Goal: Task Accomplishment & Management: Use online tool/utility

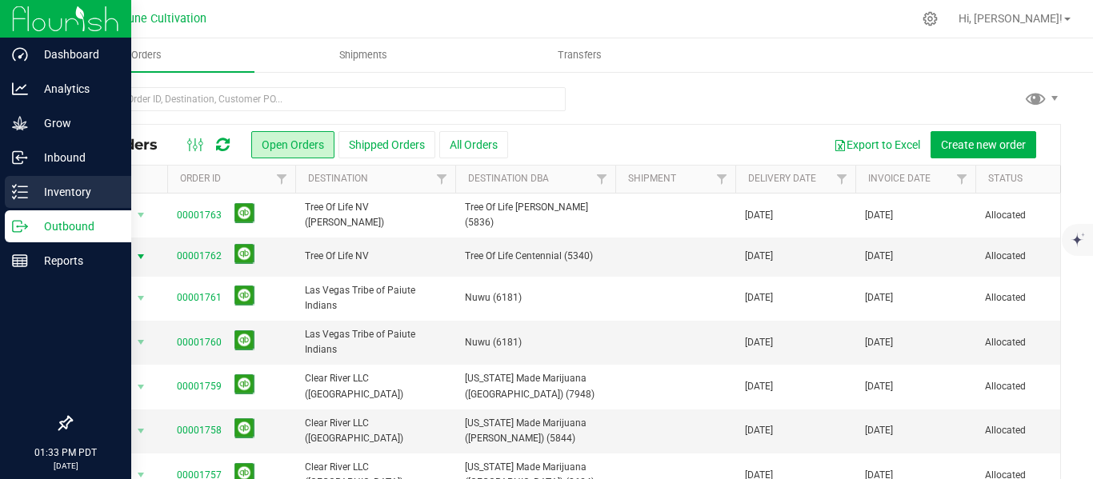
click at [78, 190] on p "Inventory" at bounding box center [76, 191] width 96 height 19
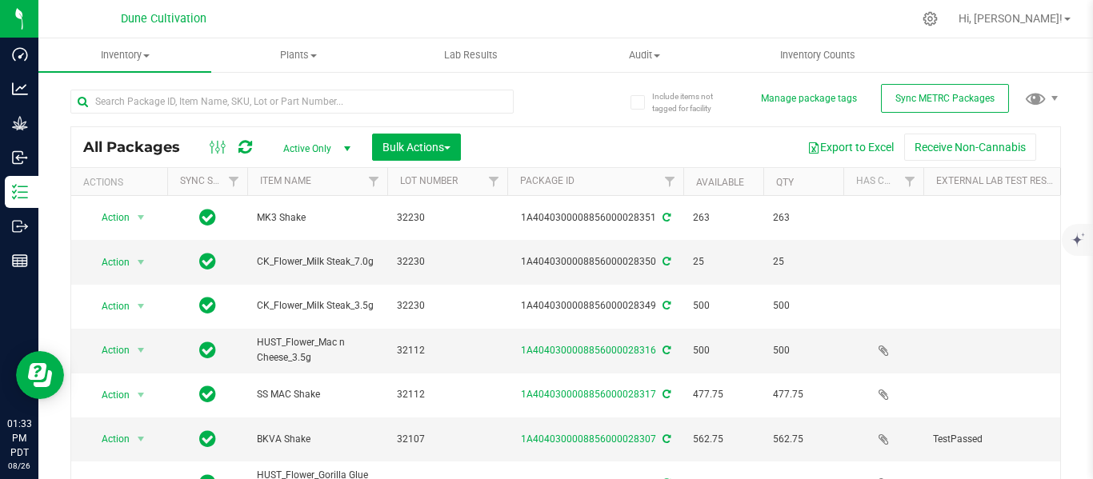
click at [338, 147] on span "select" at bounding box center [347, 149] width 20 height 22
click at [300, 238] on li "All" at bounding box center [313, 246] width 86 height 24
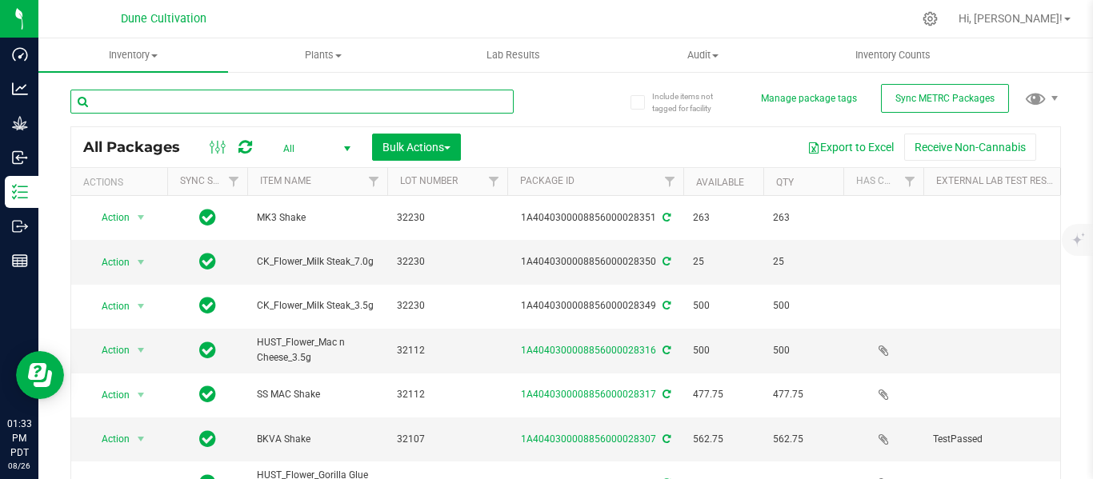
click at [267, 103] on input "text" at bounding box center [291, 102] width 443 height 24
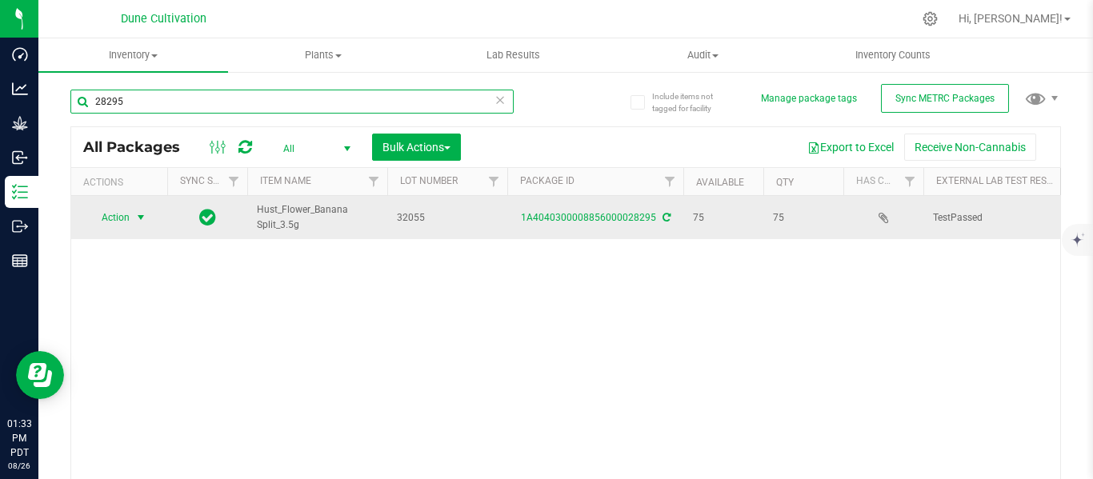
type input "28295"
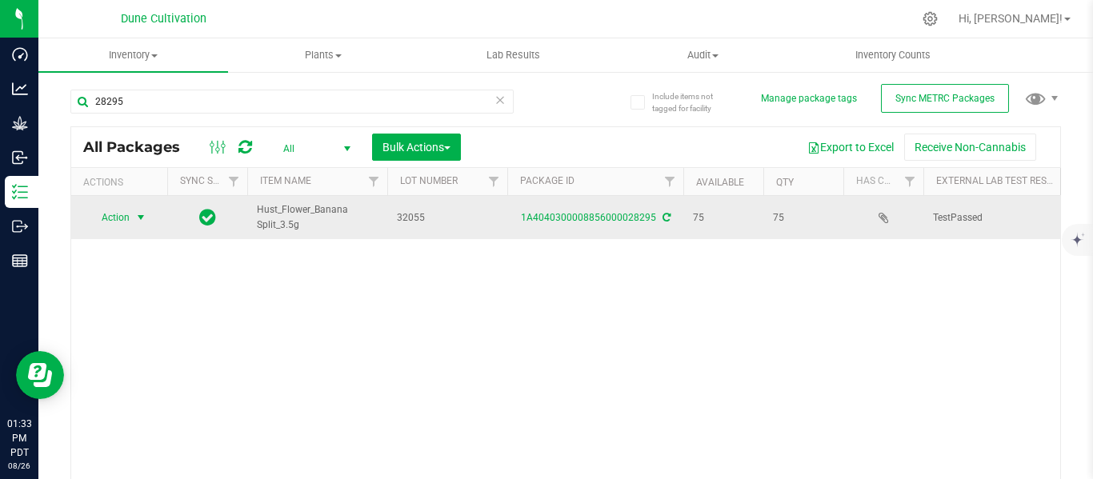
click at [146, 218] on span "select" at bounding box center [140, 217] width 13 height 13
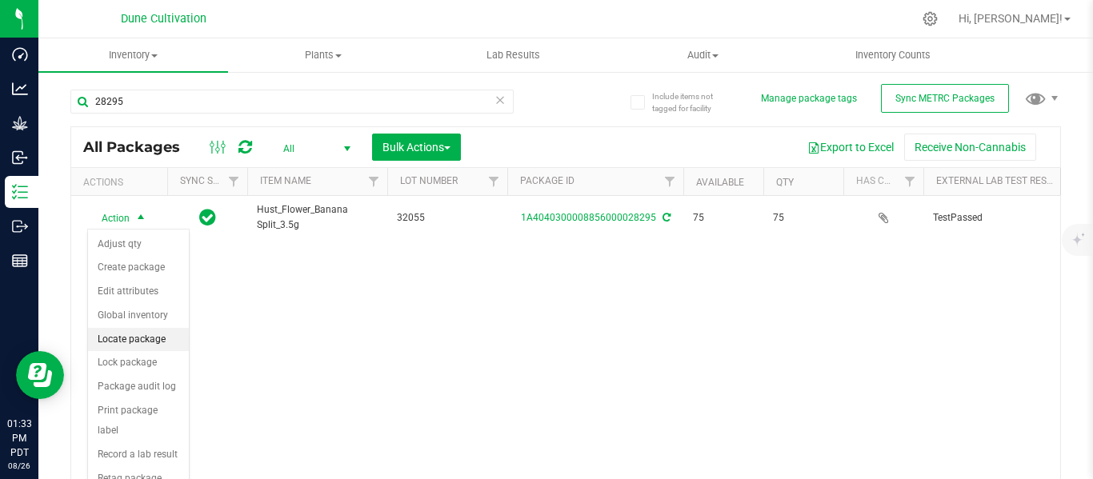
click at [130, 339] on li "Locate package" at bounding box center [138, 340] width 101 height 24
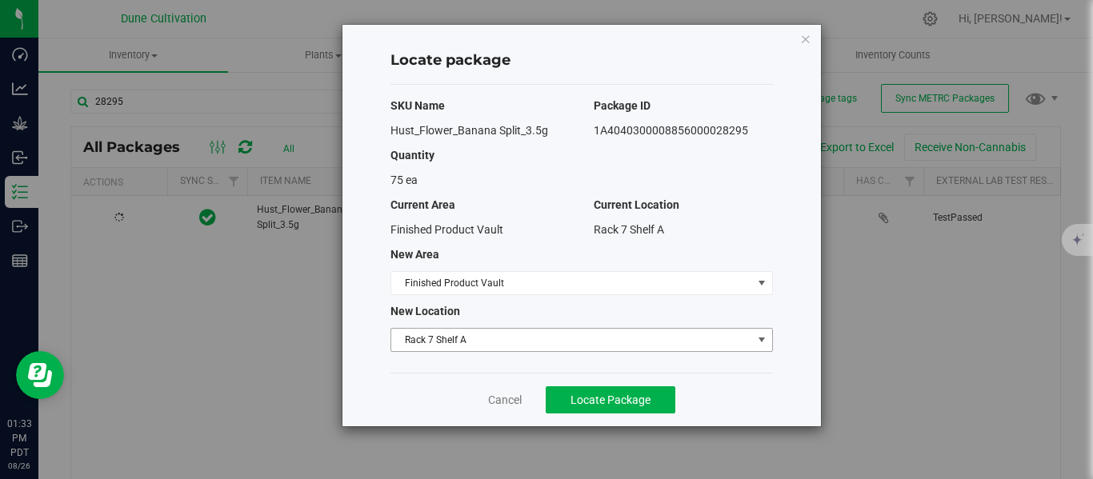
click at [477, 336] on span "Rack 7 Shelf A" at bounding box center [571, 340] width 361 height 22
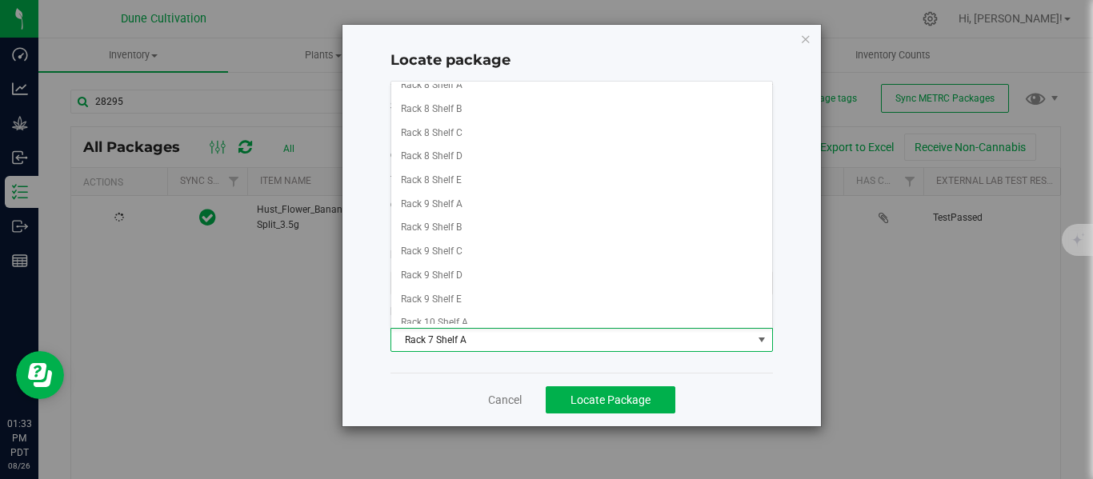
scroll to position [776, 0]
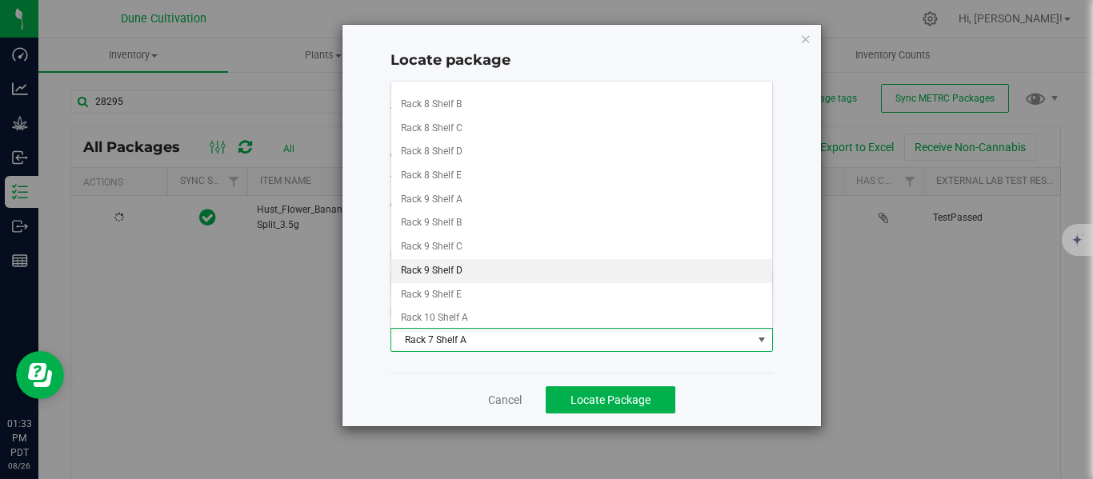
click at [461, 270] on li "Rack 9 Shelf D" at bounding box center [581, 271] width 381 height 24
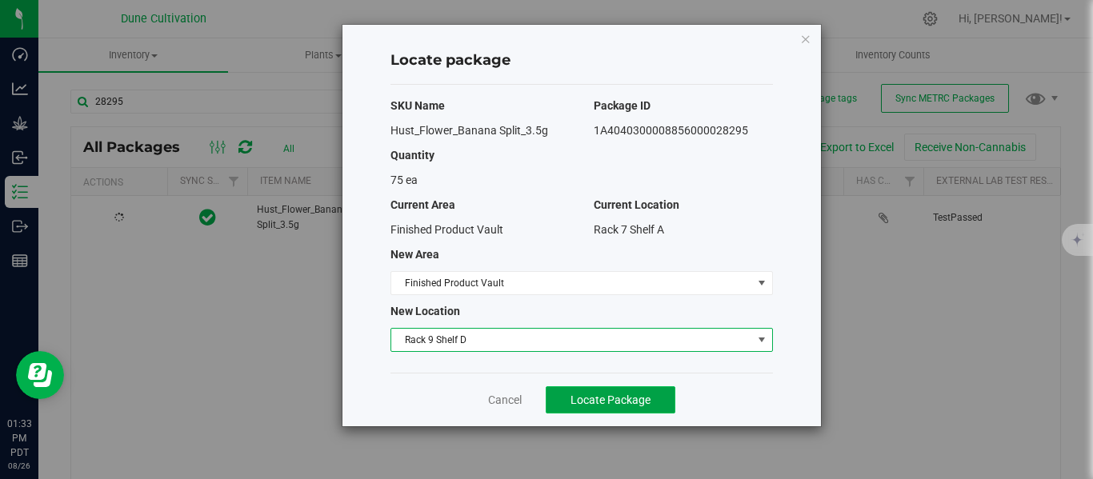
click at [594, 394] on span "Locate Package" at bounding box center [610, 400] width 80 height 13
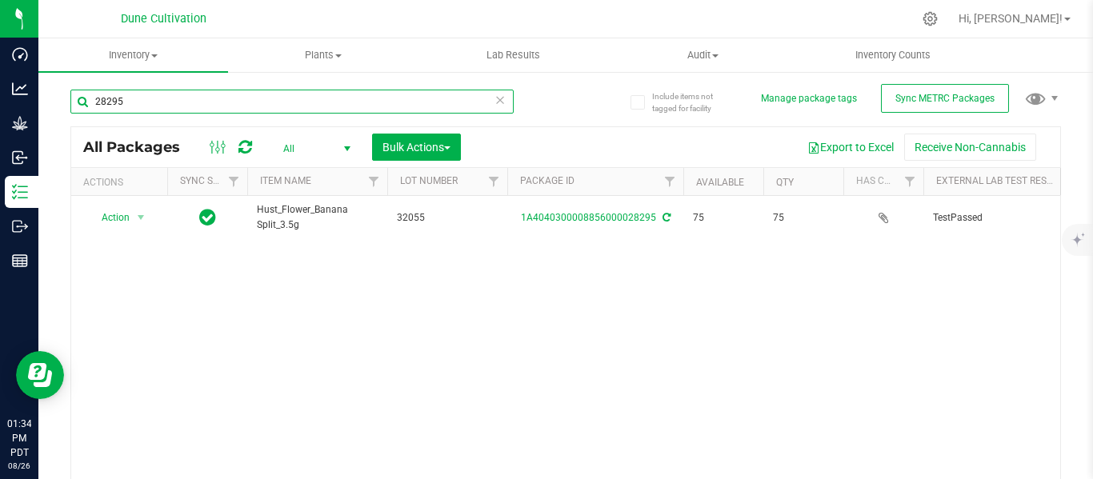
click at [197, 98] on input "28295" at bounding box center [291, 102] width 443 height 24
type input "22554"
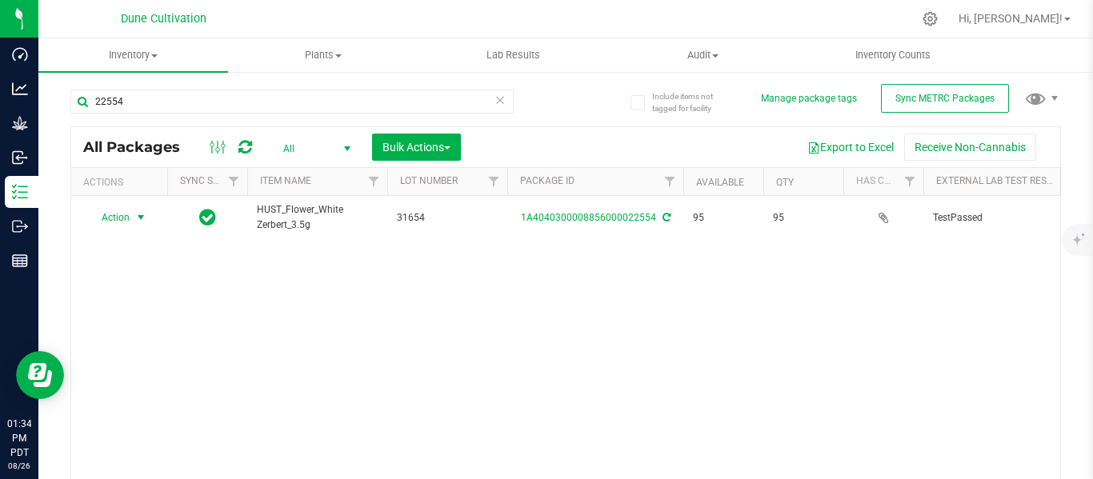
click at [142, 218] on span "select" at bounding box center [140, 217] width 13 height 13
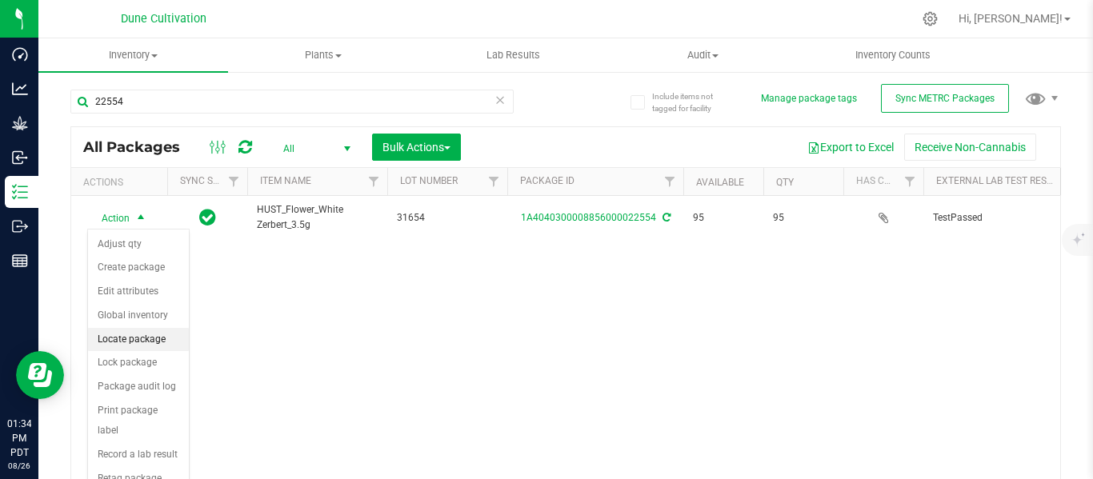
click at [143, 334] on li "Locate package" at bounding box center [138, 340] width 101 height 24
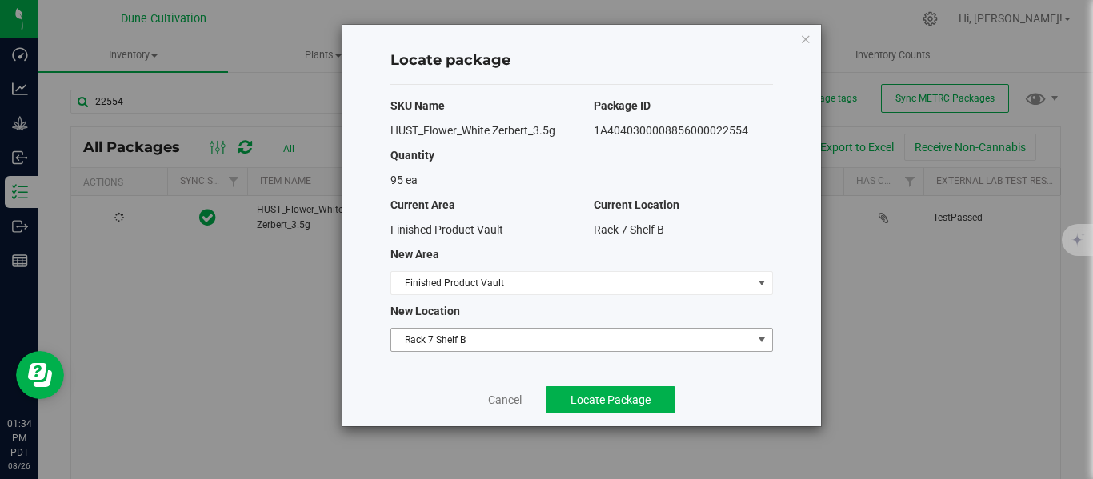
click at [435, 349] on span "Rack 7 Shelf B" at bounding box center [571, 340] width 361 height 22
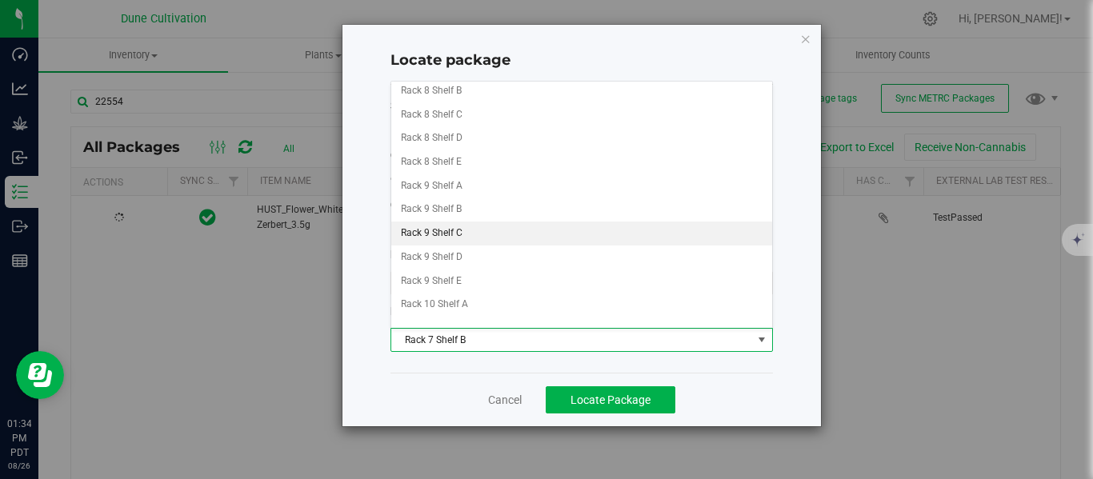
scroll to position [791, 0]
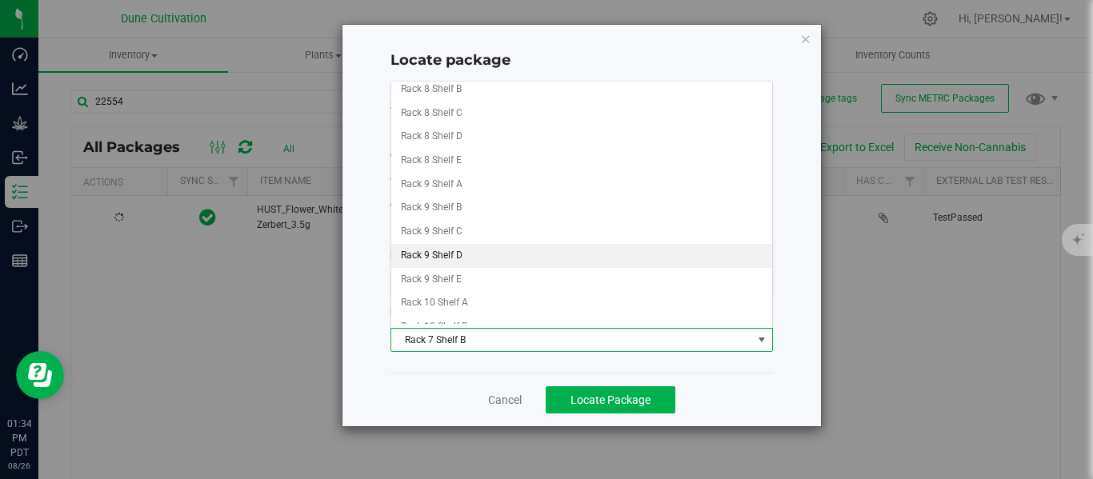
click at [455, 254] on li "Rack 9 Shelf D" at bounding box center [581, 256] width 381 height 24
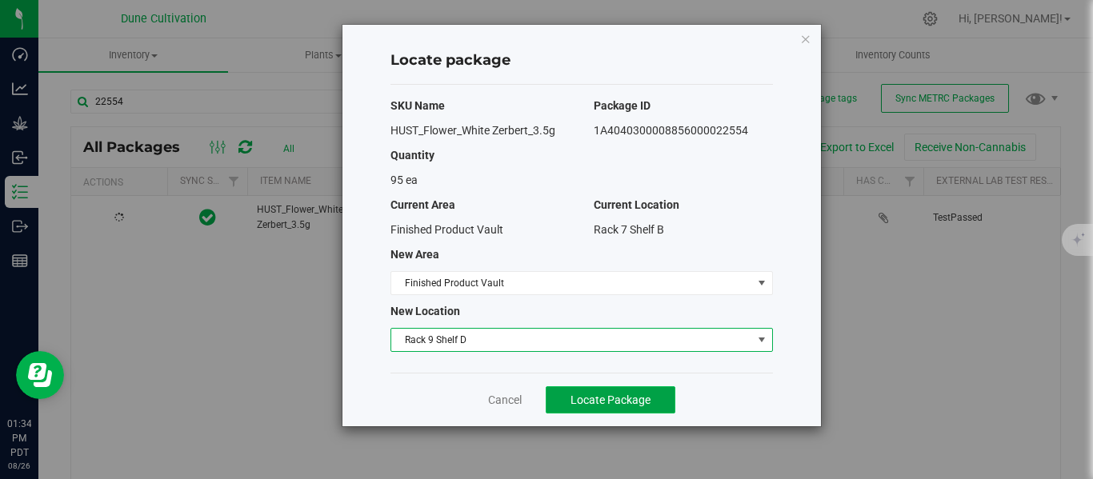
click at [591, 396] on span "Locate Package" at bounding box center [610, 400] width 80 height 13
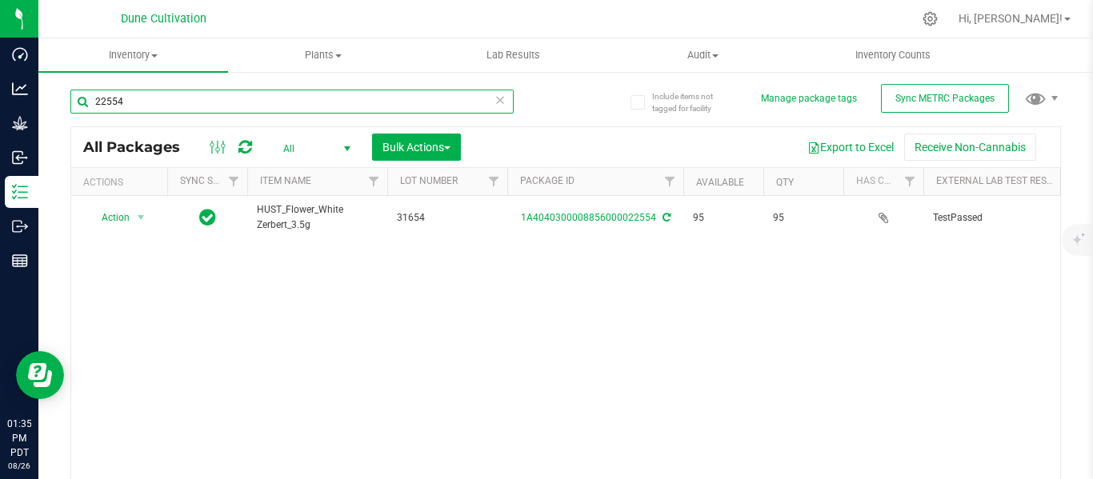
click at [201, 104] on input "22554" at bounding box center [291, 102] width 443 height 24
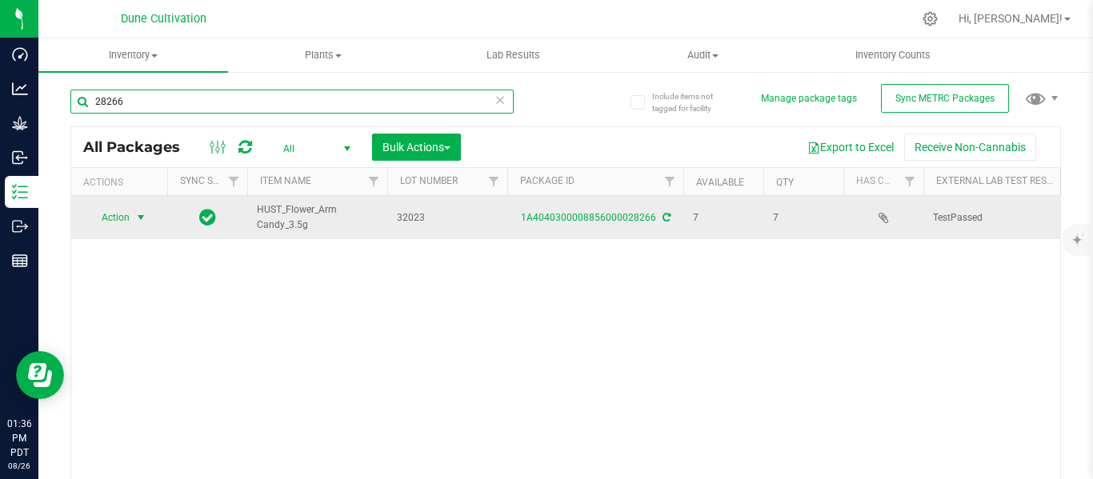
type input "28266"
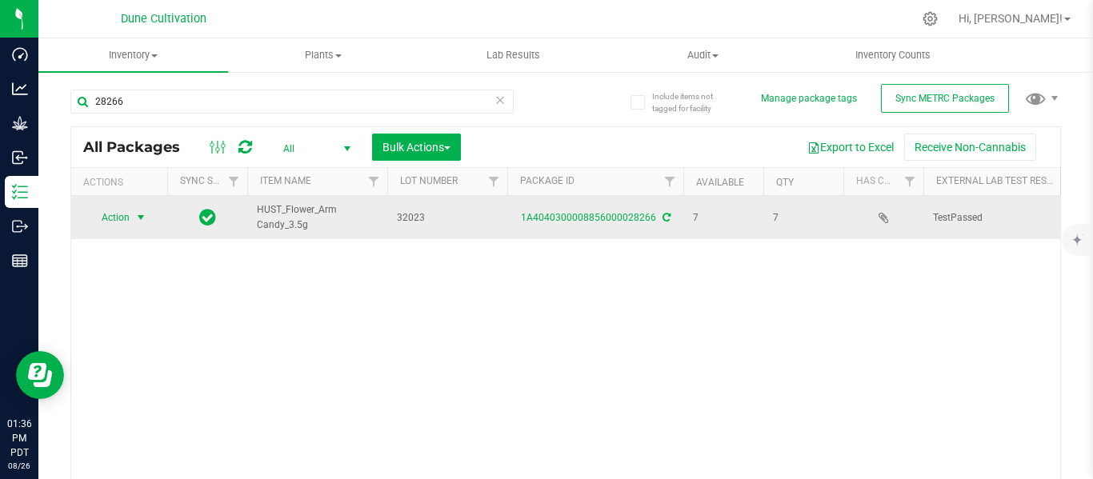
click at [146, 218] on span "select" at bounding box center [140, 217] width 13 height 13
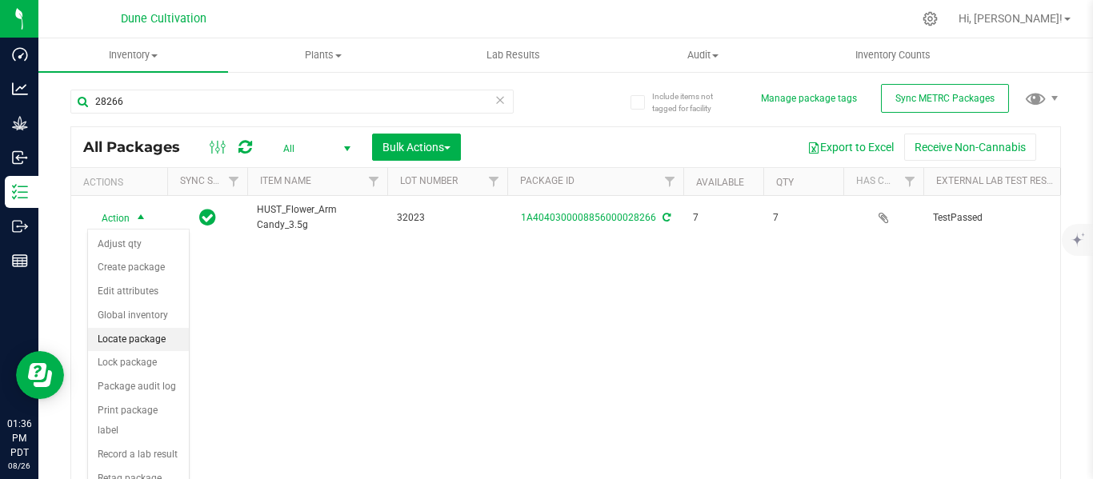
click at [132, 334] on li "Locate package" at bounding box center [138, 340] width 101 height 24
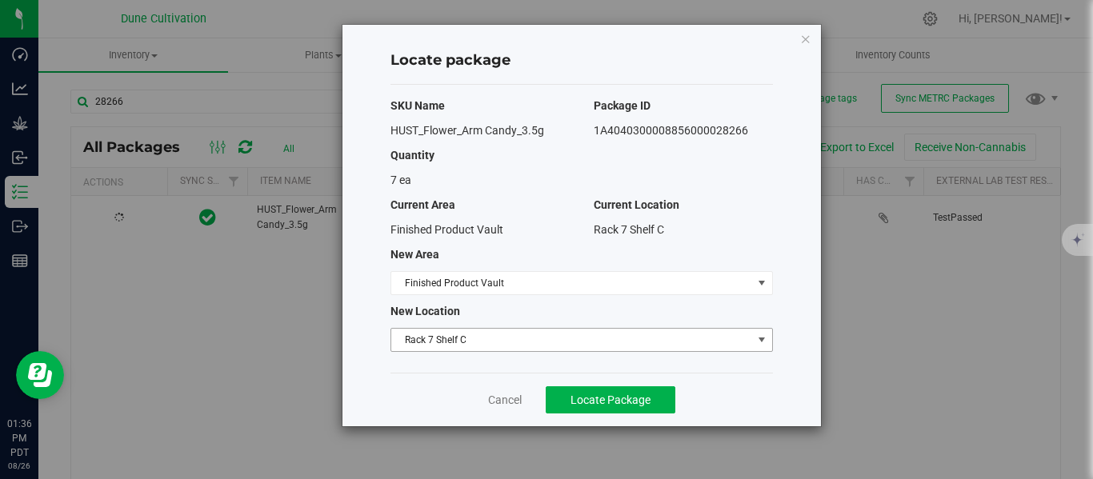
click at [429, 343] on span "Rack 7 Shelf C" at bounding box center [571, 340] width 361 height 22
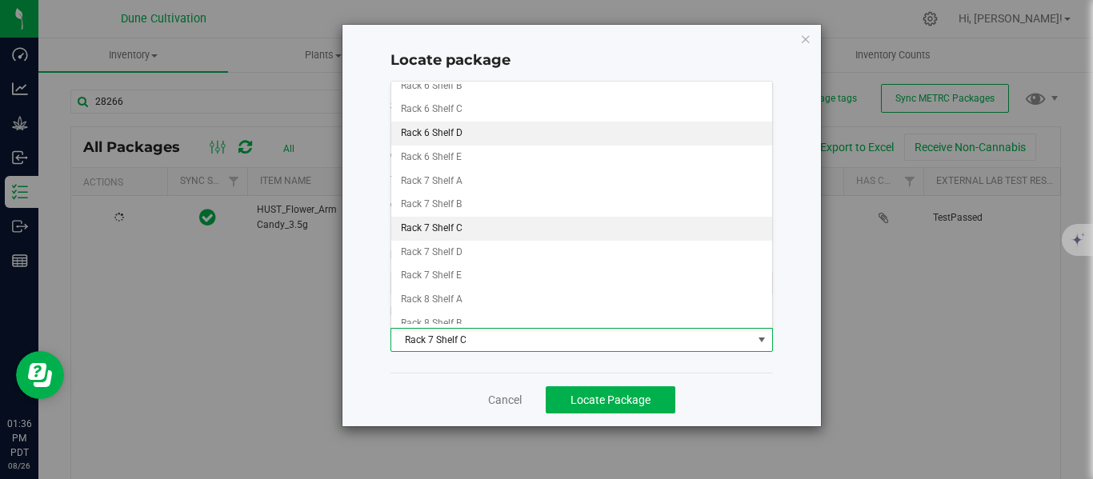
scroll to position [558, 0]
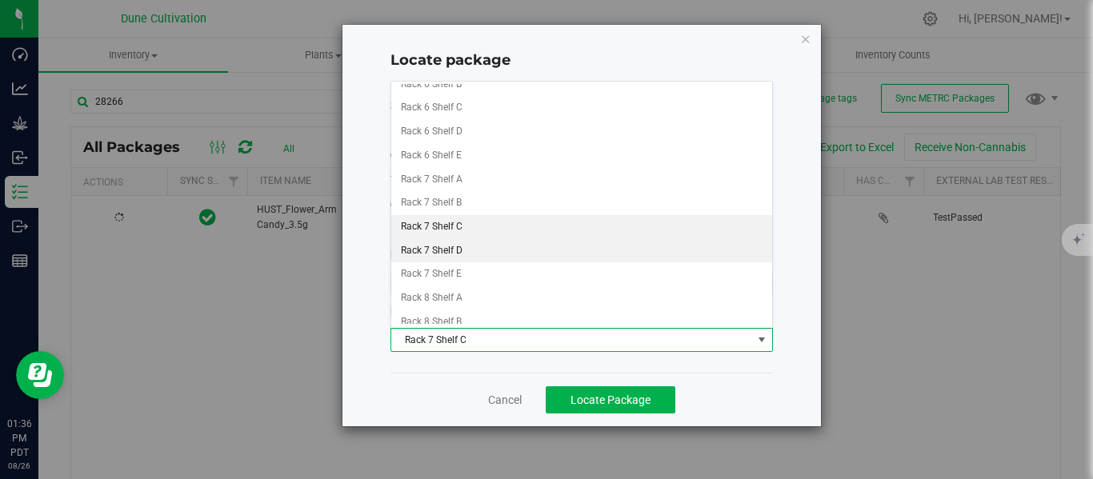
click at [472, 247] on li "Rack 7 Shelf D" at bounding box center [581, 251] width 381 height 24
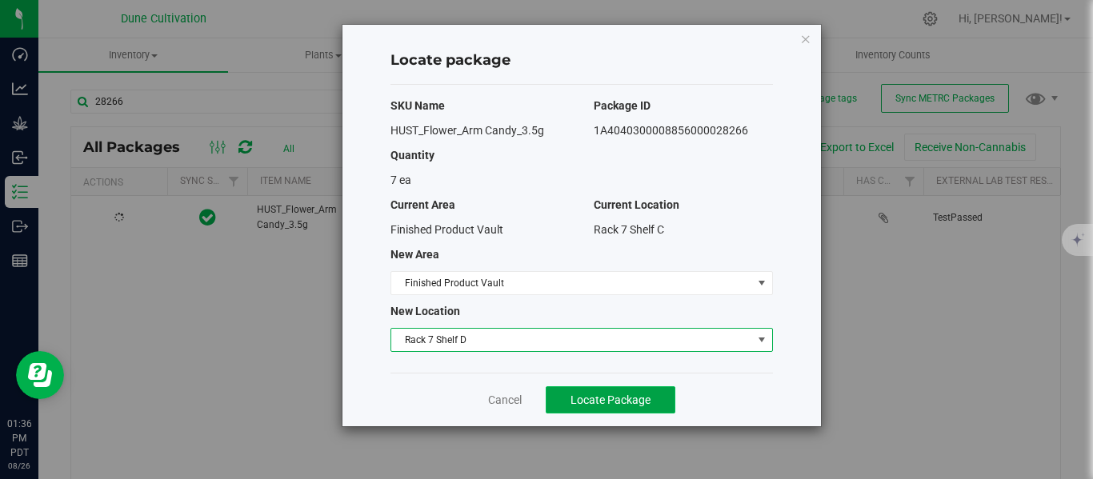
click at [610, 407] on button "Locate Package" at bounding box center [611, 399] width 130 height 27
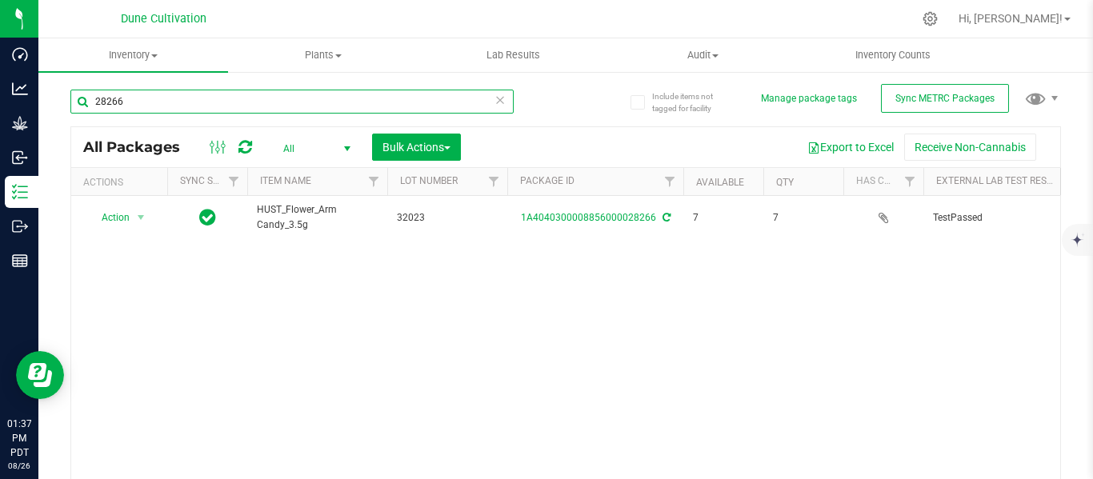
click at [196, 100] on input "28266" at bounding box center [291, 102] width 443 height 24
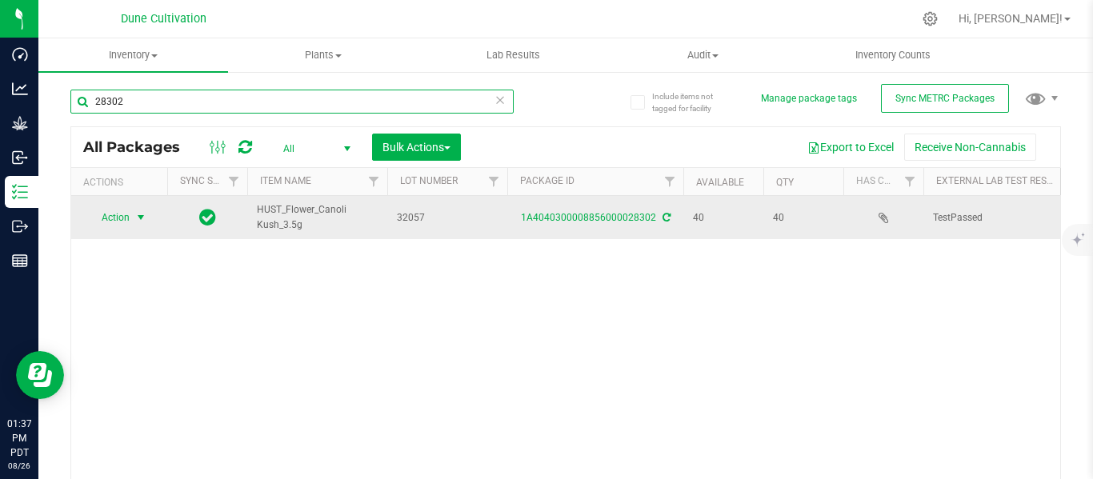
type input "28302"
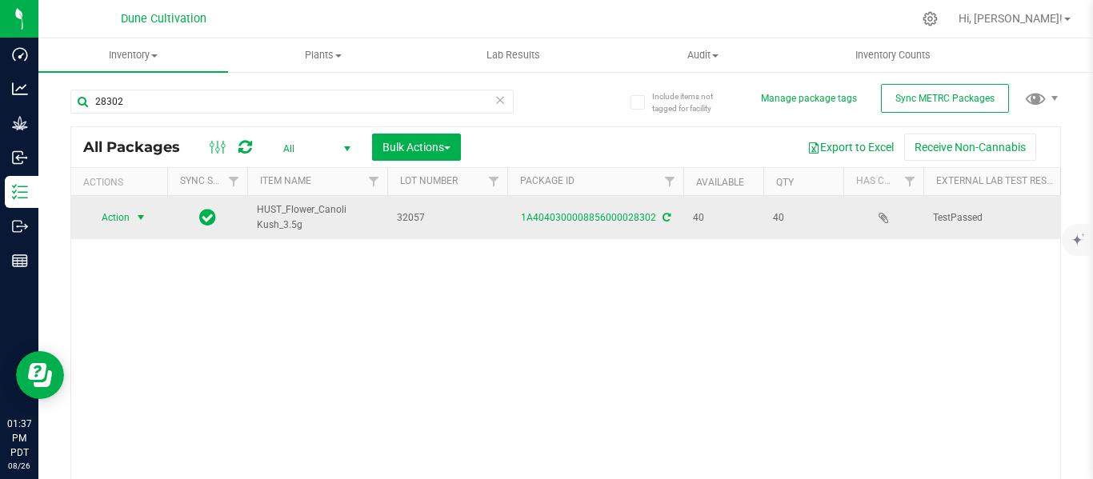
click at [142, 219] on span "select" at bounding box center [140, 217] width 13 height 13
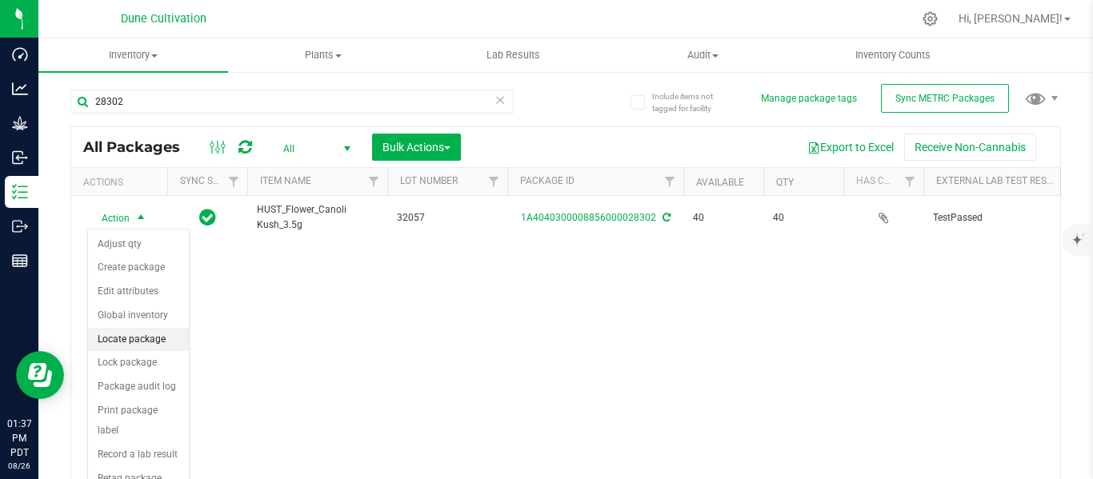
click at [129, 342] on li "Locate package" at bounding box center [138, 340] width 101 height 24
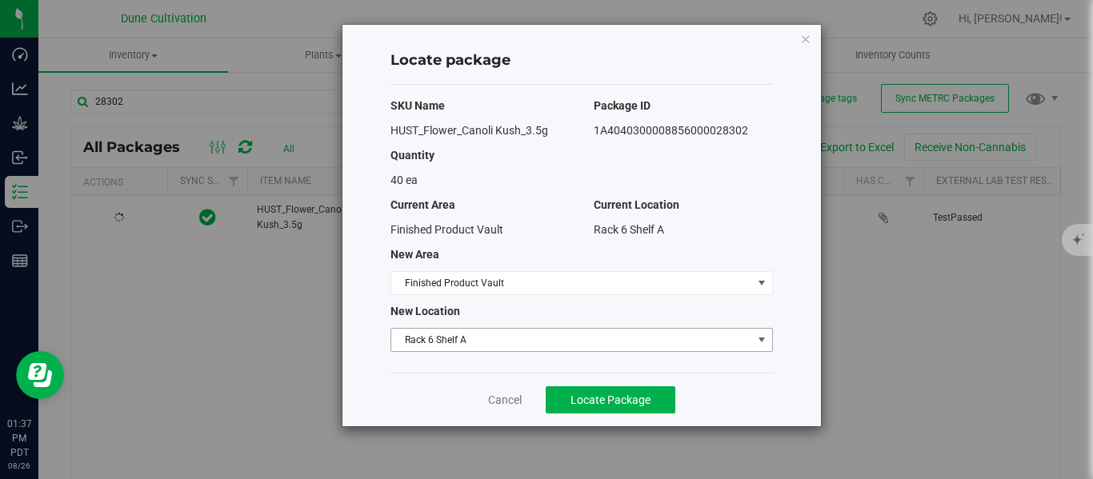
click at [433, 338] on span "Rack 6 Shelf A" at bounding box center [571, 340] width 361 height 22
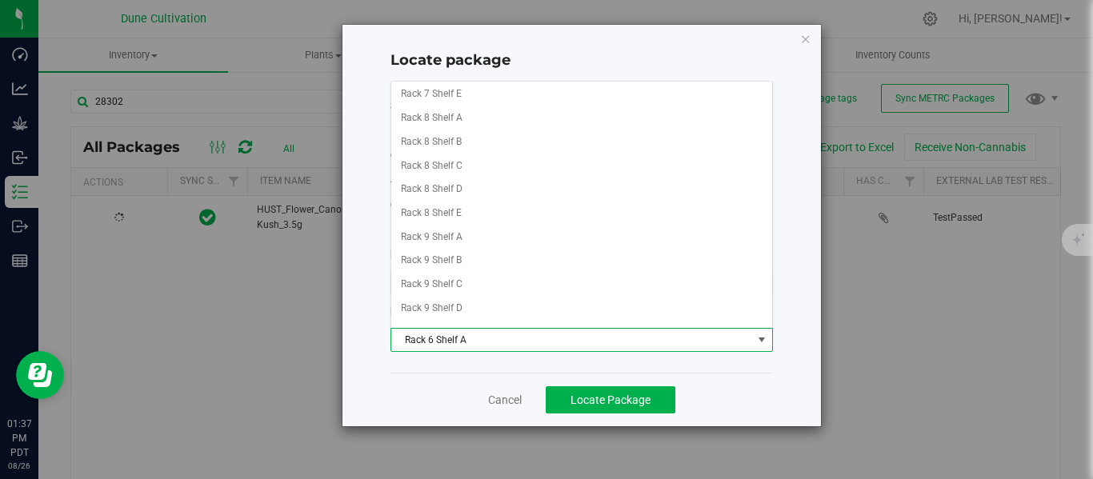
scroll to position [739, 0]
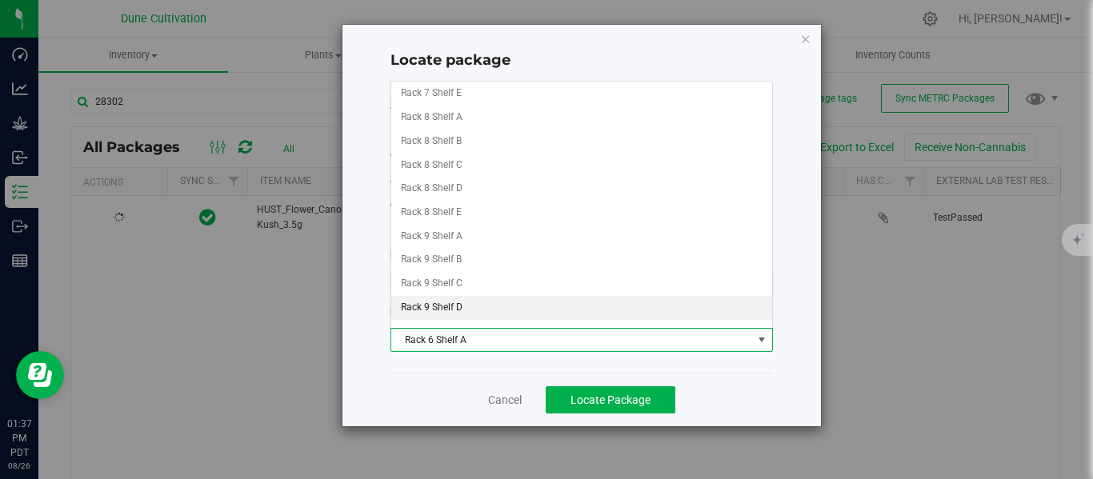
click at [458, 310] on li "Rack 9 Shelf D" at bounding box center [581, 308] width 381 height 24
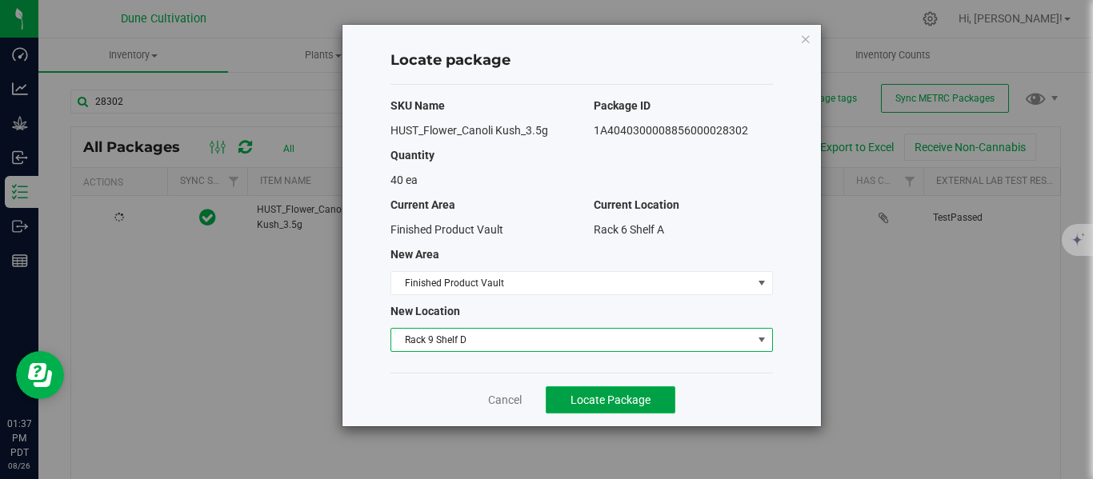
click at [600, 403] on span "Locate Package" at bounding box center [610, 400] width 80 height 13
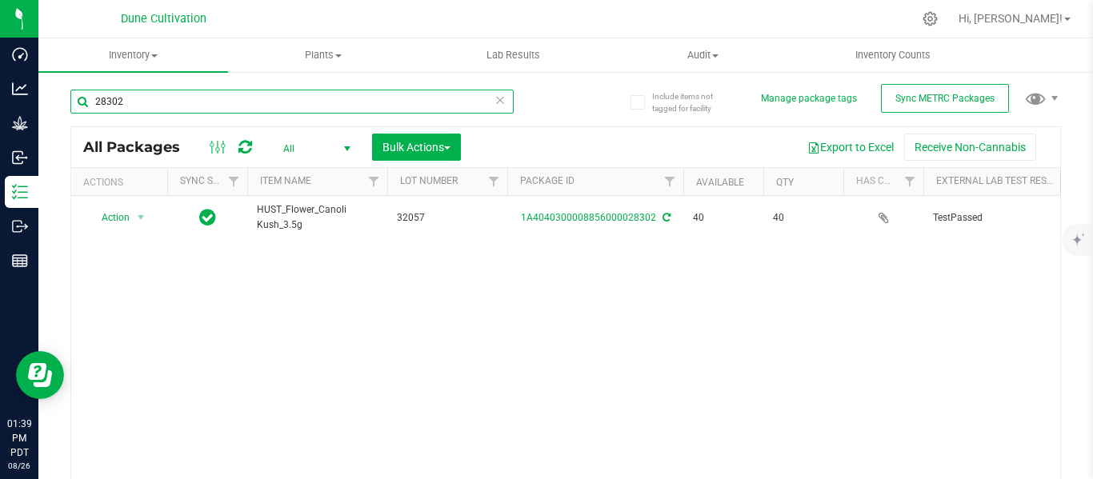
click at [227, 94] on input "28302" at bounding box center [291, 102] width 443 height 24
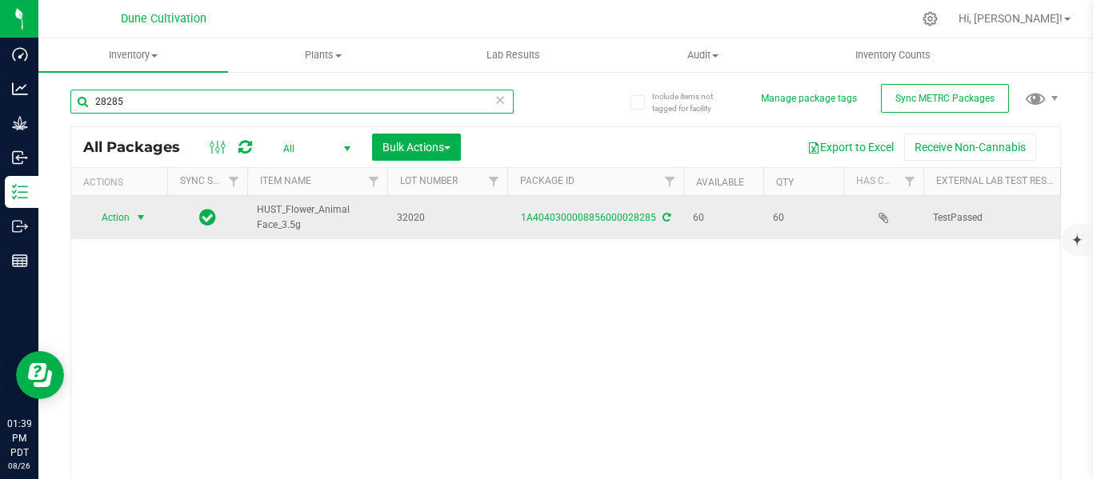
type input "28285"
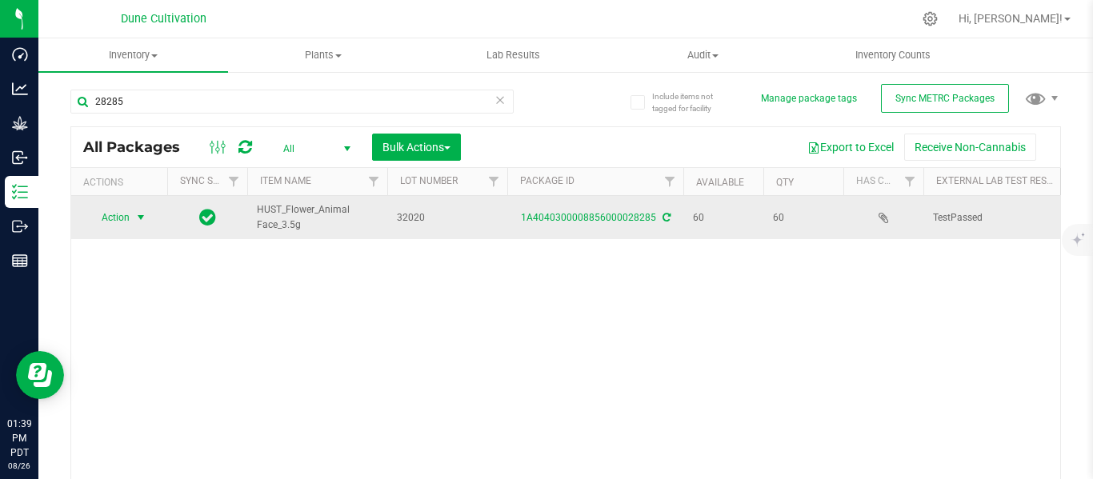
click at [139, 220] on span "select" at bounding box center [140, 217] width 13 height 13
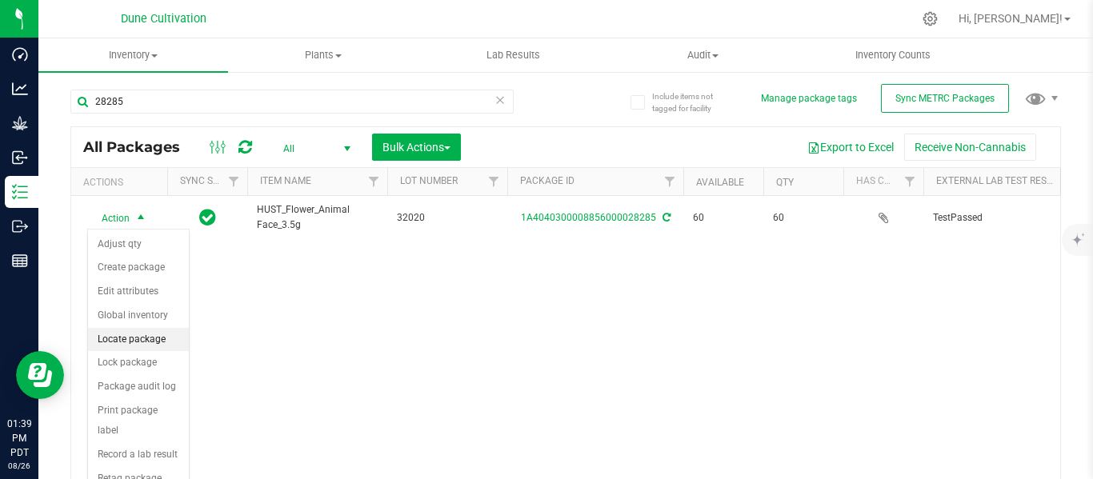
click at [139, 343] on li "Locate package" at bounding box center [138, 340] width 101 height 24
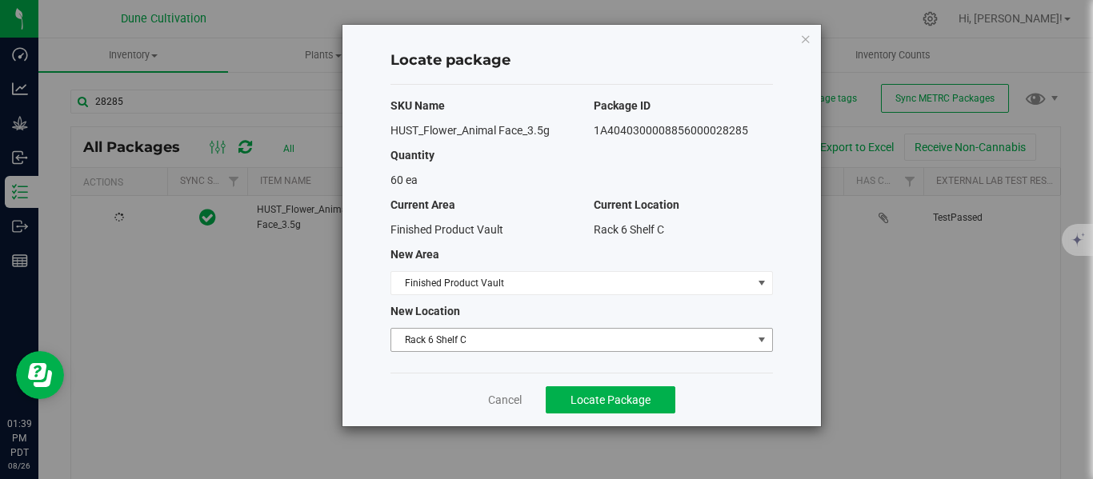
click at [446, 342] on span "Rack 6 Shelf C" at bounding box center [571, 340] width 361 height 22
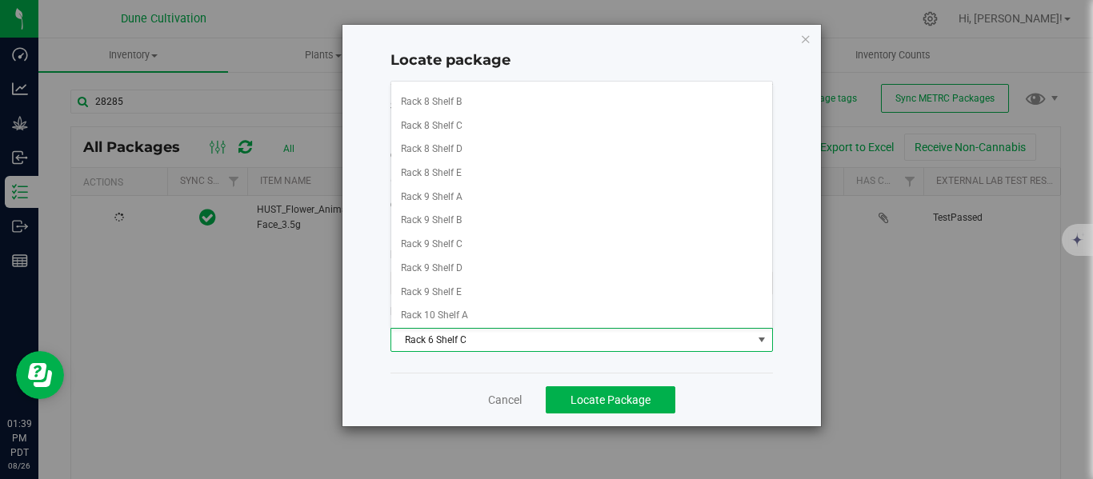
scroll to position [781, 0]
click at [450, 268] on li "Rack 9 Shelf D" at bounding box center [581, 266] width 381 height 24
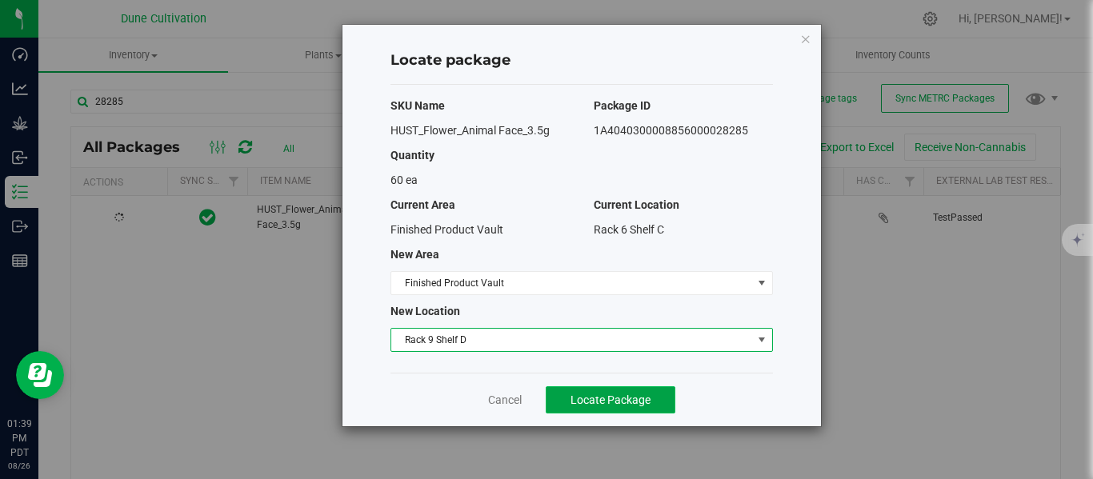
click at [594, 406] on span "Locate Package" at bounding box center [610, 400] width 80 height 13
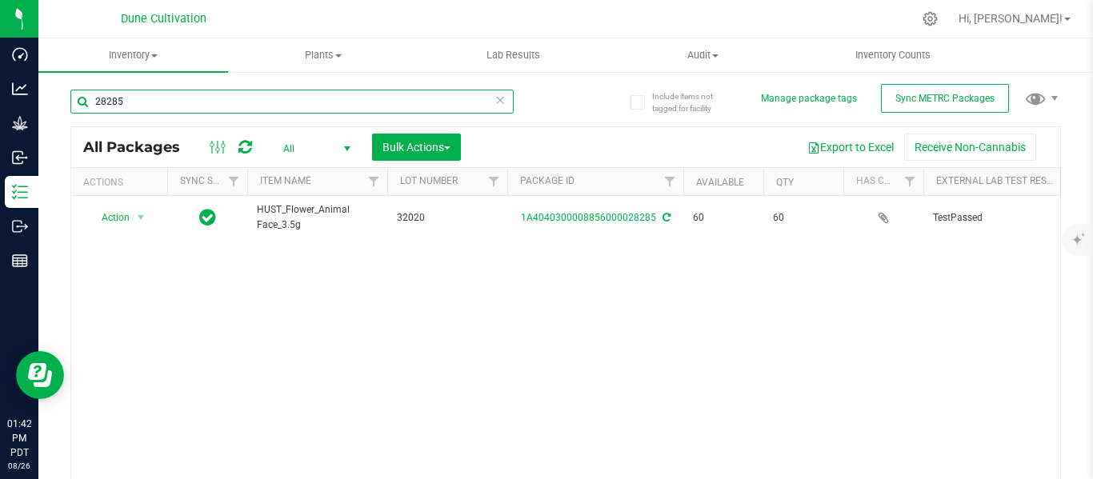
click at [255, 107] on input "28285" at bounding box center [291, 102] width 443 height 24
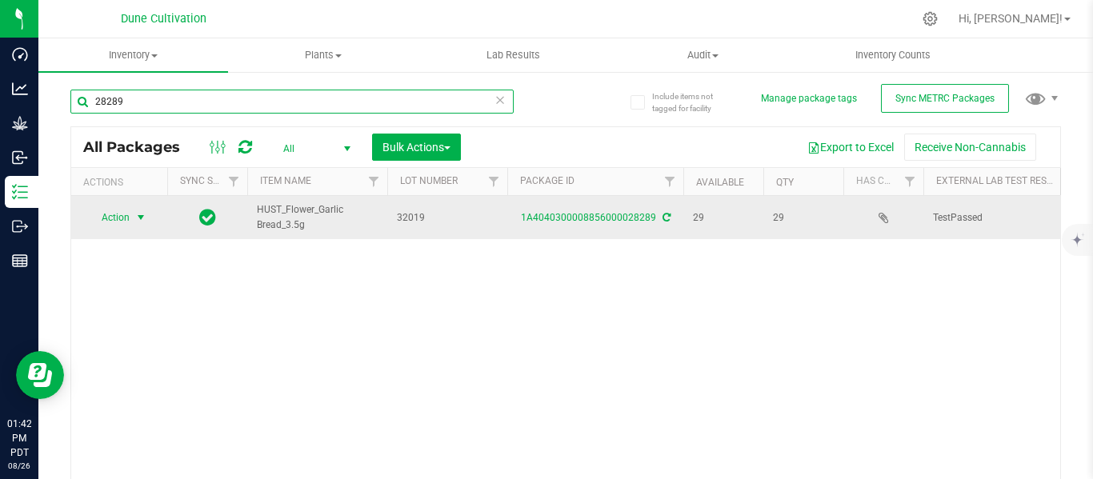
type input "28289"
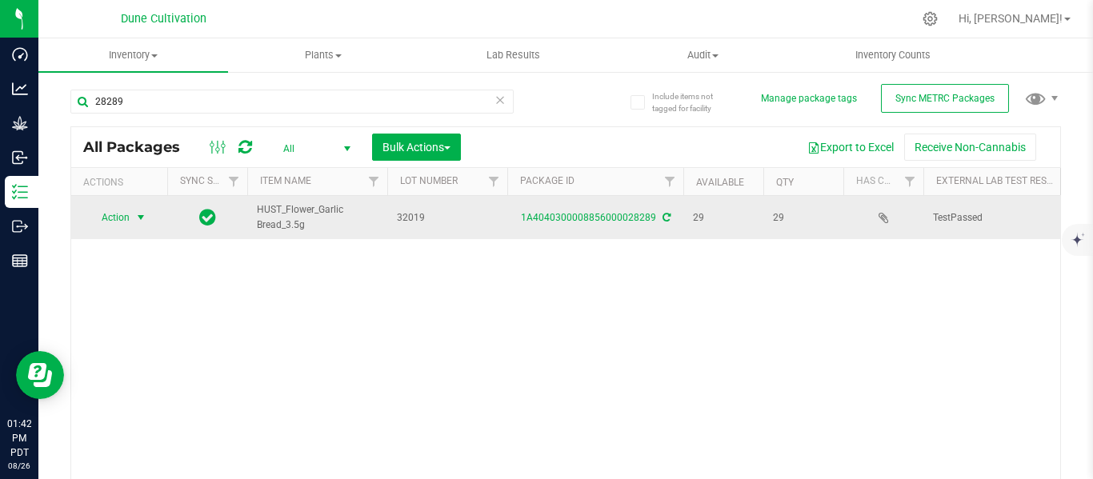
click at [143, 214] on span "select" at bounding box center [140, 217] width 13 height 13
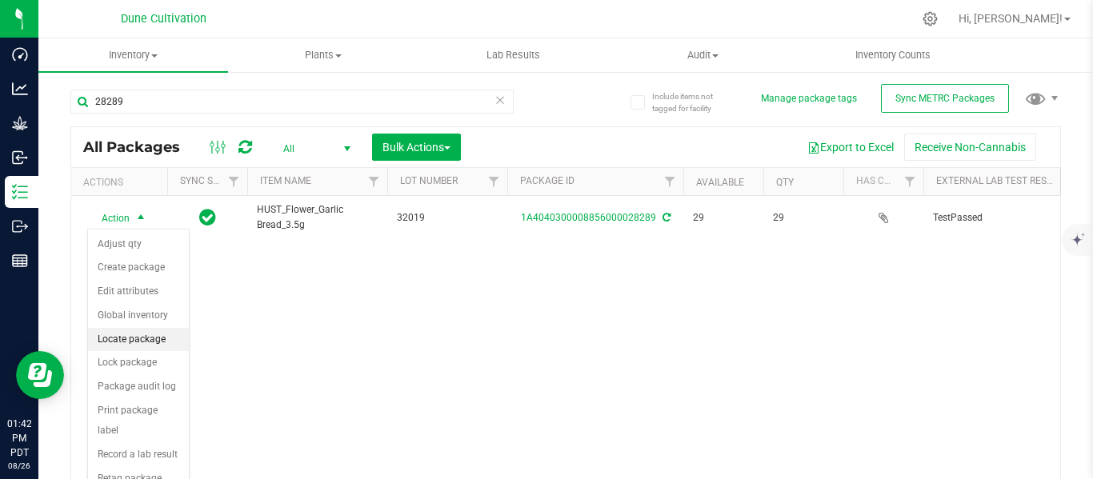
click at [149, 335] on li "Locate package" at bounding box center [138, 340] width 101 height 24
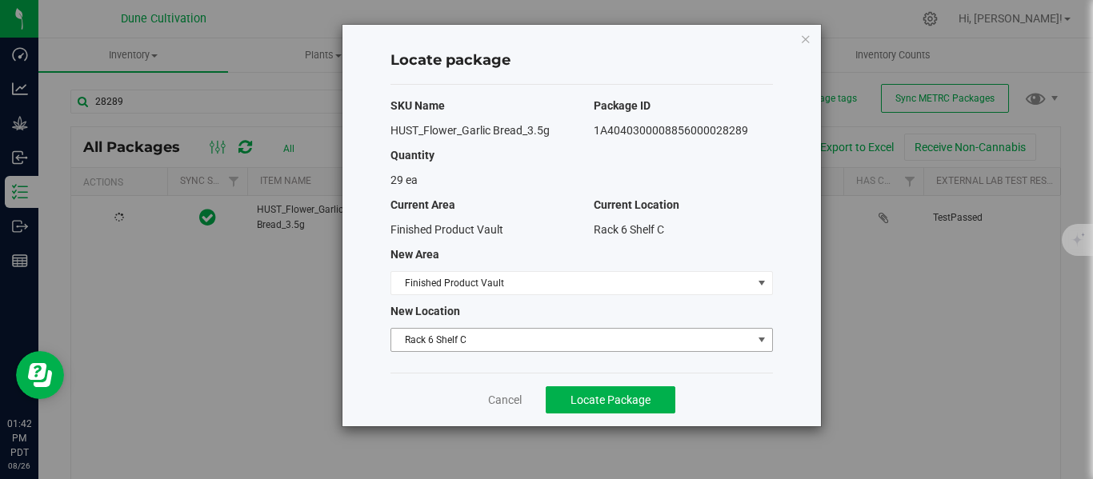
click at [417, 339] on span "Rack 6 Shelf C" at bounding box center [571, 340] width 361 height 22
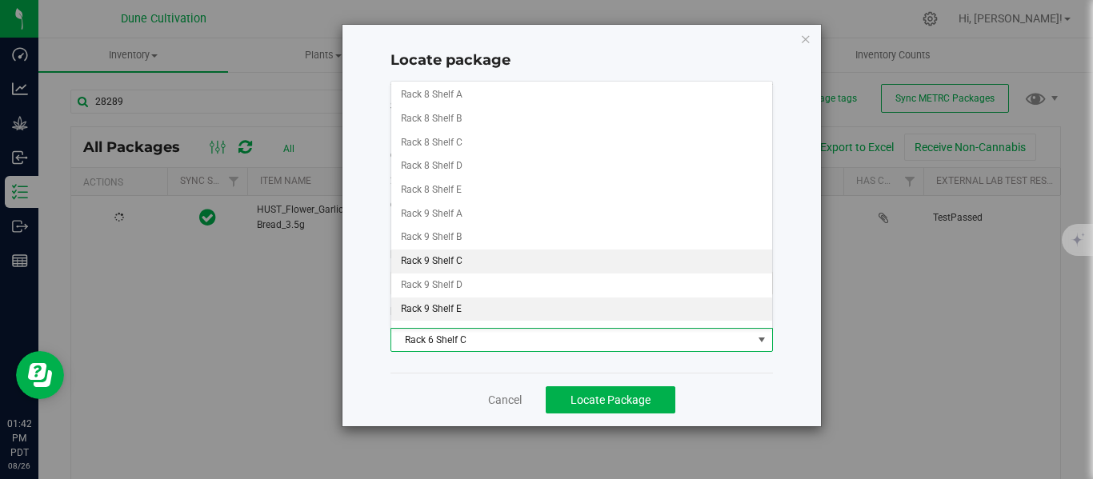
scroll to position [765, 0]
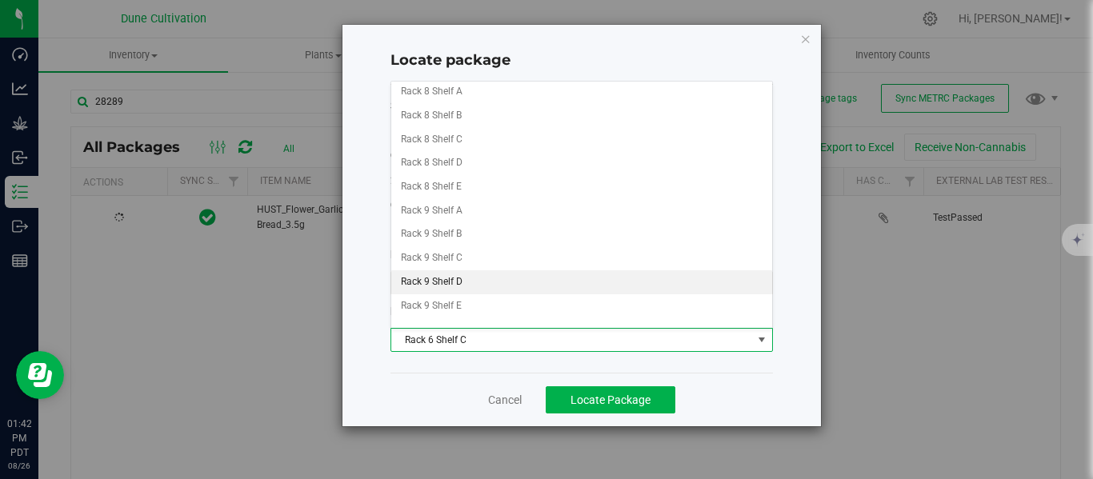
click at [454, 285] on li "Rack 9 Shelf D" at bounding box center [581, 282] width 381 height 24
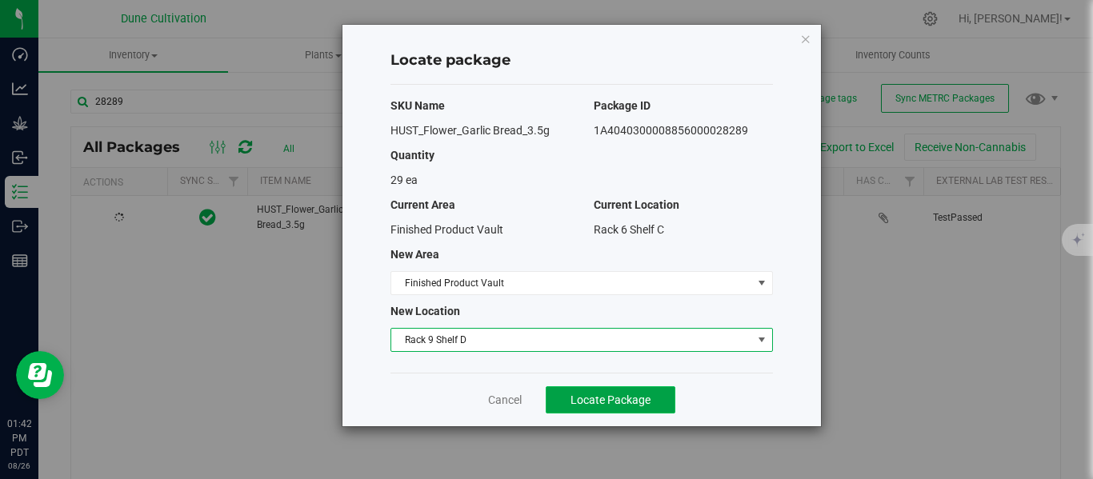
click at [594, 402] on span "Locate Package" at bounding box center [610, 400] width 80 height 13
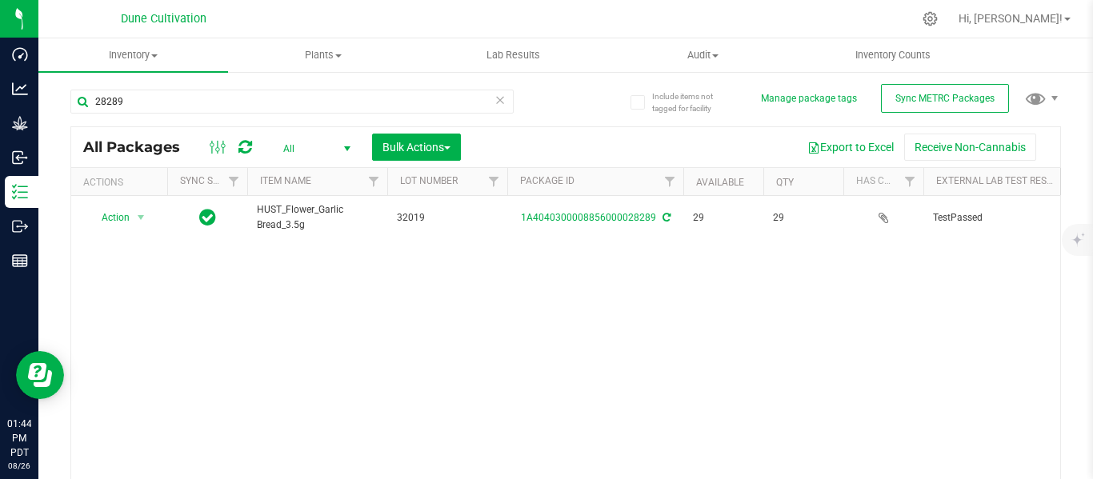
click at [171, 116] on div "28289" at bounding box center [291, 108] width 443 height 37
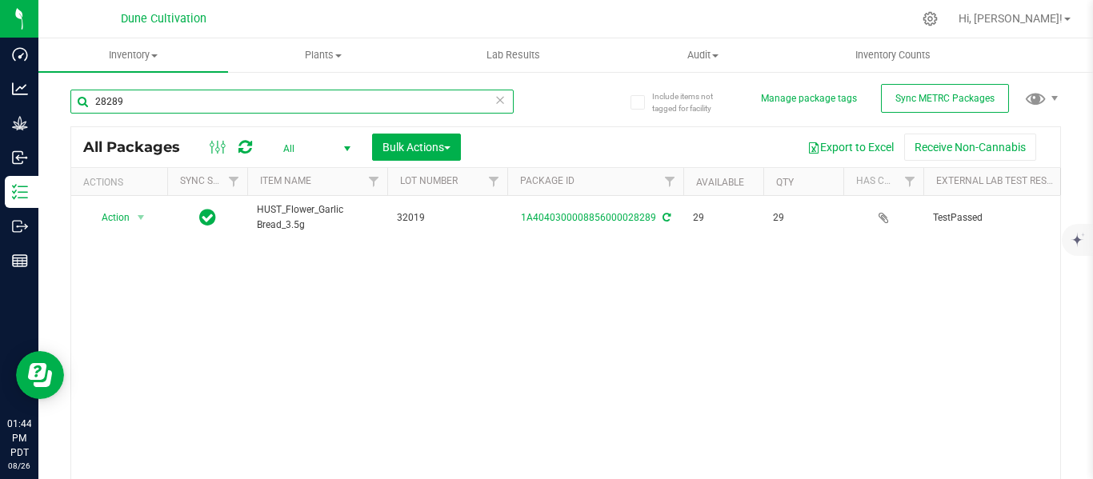
click at [162, 107] on input "28289" at bounding box center [291, 102] width 443 height 24
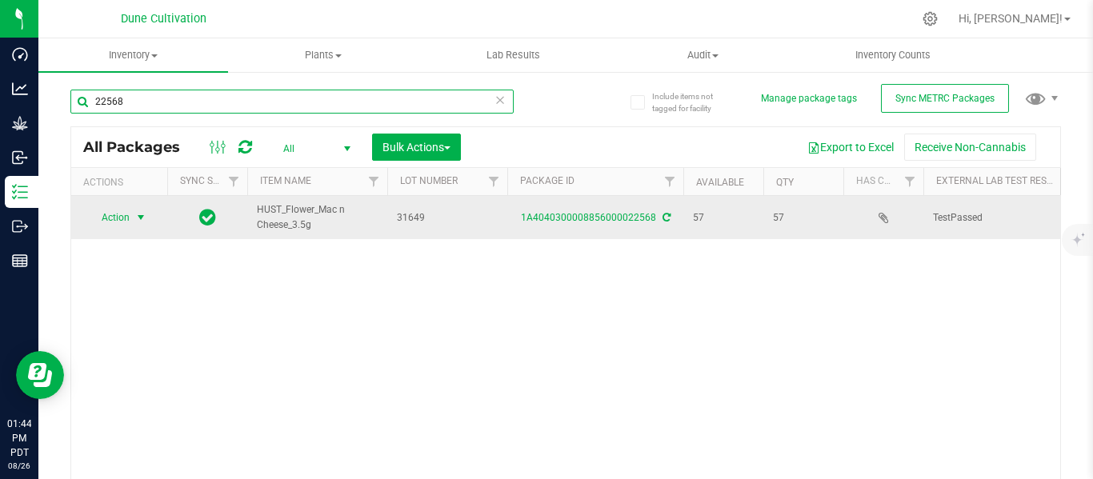
type input "22568"
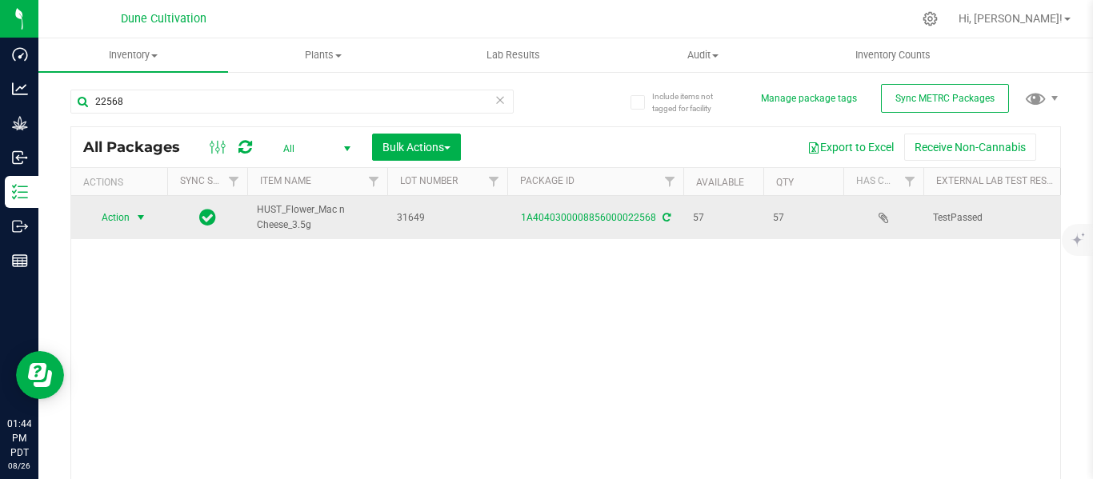
click at [138, 216] on span "select" at bounding box center [140, 217] width 13 height 13
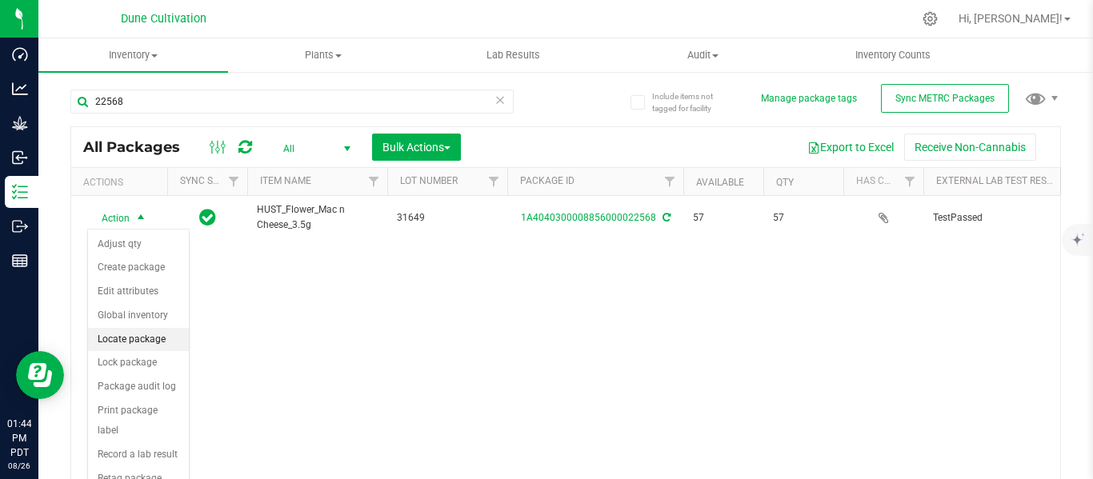
click at [146, 342] on li "Locate package" at bounding box center [138, 340] width 101 height 24
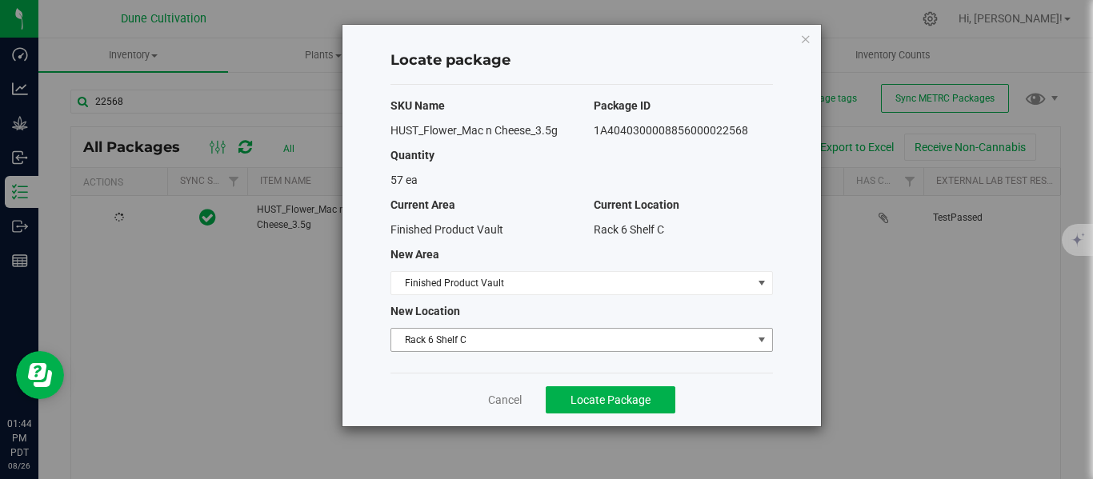
click at [479, 334] on span "Rack 6 Shelf C" at bounding box center [571, 340] width 361 height 22
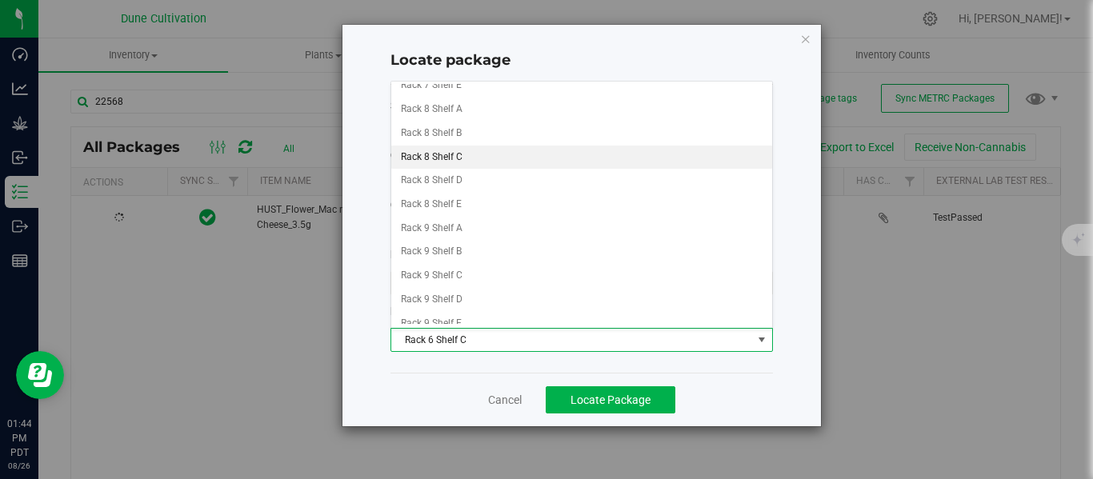
scroll to position [750, 0]
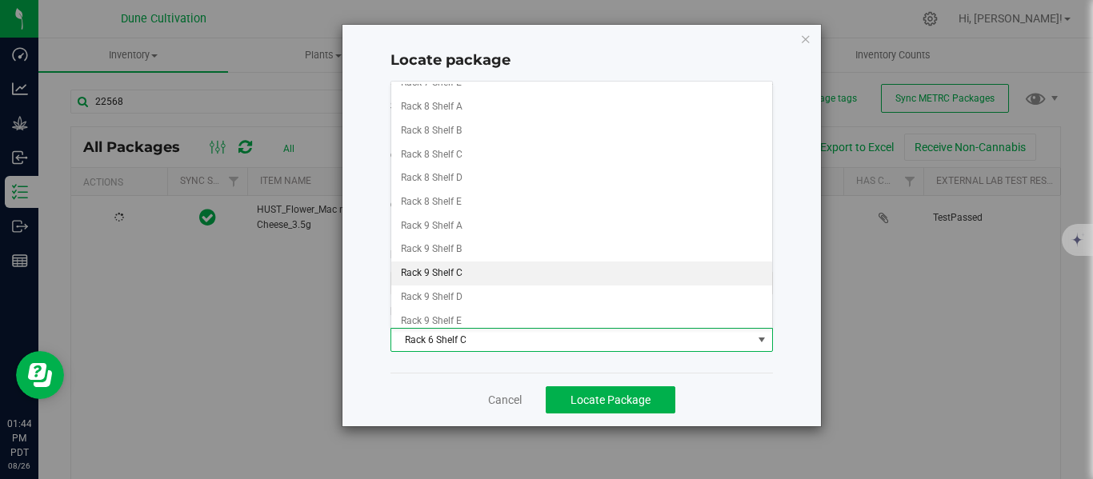
click at [451, 272] on li "Rack 9 Shelf C" at bounding box center [581, 274] width 381 height 24
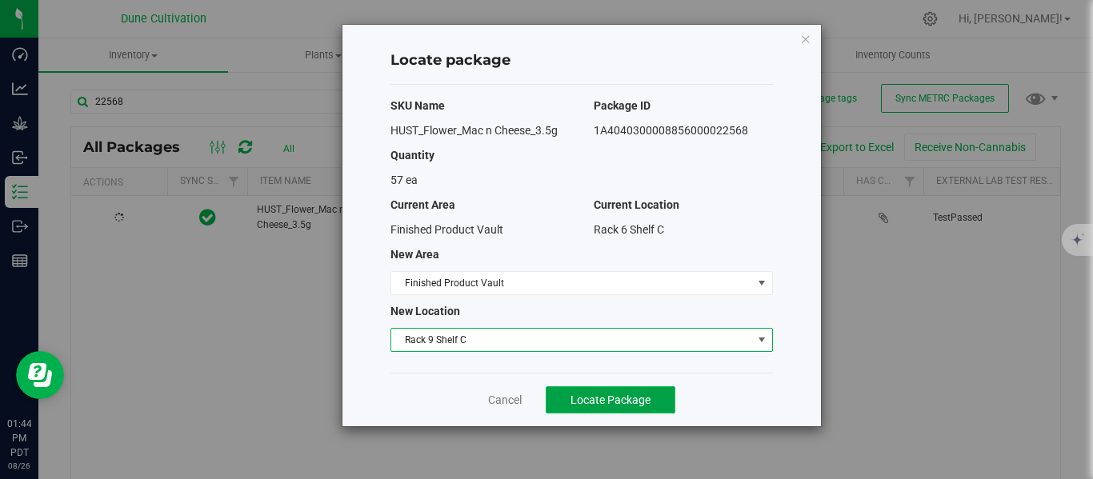
click at [607, 395] on span "Locate Package" at bounding box center [610, 400] width 80 height 13
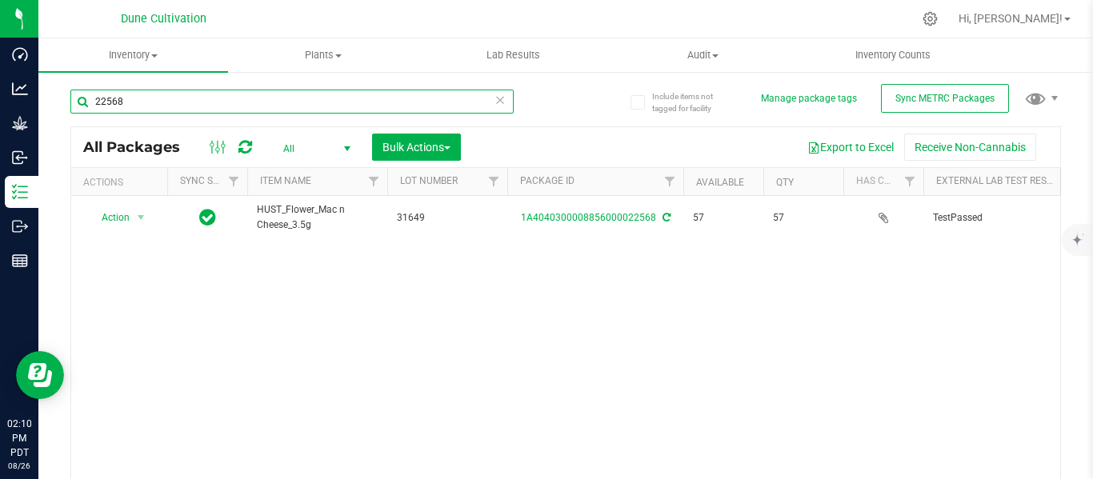
click at [285, 95] on input "22568" at bounding box center [291, 102] width 443 height 24
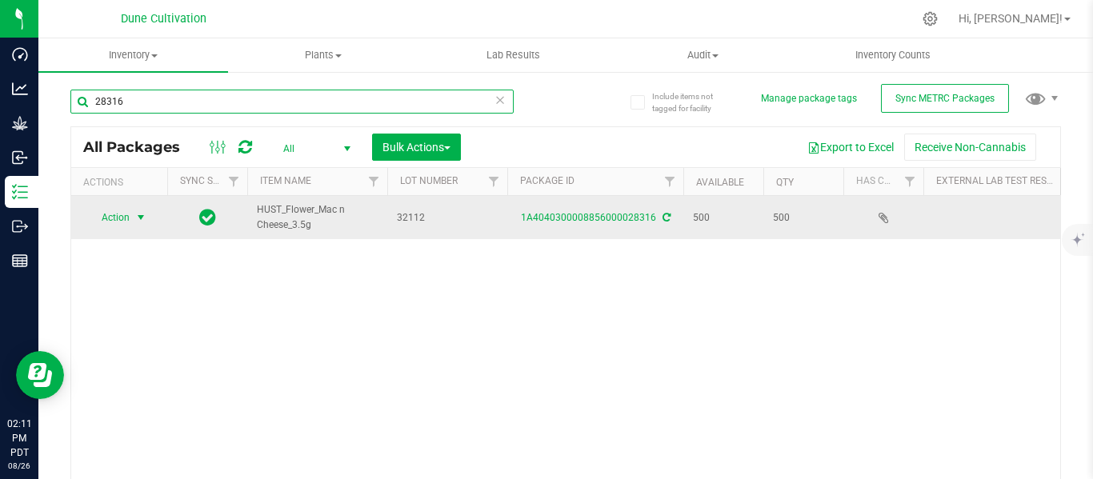
type input "28316"
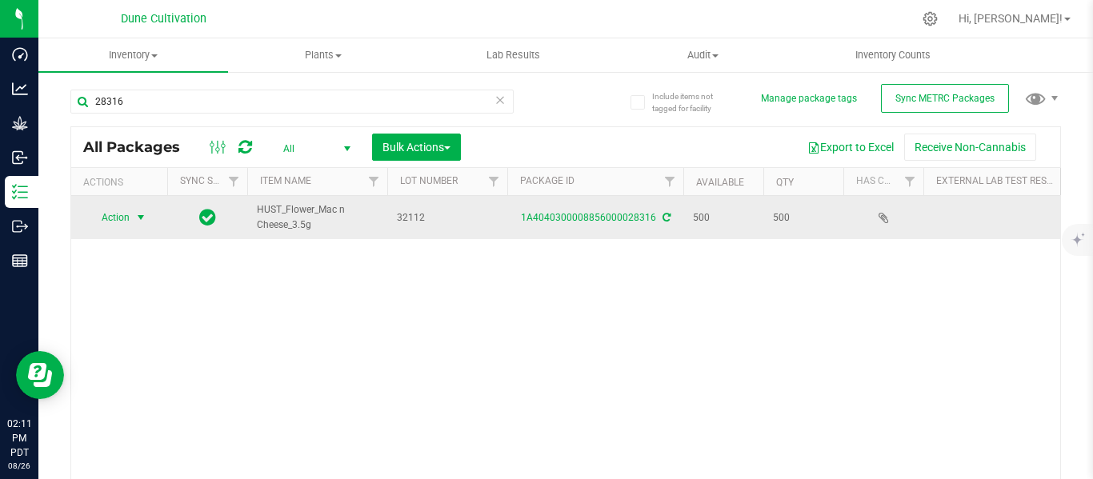
click at [140, 218] on span "select" at bounding box center [140, 217] width 13 height 13
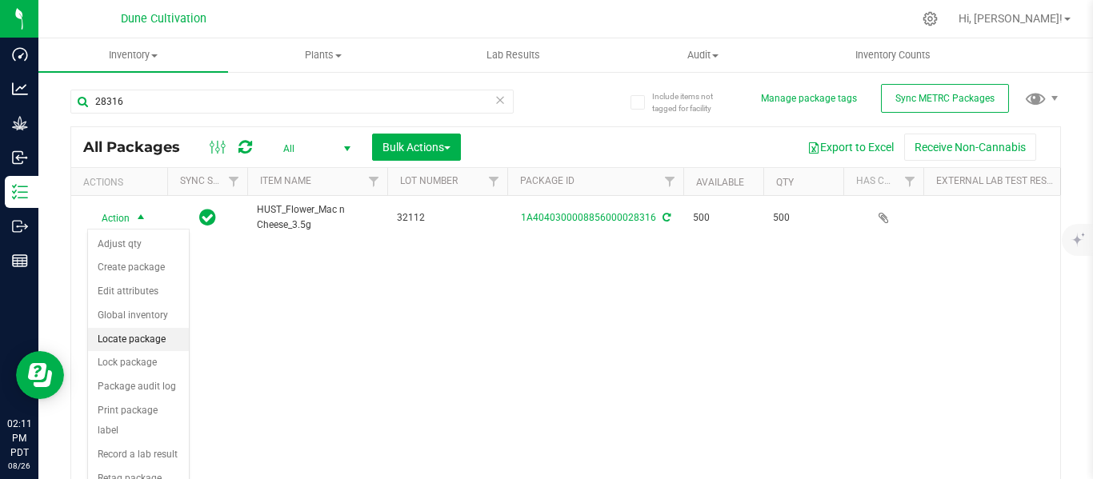
click at [134, 337] on li "Locate package" at bounding box center [138, 340] width 101 height 24
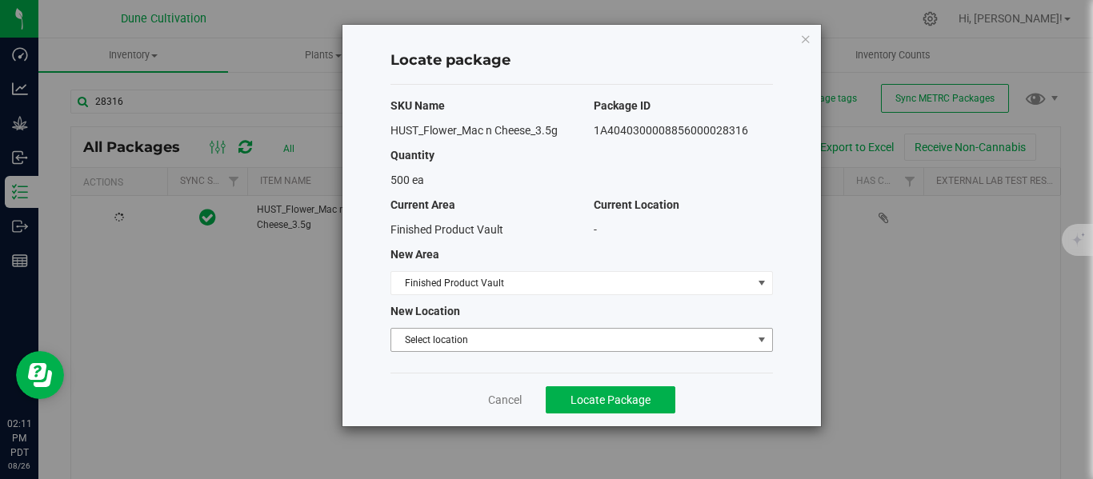
click at [433, 337] on span "Select location" at bounding box center [571, 340] width 361 height 22
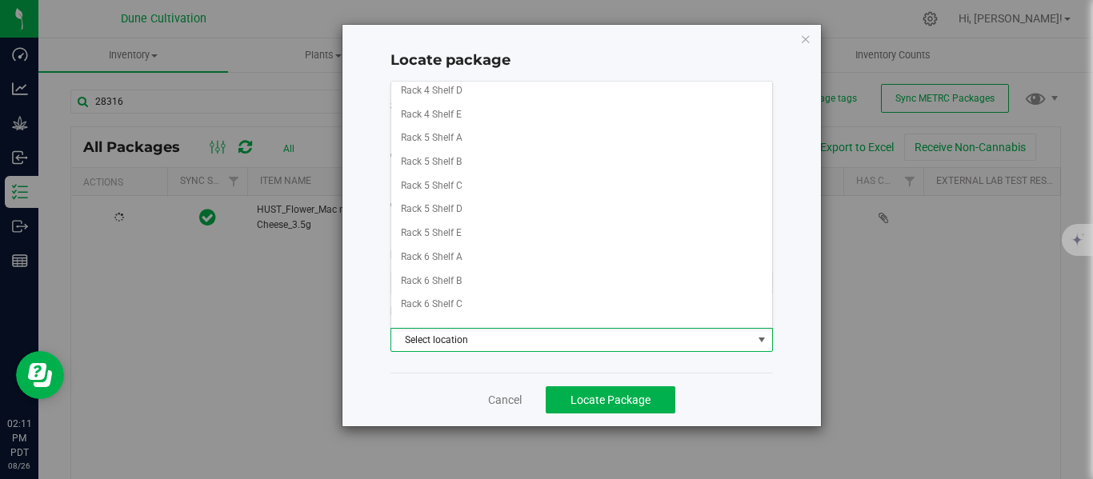
scroll to position [393, 0]
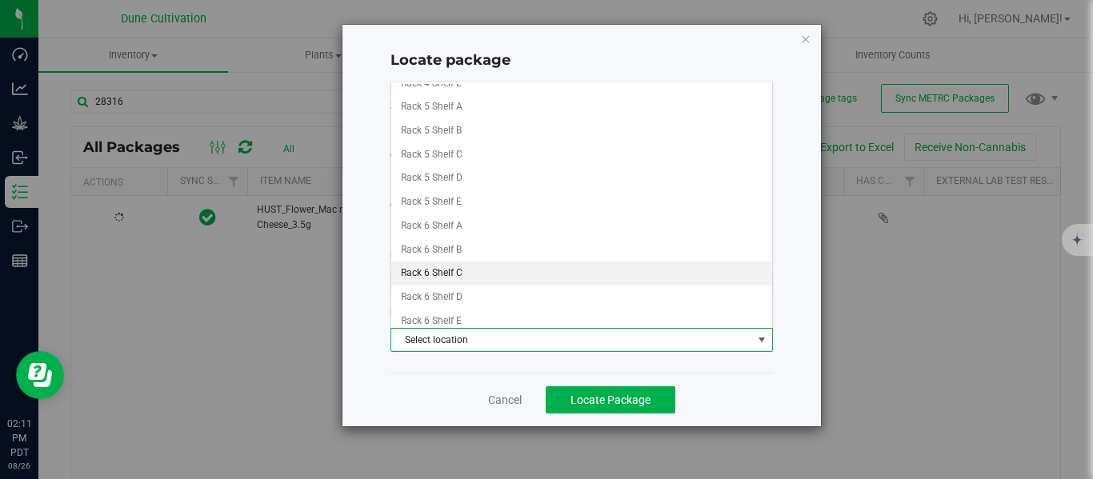
click at [483, 276] on li "Rack 6 Shelf C" at bounding box center [581, 274] width 381 height 24
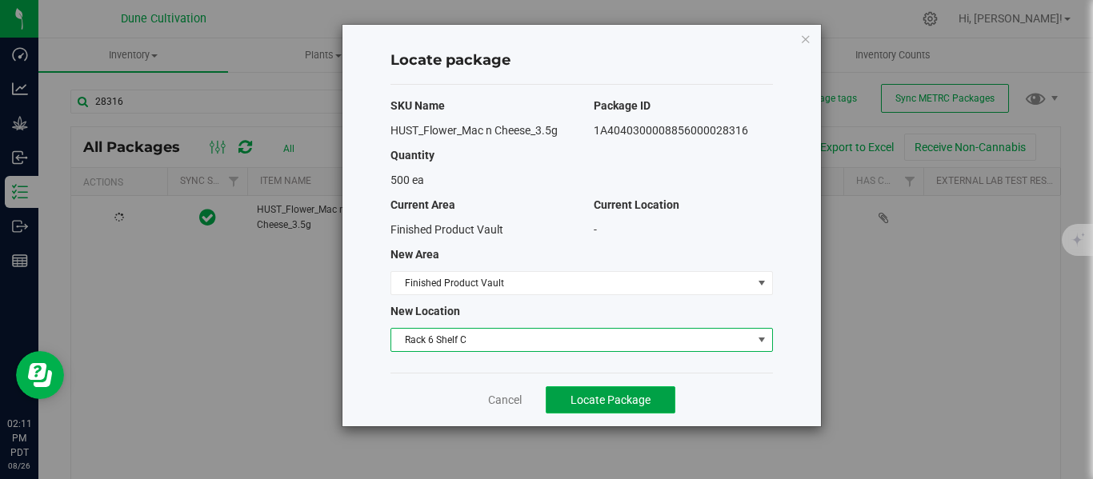
click at [608, 400] on span "Locate Package" at bounding box center [610, 400] width 80 height 13
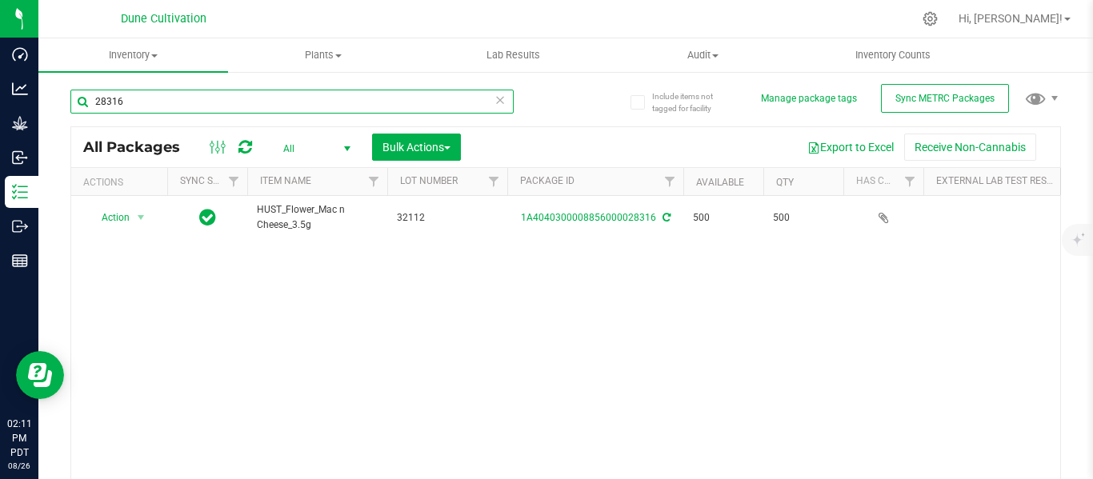
click at [150, 96] on input "28316" at bounding box center [291, 102] width 443 height 24
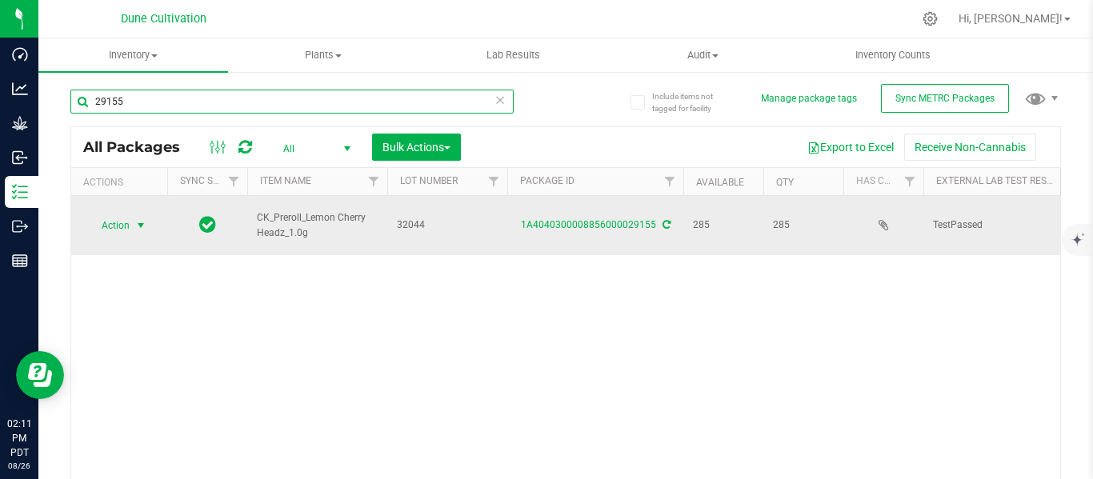
type input "29155"
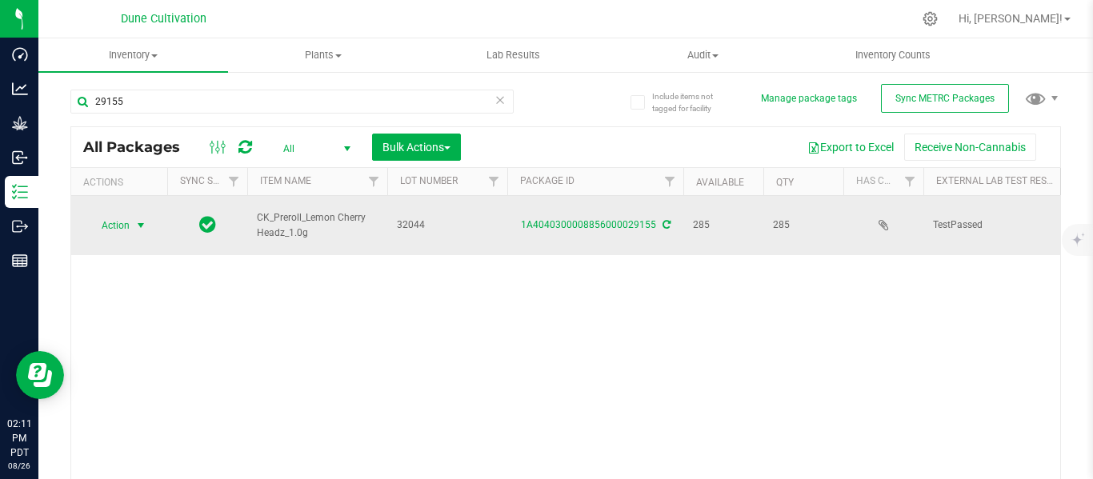
click at [143, 219] on span "select" at bounding box center [140, 225] width 13 height 13
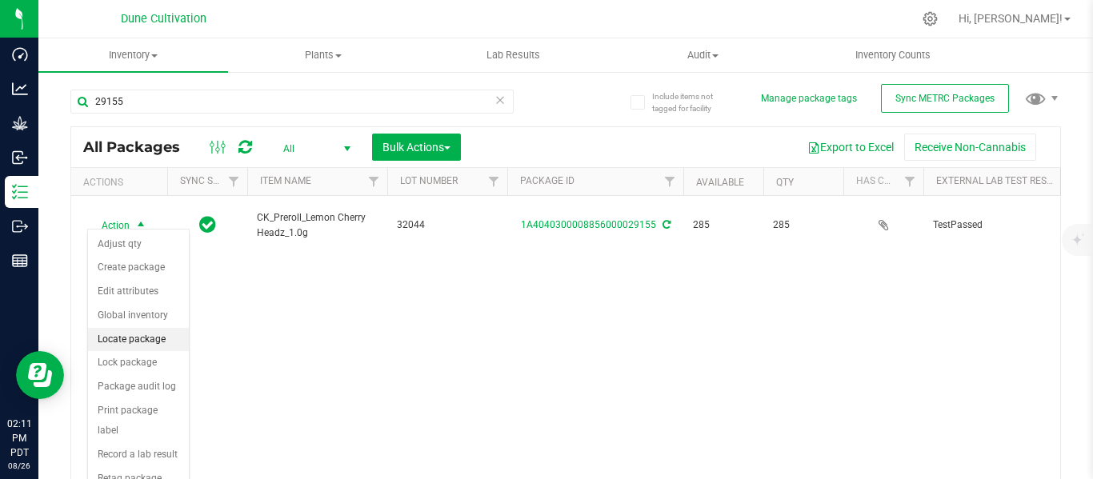
click at [142, 338] on li "Locate package" at bounding box center [138, 340] width 101 height 24
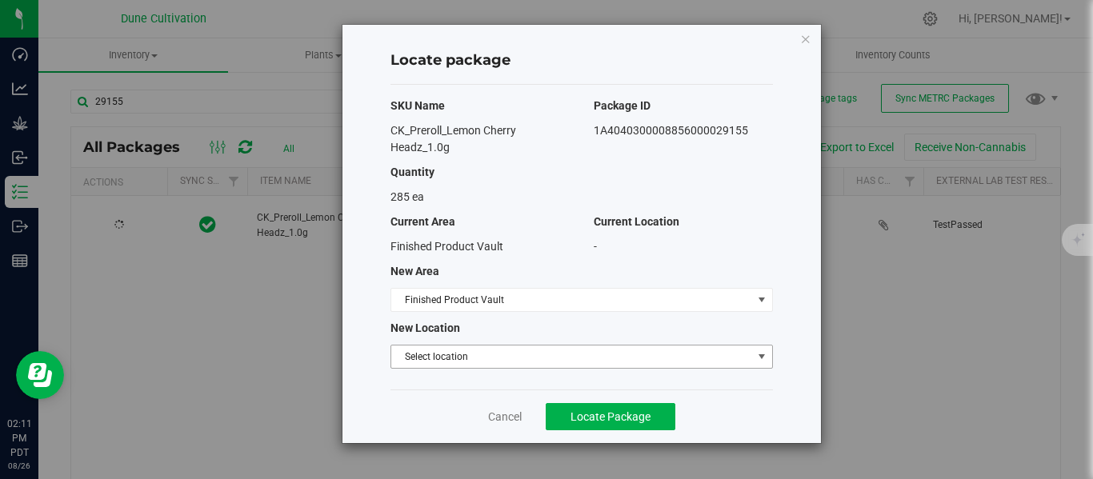
click at [490, 355] on span "Select location" at bounding box center [571, 357] width 361 height 22
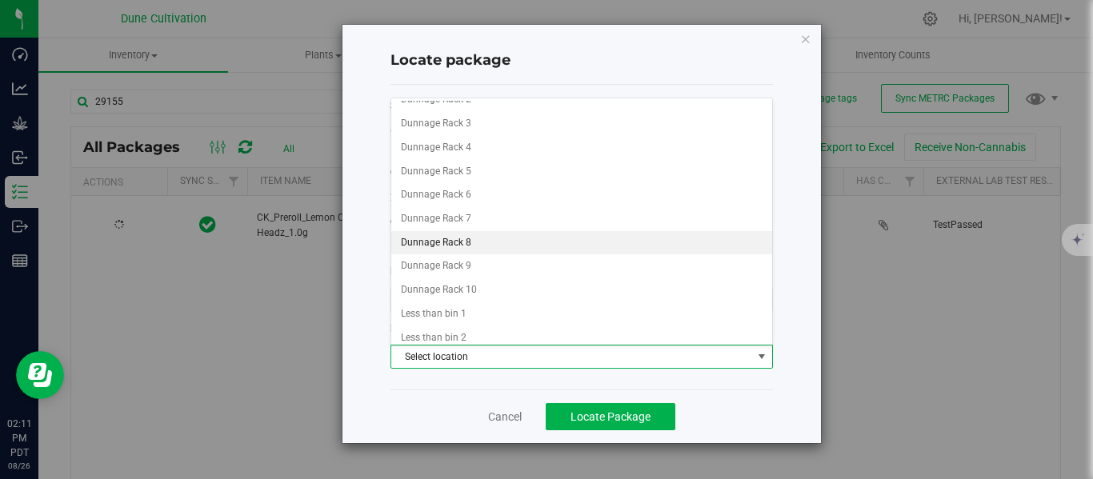
scroll to position [1346, 0]
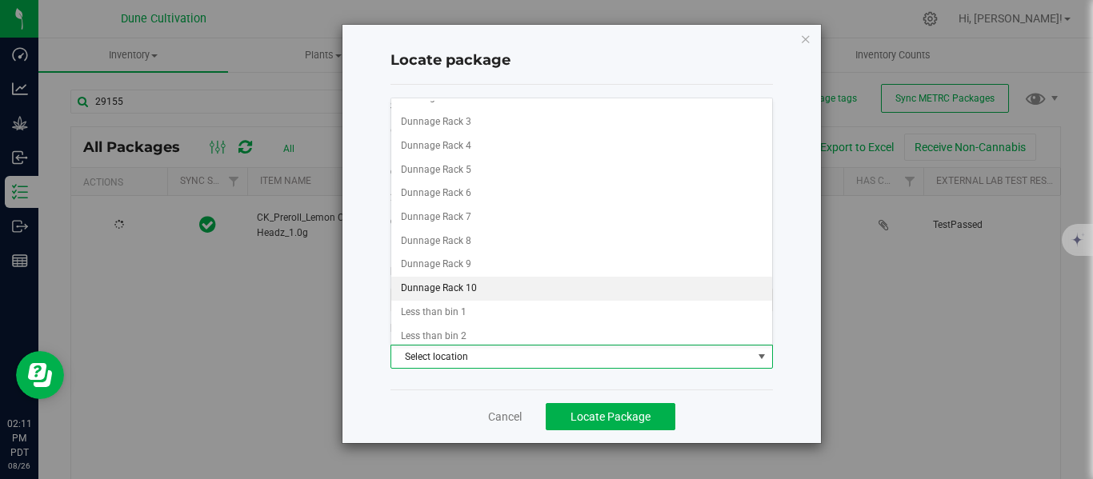
click at [478, 285] on li "Dunnage Rack 10" at bounding box center [581, 289] width 381 height 24
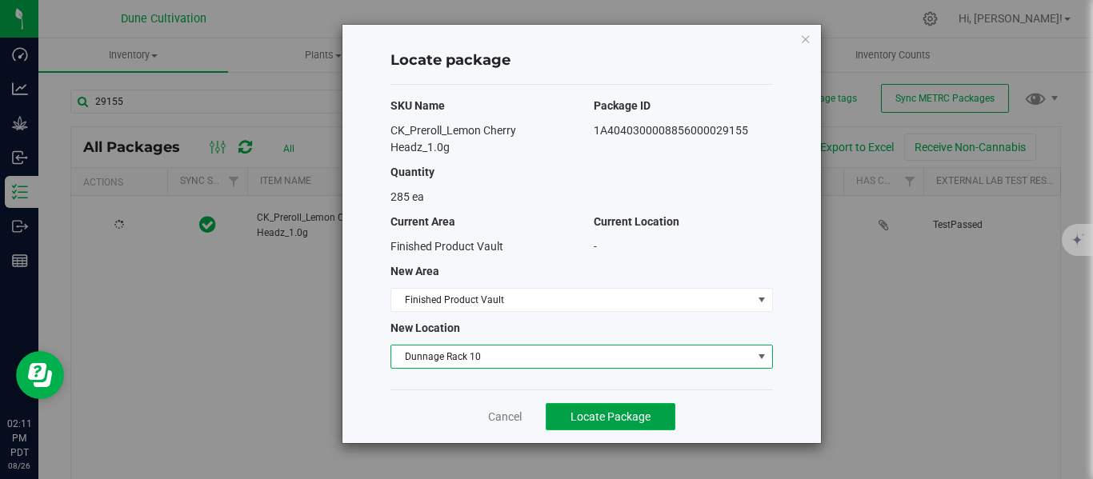
click at [606, 415] on span "Locate Package" at bounding box center [610, 416] width 80 height 13
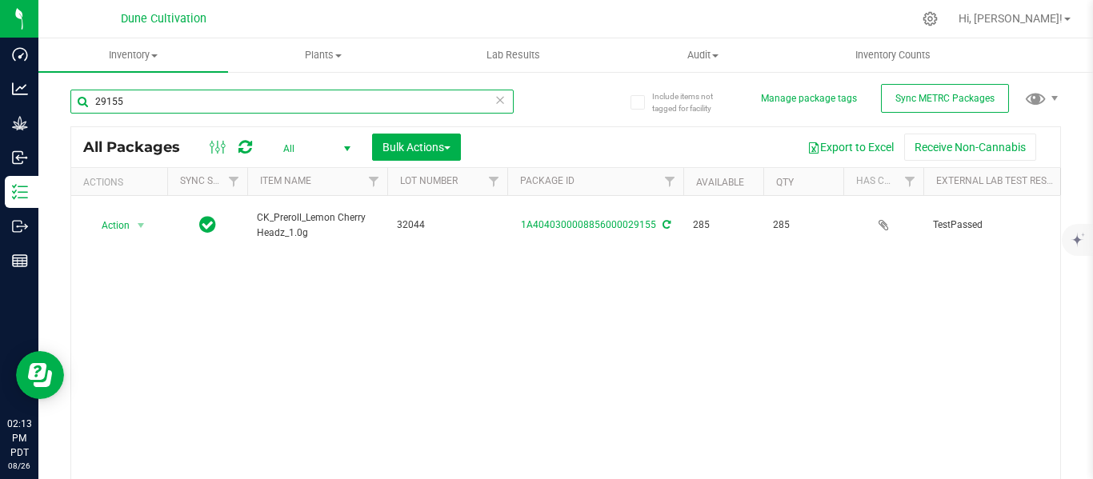
click at [217, 100] on input "29155" at bounding box center [291, 102] width 443 height 24
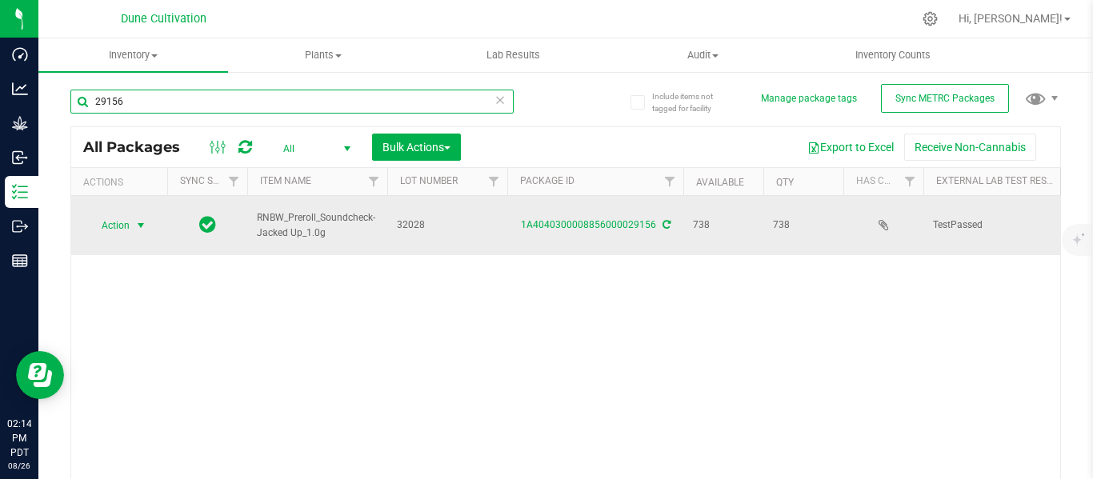
type input "29156"
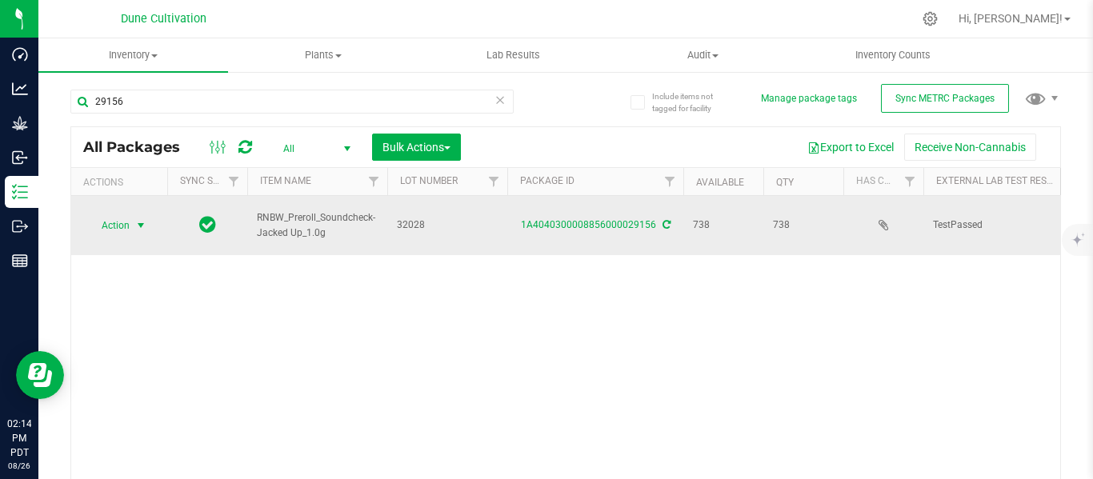
click at [140, 219] on span "select" at bounding box center [140, 225] width 13 height 13
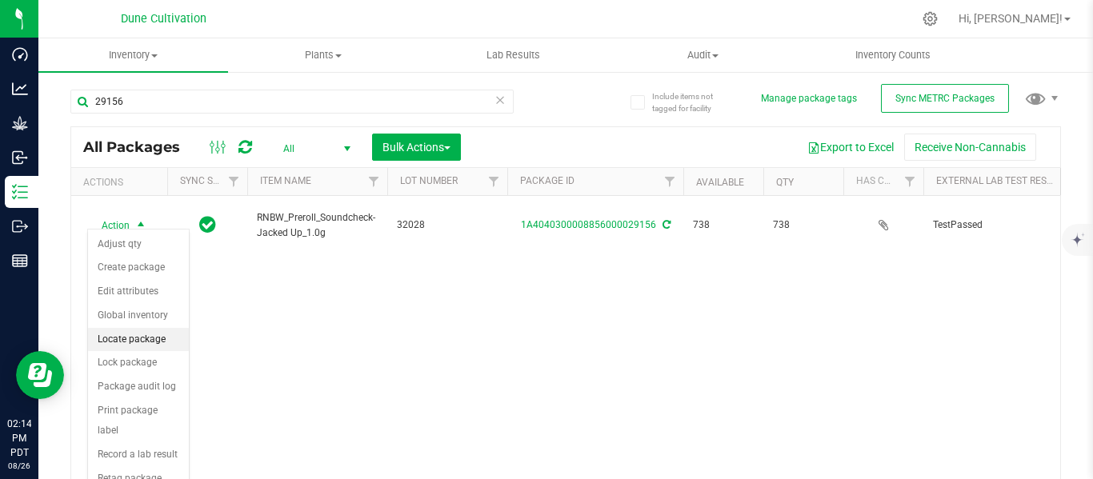
click at [134, 336] on li "Locate package" at bounding box center [138, 340] width 101 height 24
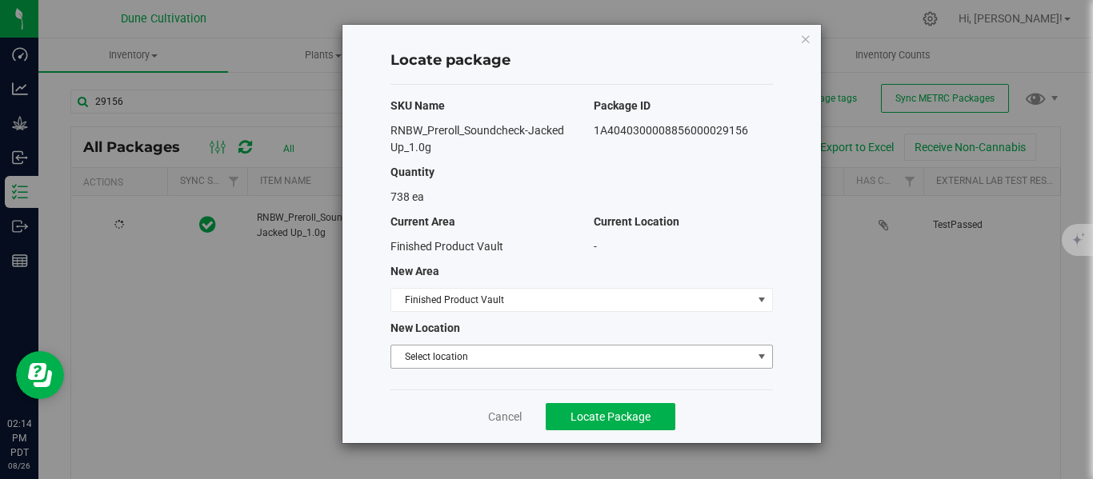
click at [431, 354] on span "Select location" at bounding box center [571, 357] width 361 height 22
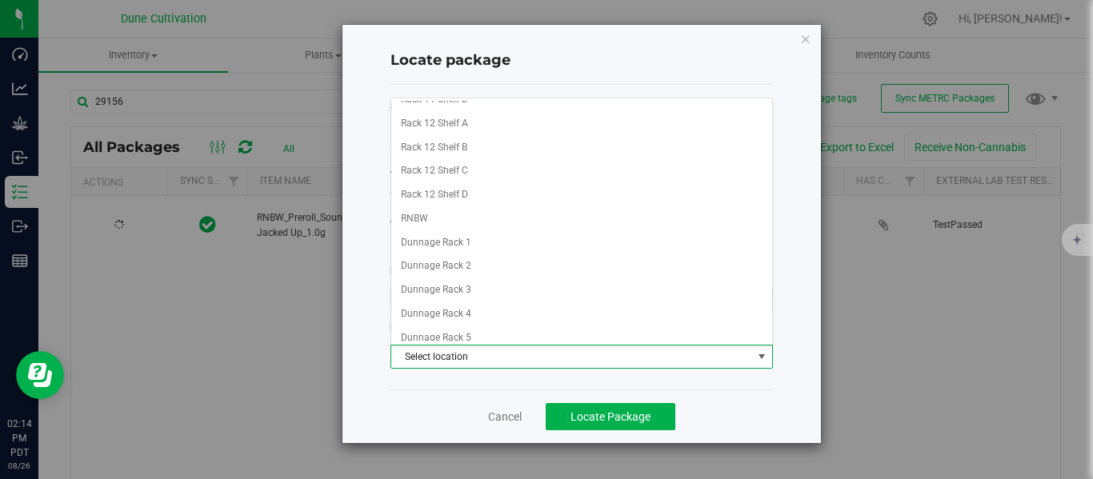
scroll to position [1186, 0]
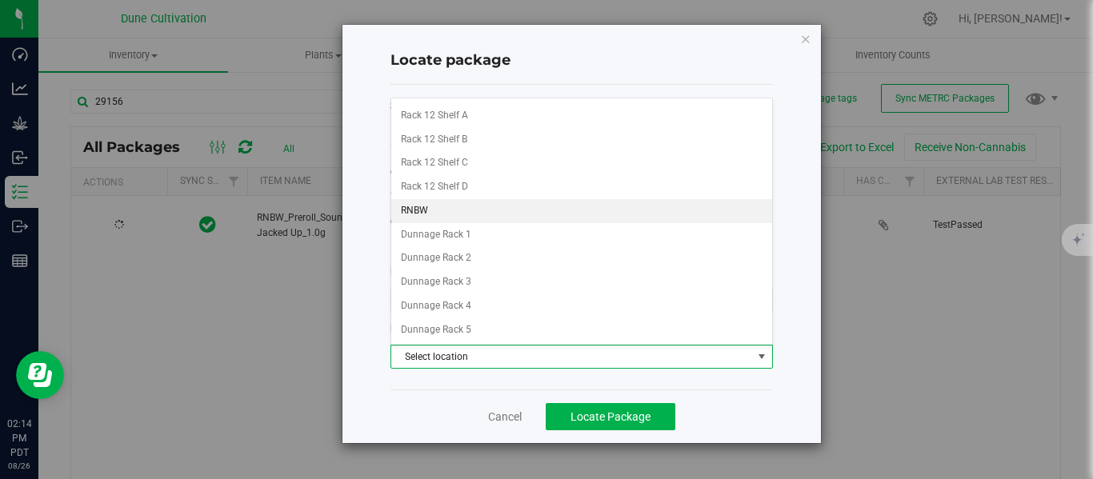
click at [462, 218] on li "RNBW" at bounding box center [581, 211] width 381 height 24
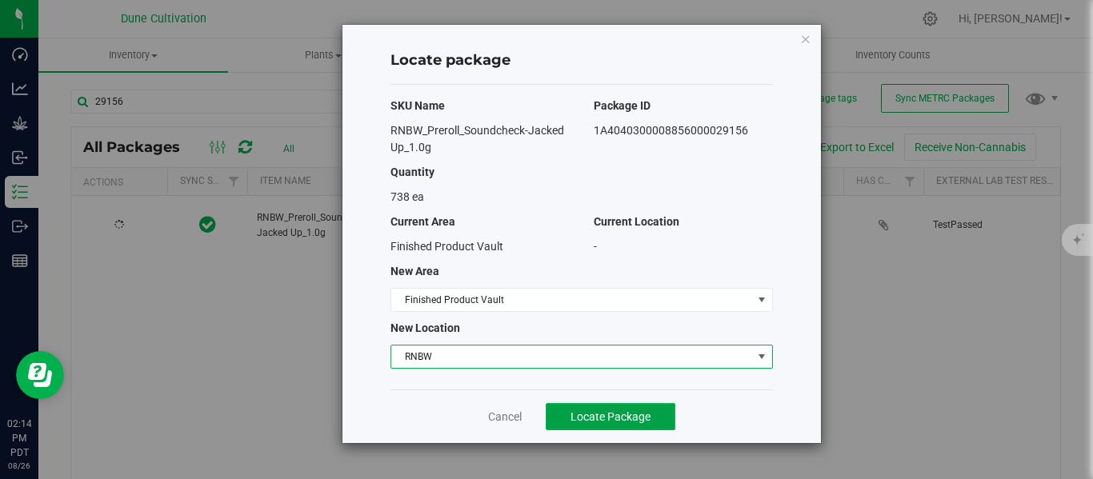
click at [635, 422] on span "Locate Package" at bounding box center [610, 416] width 80 height 13
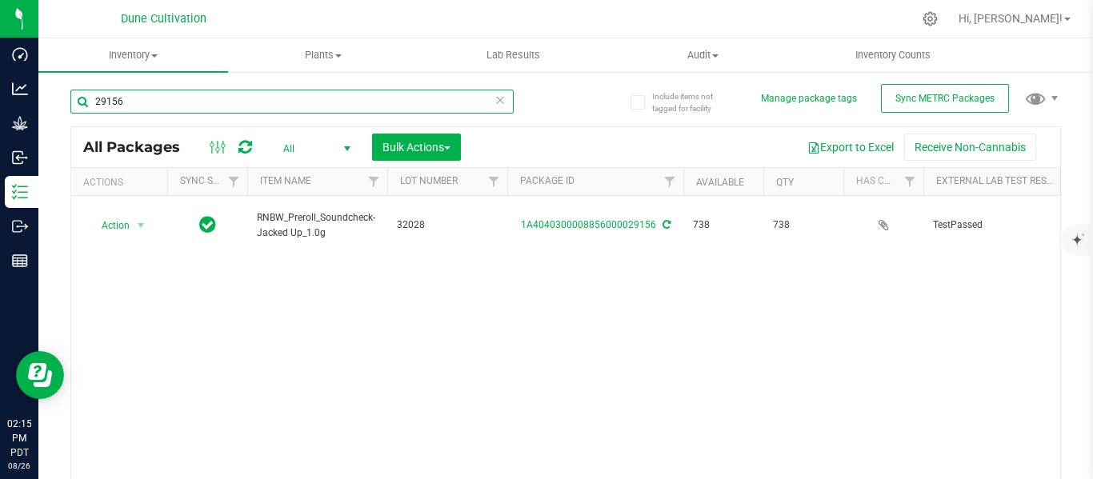
click at [198, 101] on input "29156" at bounding box center [291, 102] width 443 height 24
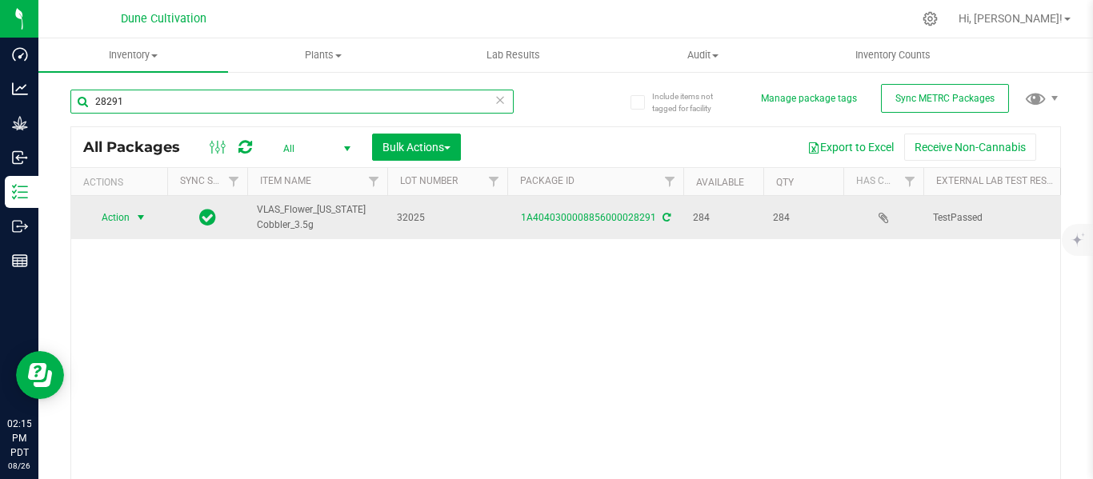
type input "28291"
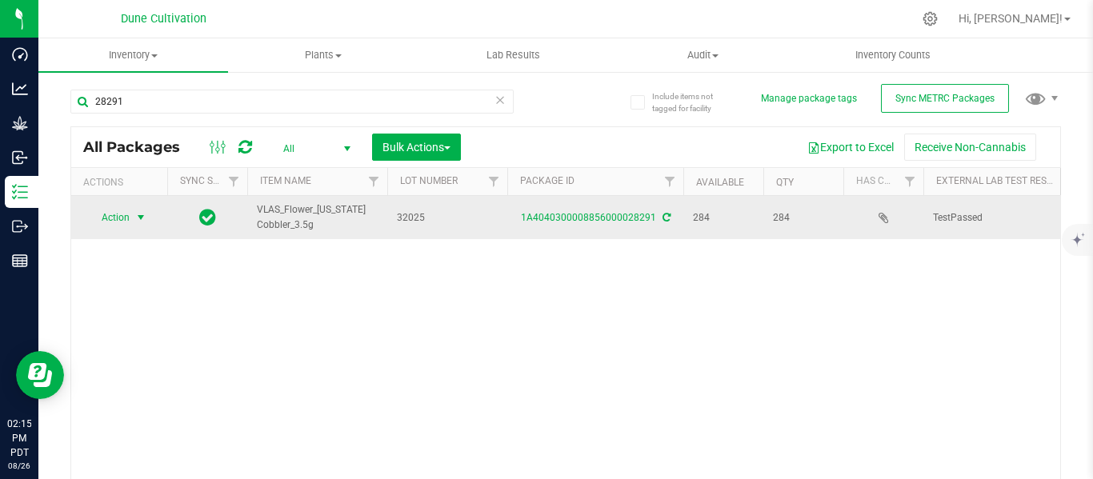
click at [141, 218] on span "select" at bounding box center [140, 217] width 13 height 13
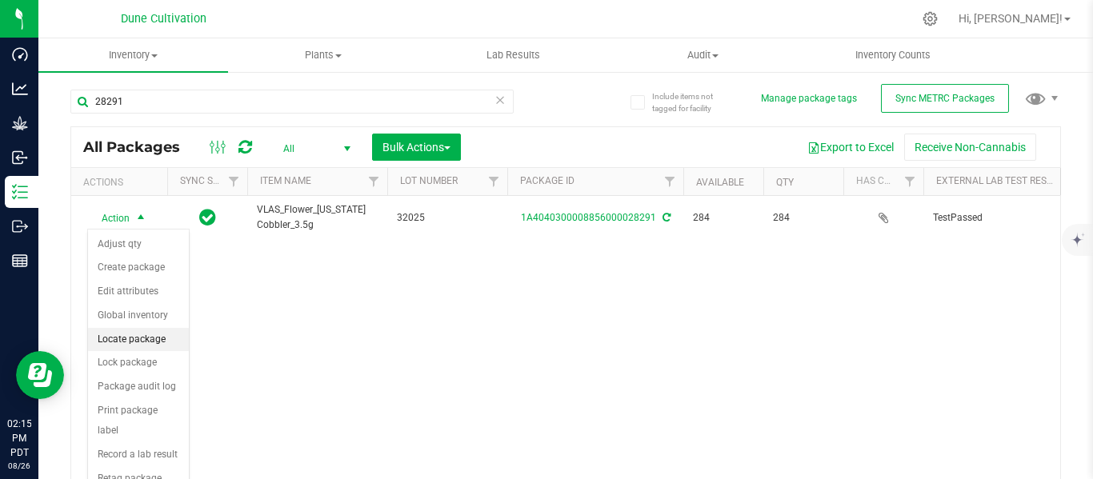
click at [145, 336] on li "Locate package" at bounding box center [138, 340] width 101 height 24
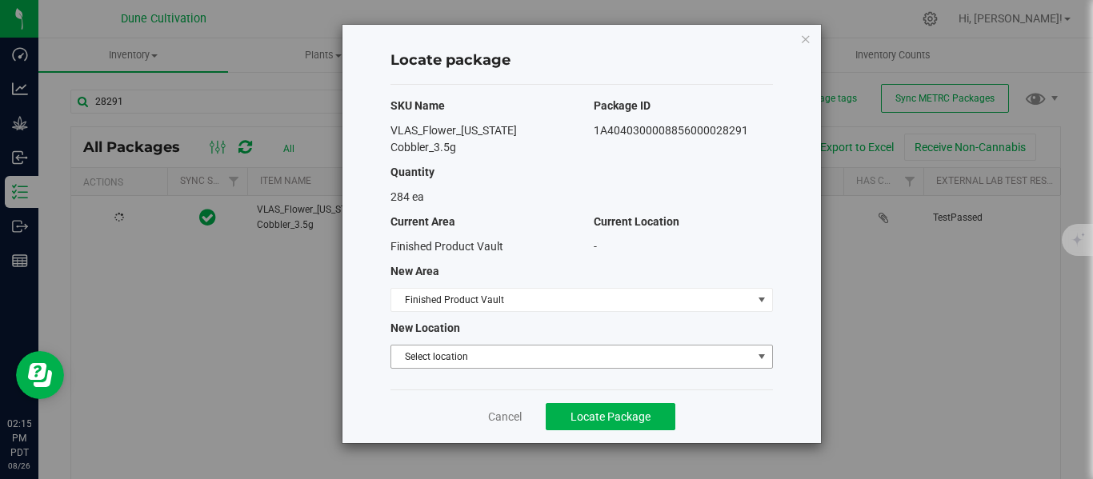
click at [433, 346] on span "Select location" at bounding box center [571, 357] width 361 height 22
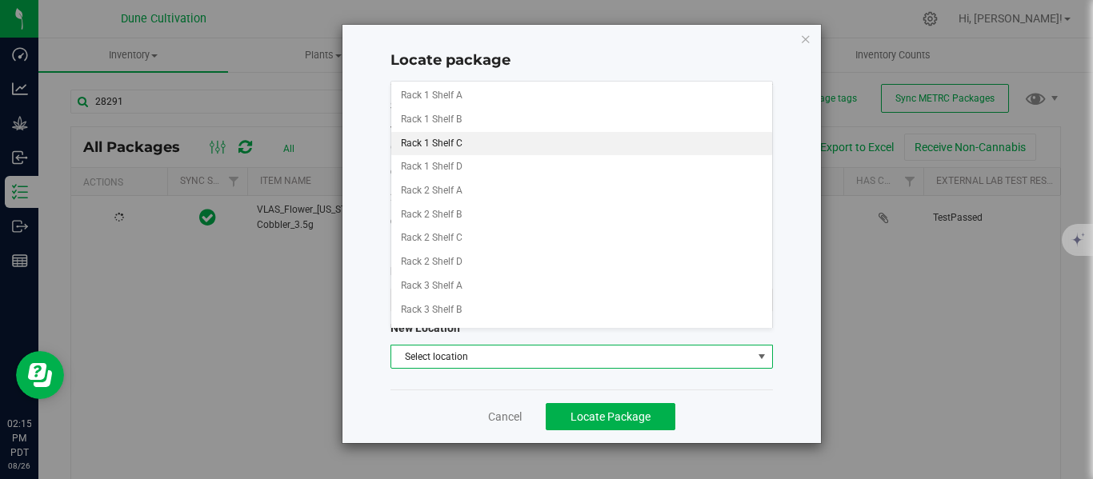
click at [450, 150] on li "Rack 1 Shelf C" at bounding box center [581, 144] width 381 height 24
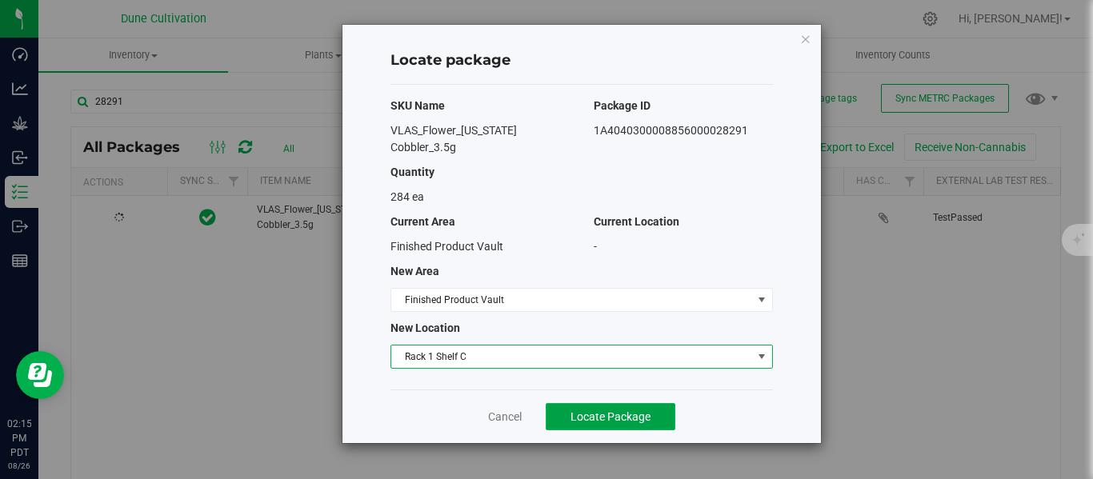
click at [604, 410] on span "Locate Package" at bounding box center [610, 416] width 80 height 13
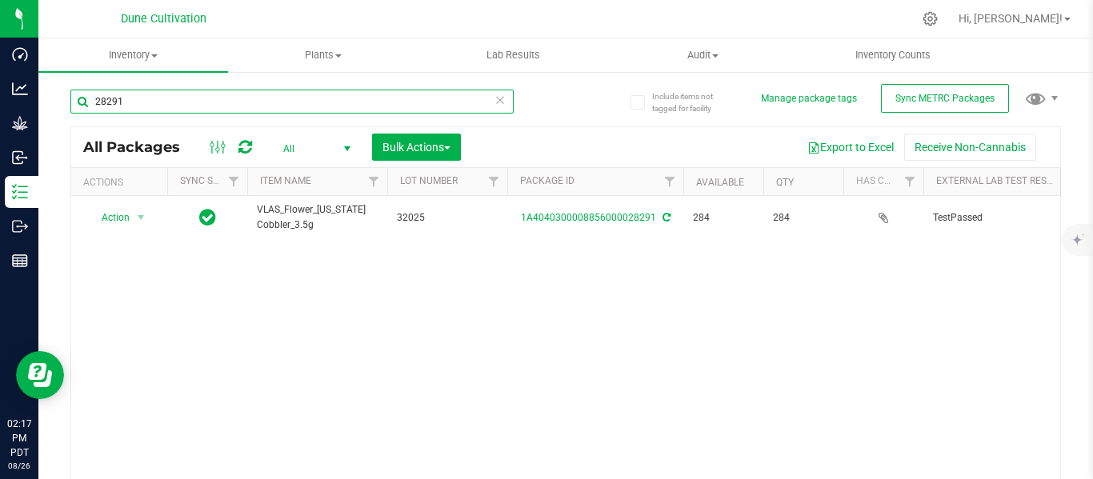
click at [271, 103] on input "28291" at bounding box center [291, 102] width 443 height 24
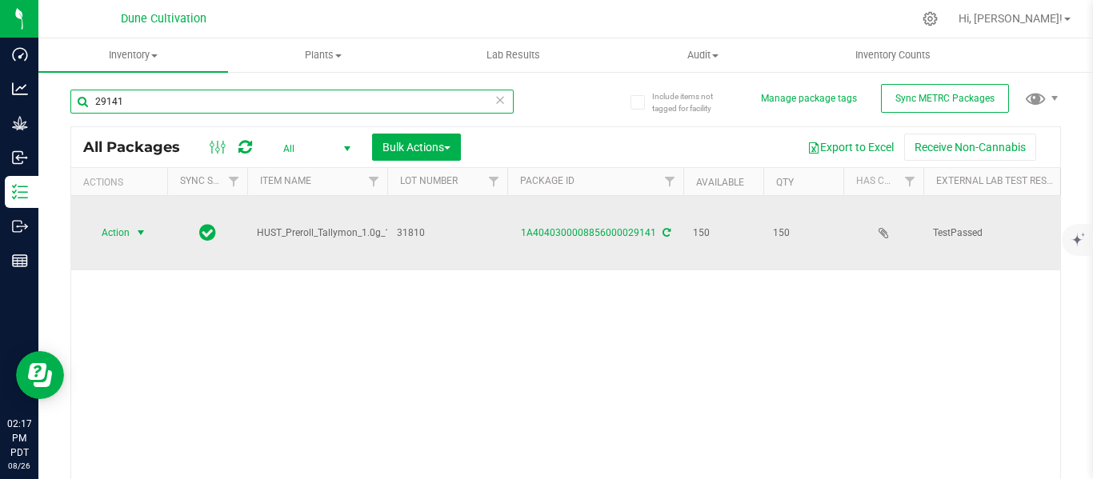
type input "29141"
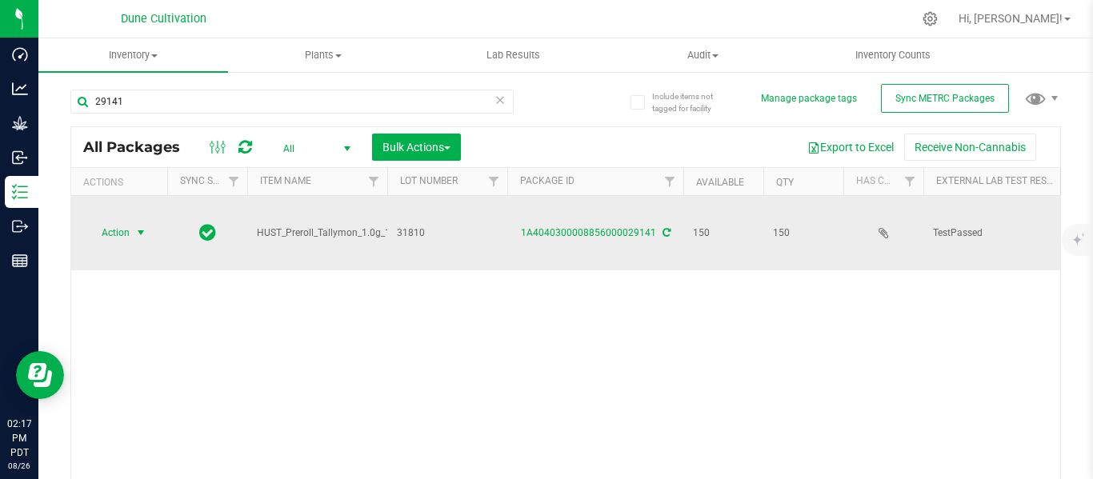
click at [143, 226] on span "select" at bounding box center [140, 232] width 13 height 13
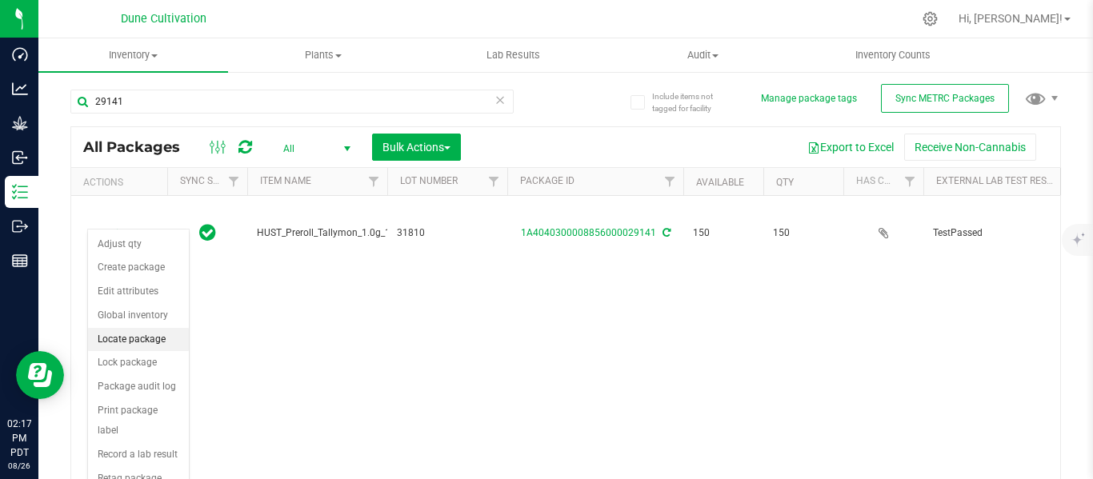
click at [127, 338] on li "Locate package" at bounding box center [138, 340] width 101 height 24
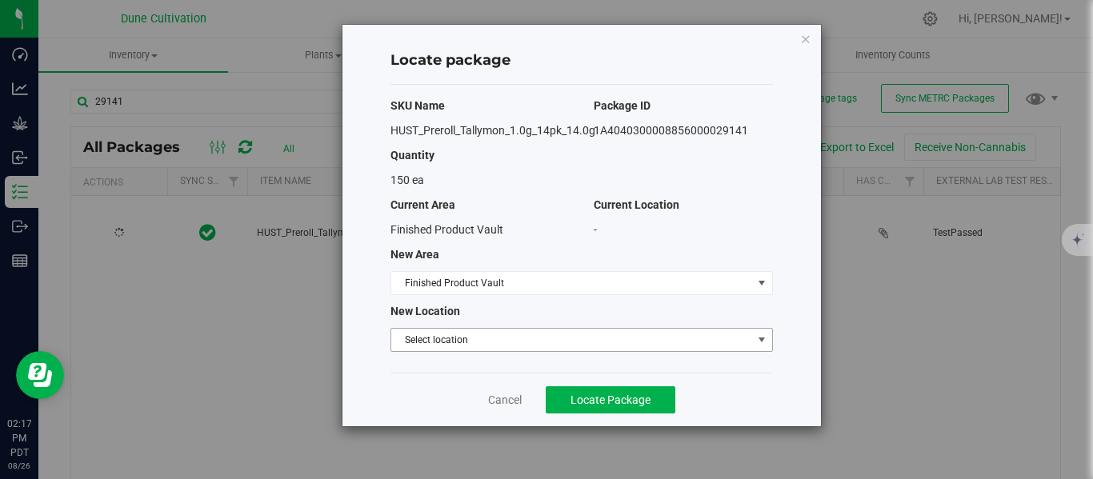
click at [445, 340] on span "Select location" at bounding box center [571, 340] width 361 height 22
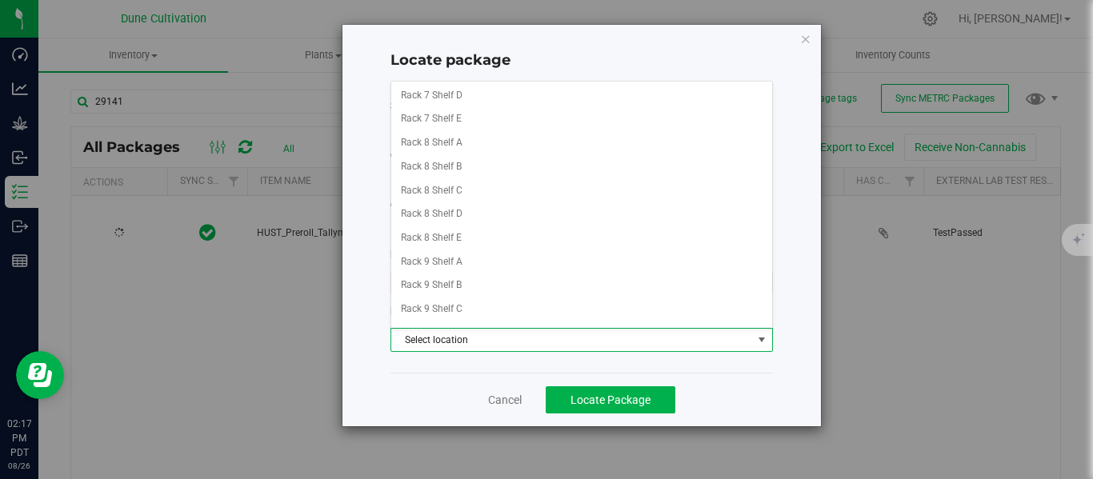
scroll to position [719, 0]
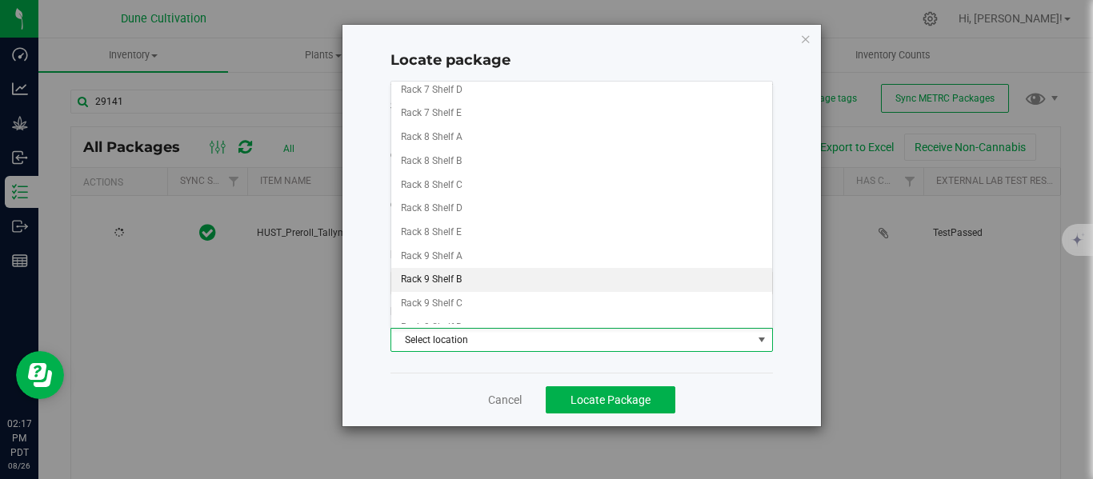
click at [470, 279] on li "Rack 9 Shelf B" at bounding box center [581, 280] width 381 height 24
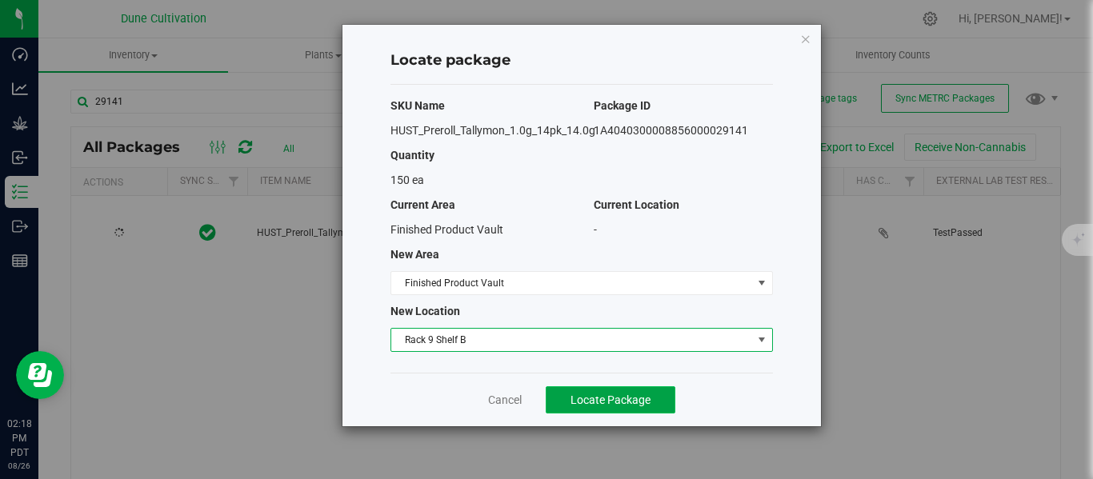
click at [618, 402] on span "Locate Package" at bounding box center [610, 400] width 80 height 13
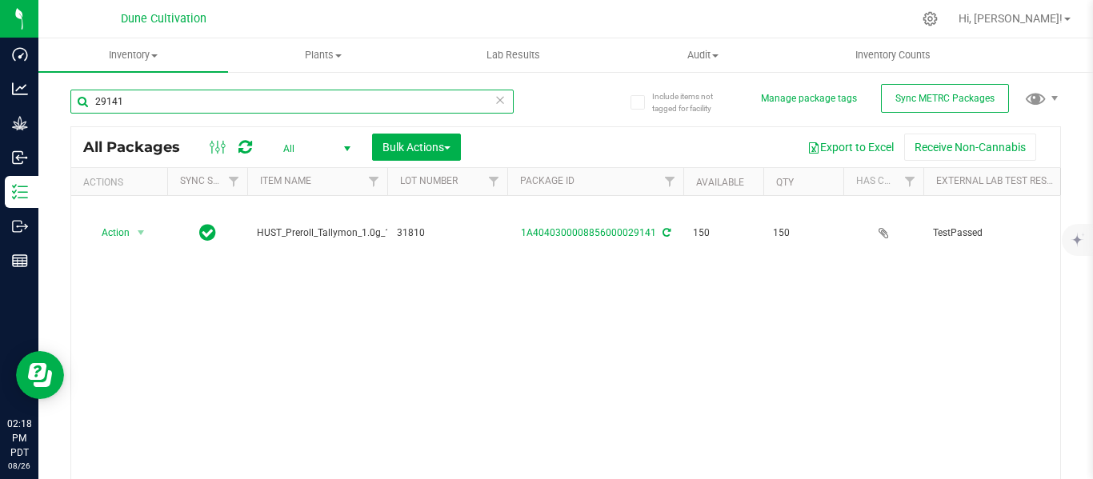
click at [350, 94] on input "29141" at bounding box center [291, 102] width 443 height 24
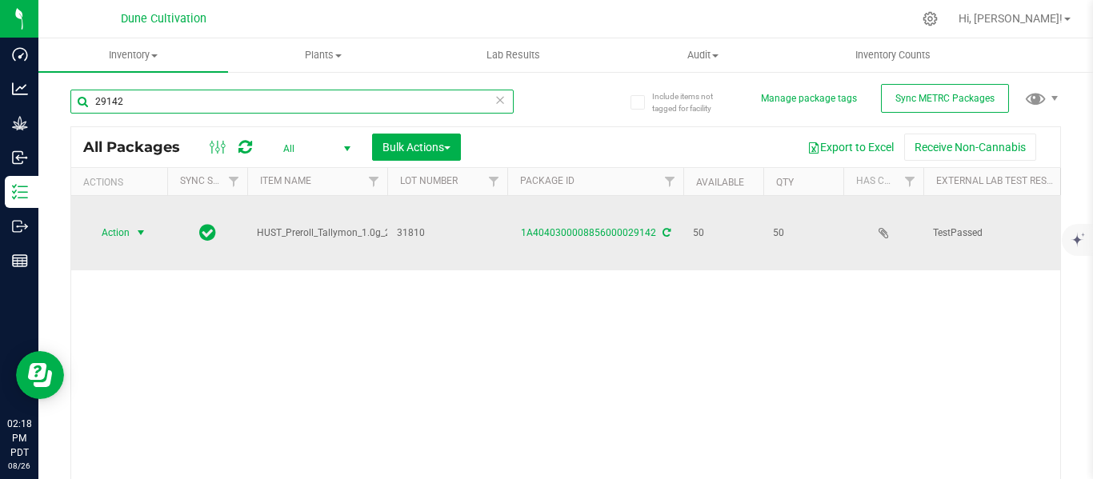
type input "29142"
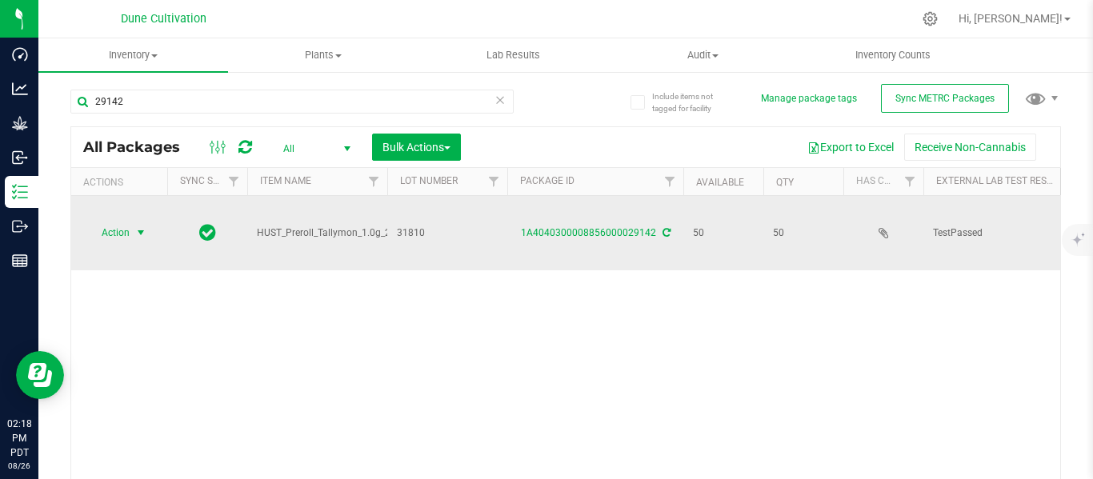
click at [139, 226] on span "select" at bounding box center [140, 232] width 13 height 13
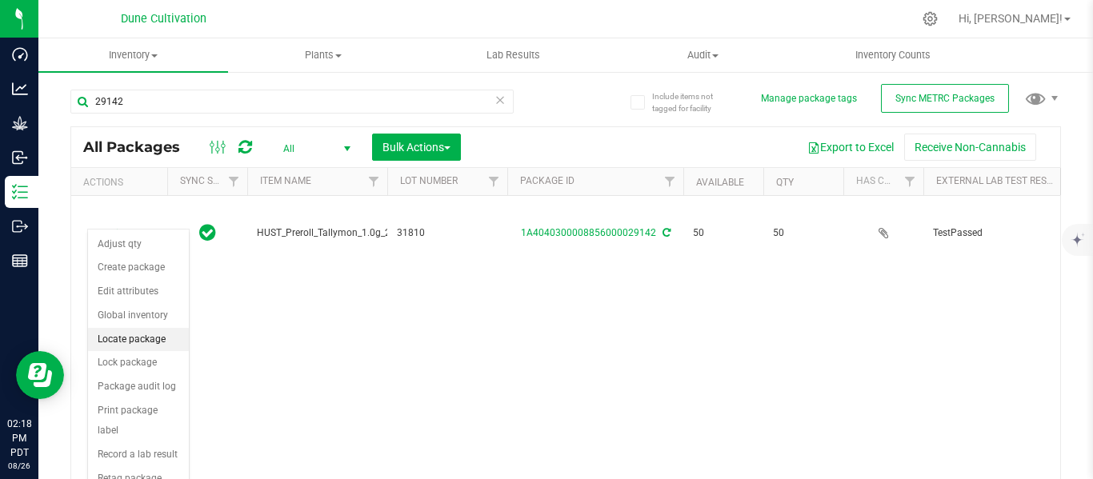
click at [138, 334] on li "Locate package" at bounding box center [138, 340] width 101 height 24
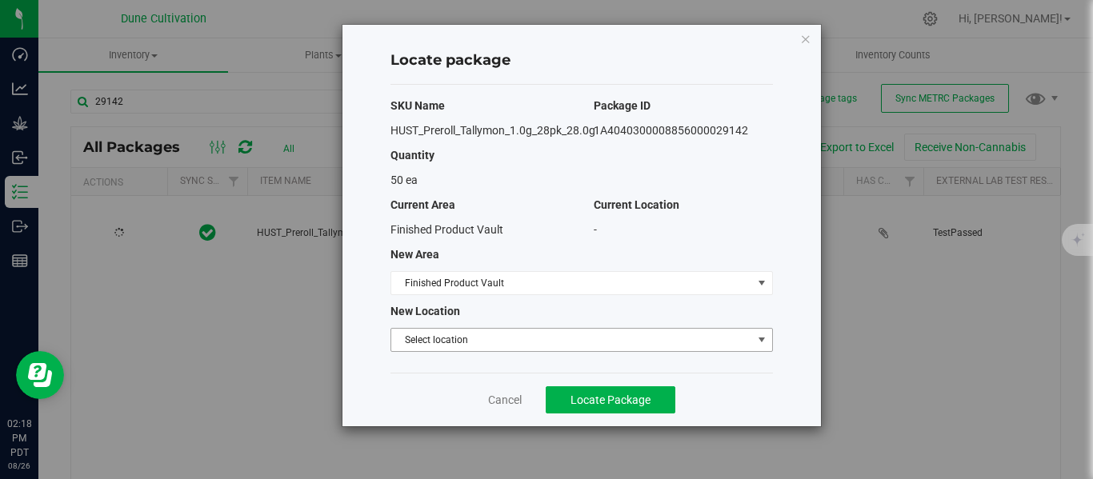
click at [431, 343] on span "Select location" at bounding box center [571, 340] width 361 height 22
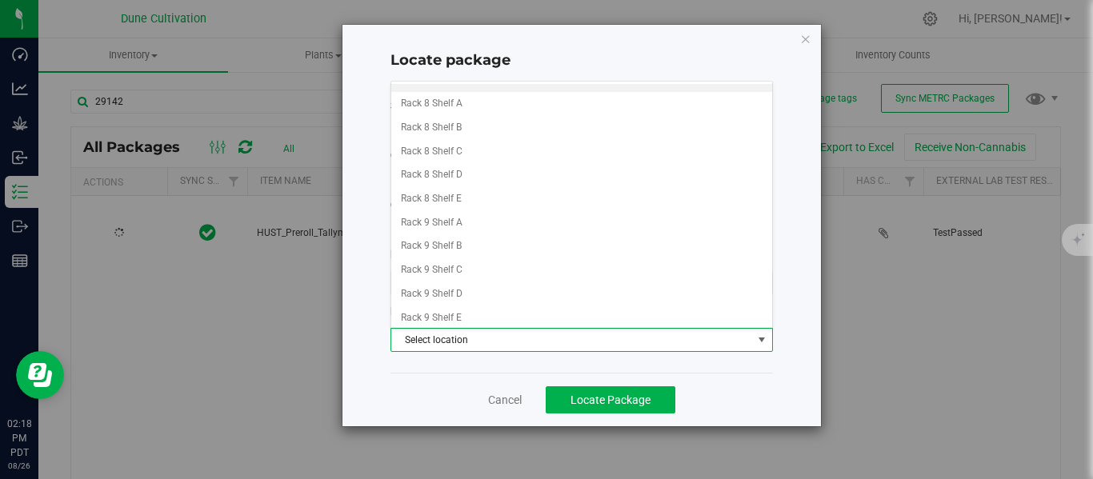
scroll to position [757, 0]
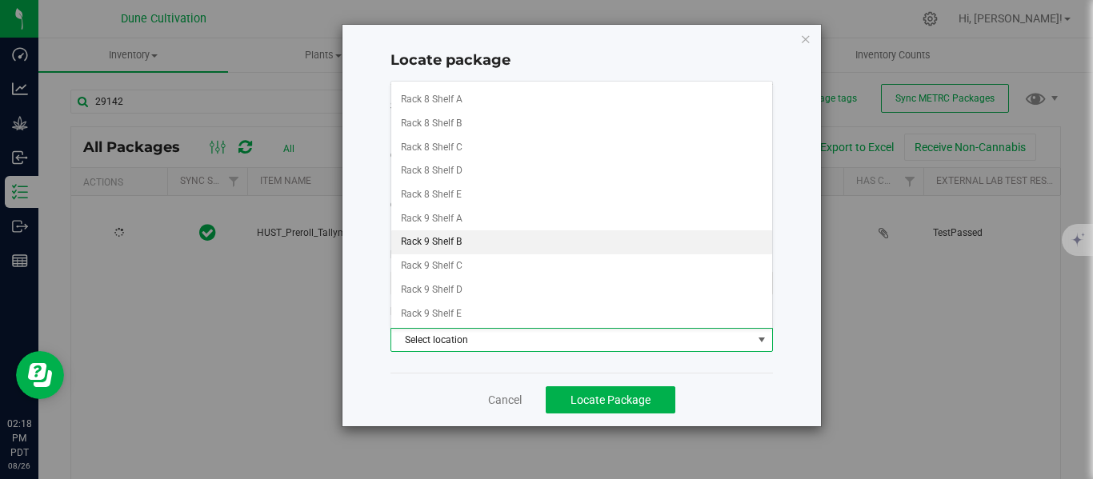
click at [477, 239] on li "Rack 9 Shelf B" at bounding box center [581, 242] width 381 height 24
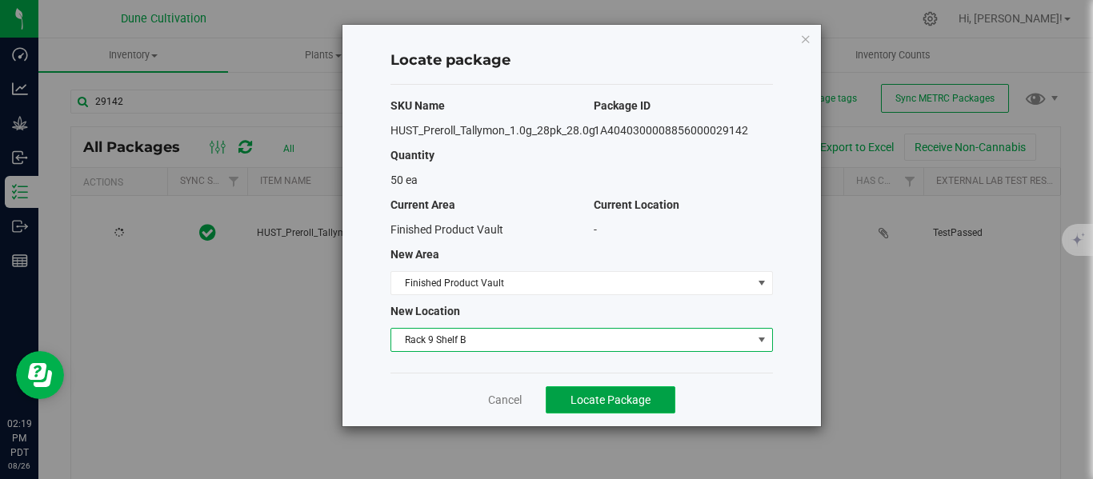
click at [590, 397] on span "Locate Package" at bounding box center [610, 400] width 80 height 13
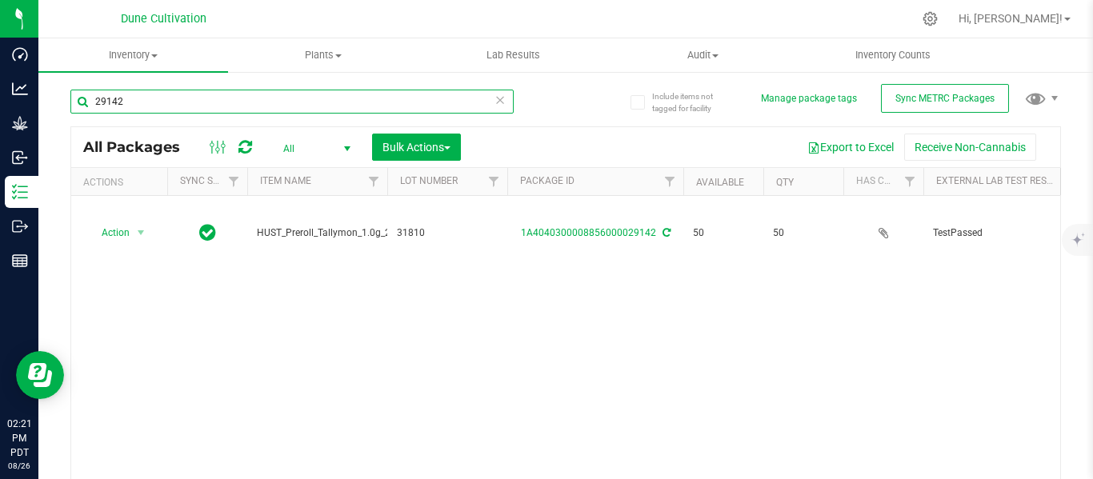
click at [274, 107] on input "29142" at bounding box center [291, 102] width 443 height 24
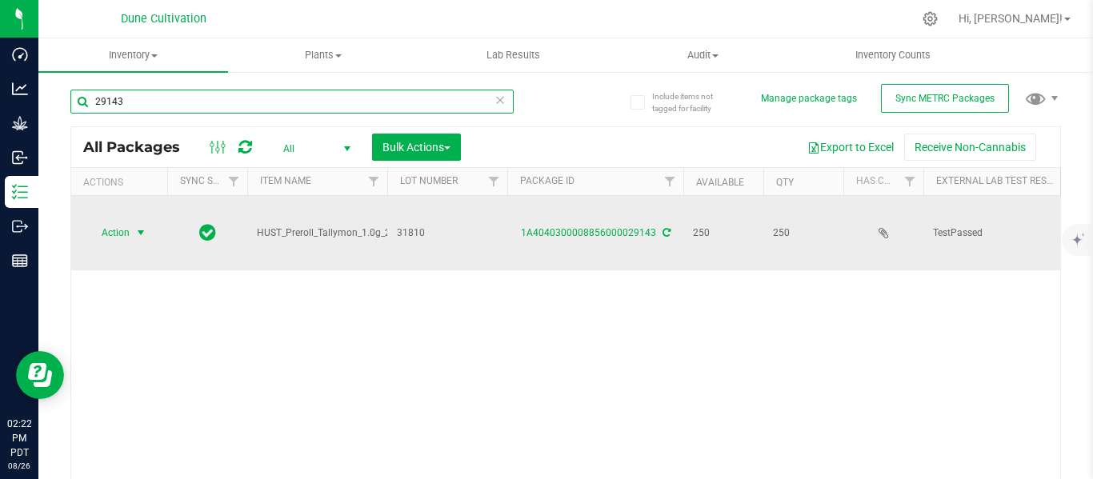
type input "29143"
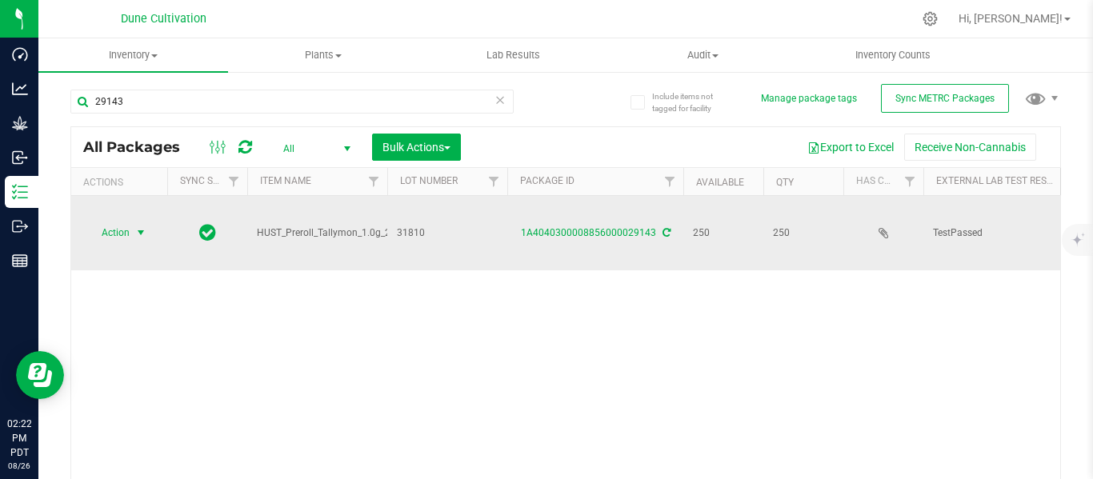
click at [136, 226] on span "select" at bounding box center [140, 232] width 13 height 13
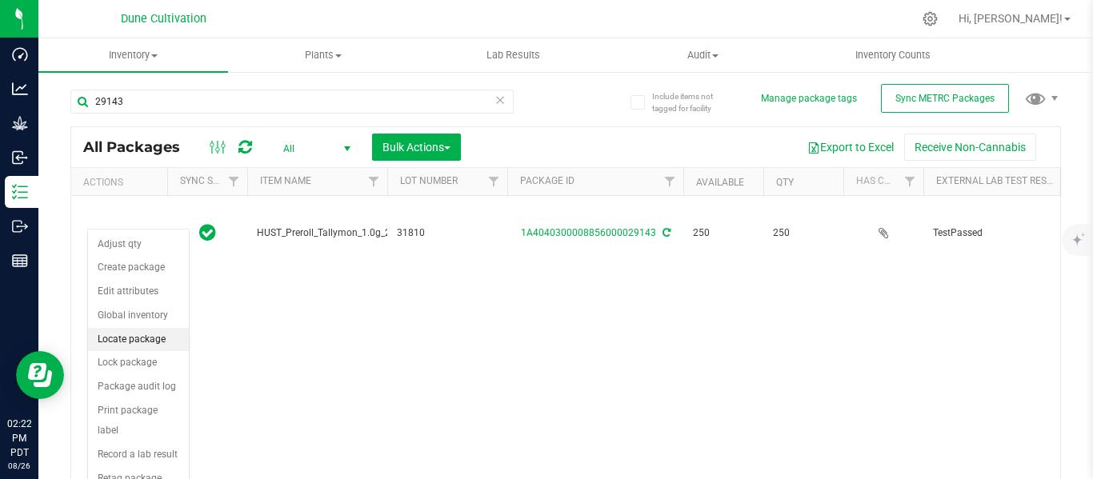
click at [135, 338] on li "Locate package" at bounding box center [138, 340] width 101 height 24
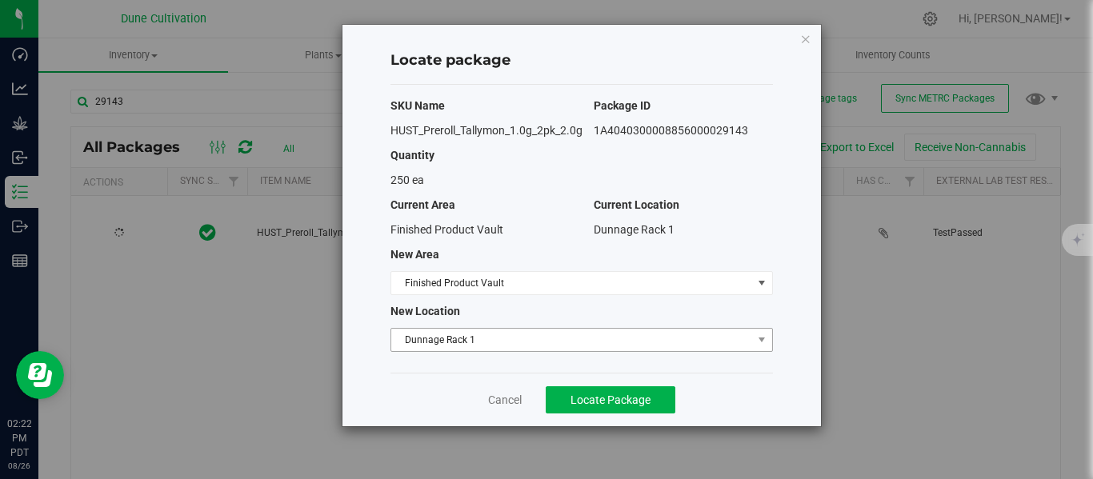
click at [460, 342] on span "Dunnage Rack 1" at bounding box center [571, 340] width 361 height 22
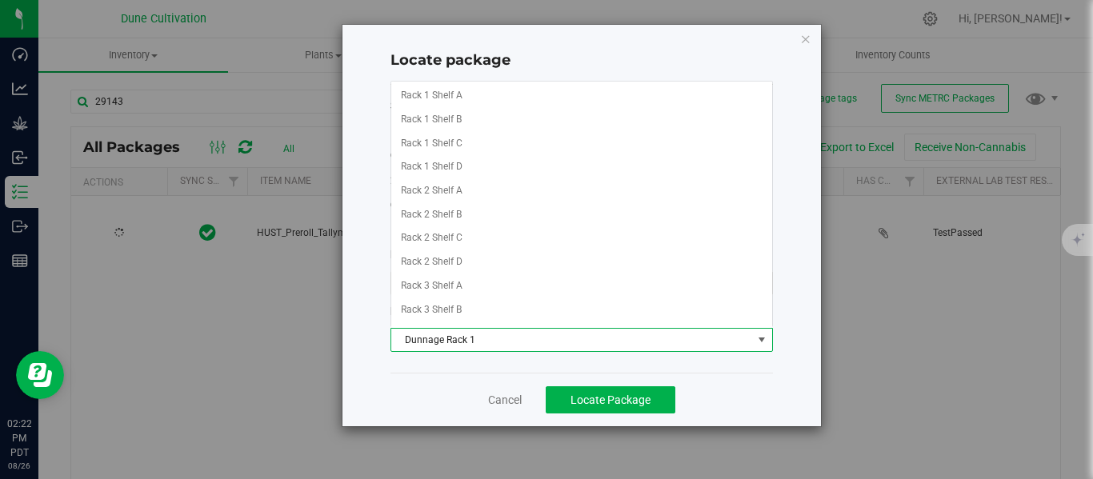
scroll to position [1092, 0]
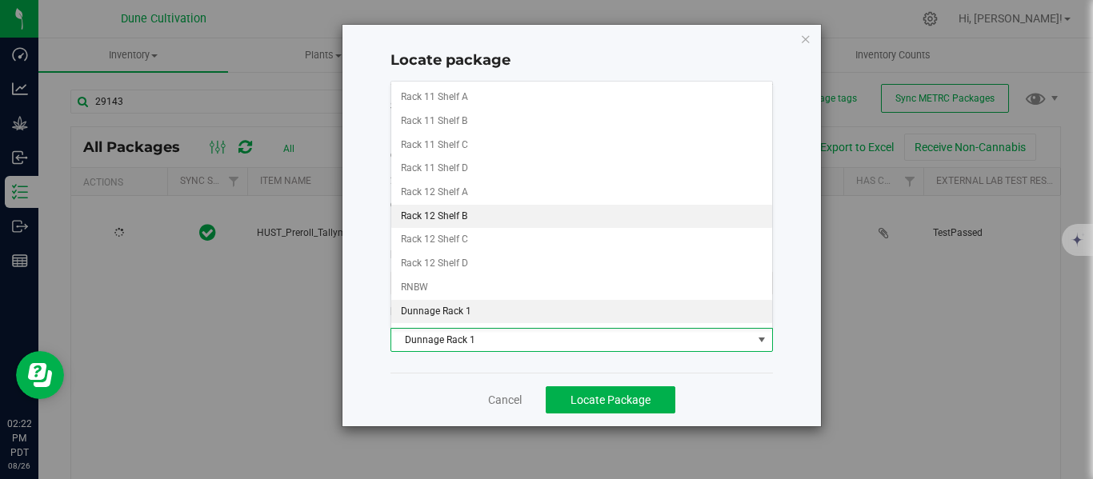
click at [471, 214] on li "Rack 12 Shelf B" at bounding box center [581, 217] width 381 height 24
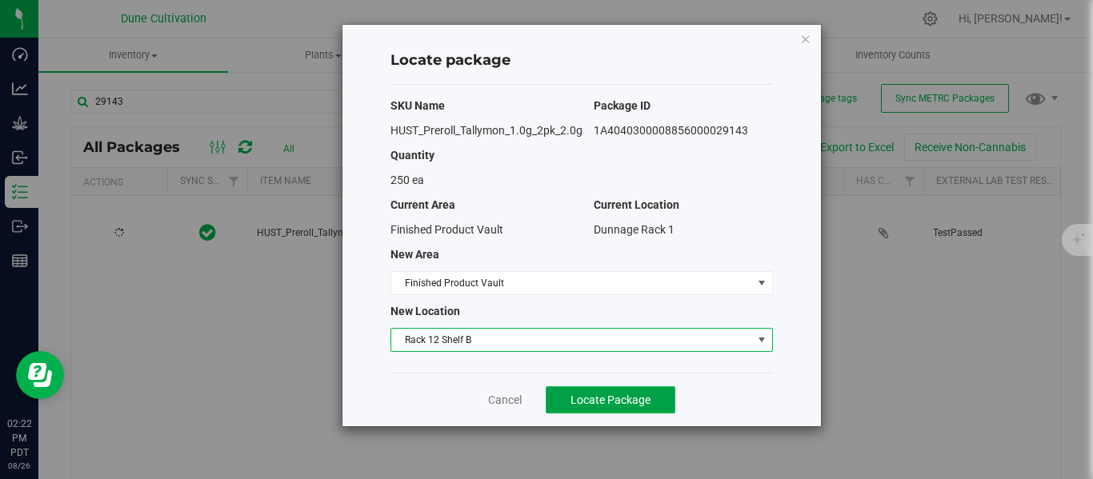
click at [594, 405] on span "Locate Package" at bounding box center [610, 400] width 80 height 13
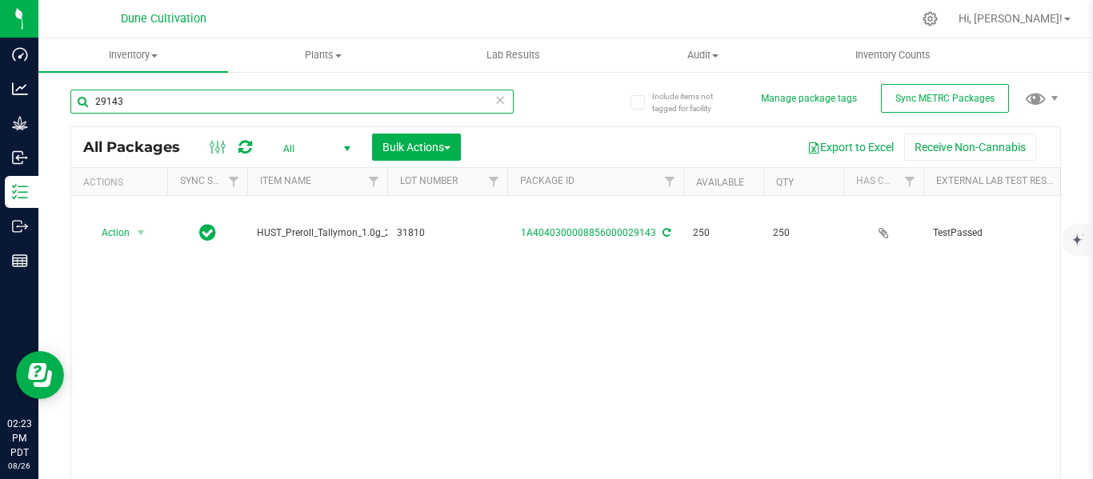
click at [159, 99] on input "29143" at bounding box center [291, 102] width 443 height 24
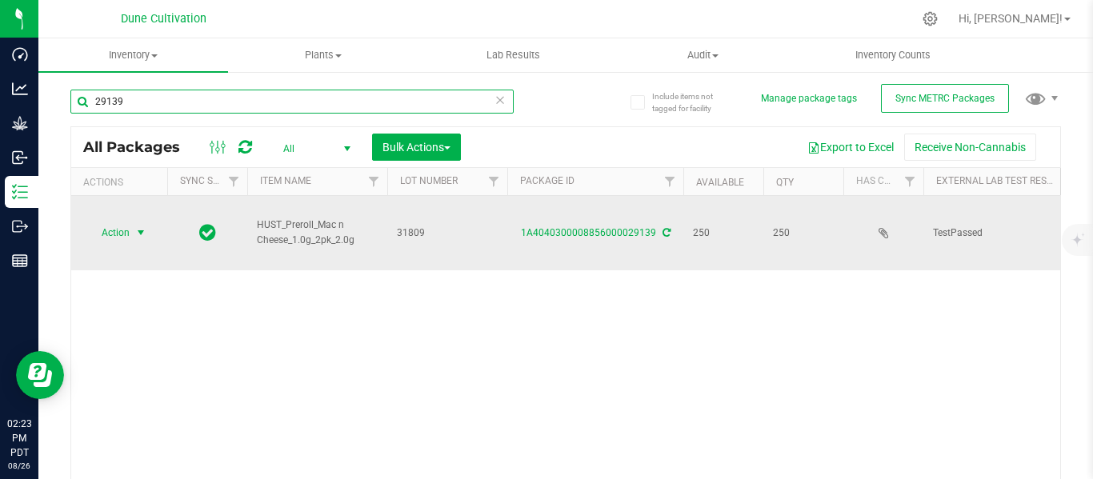
type input "29139"
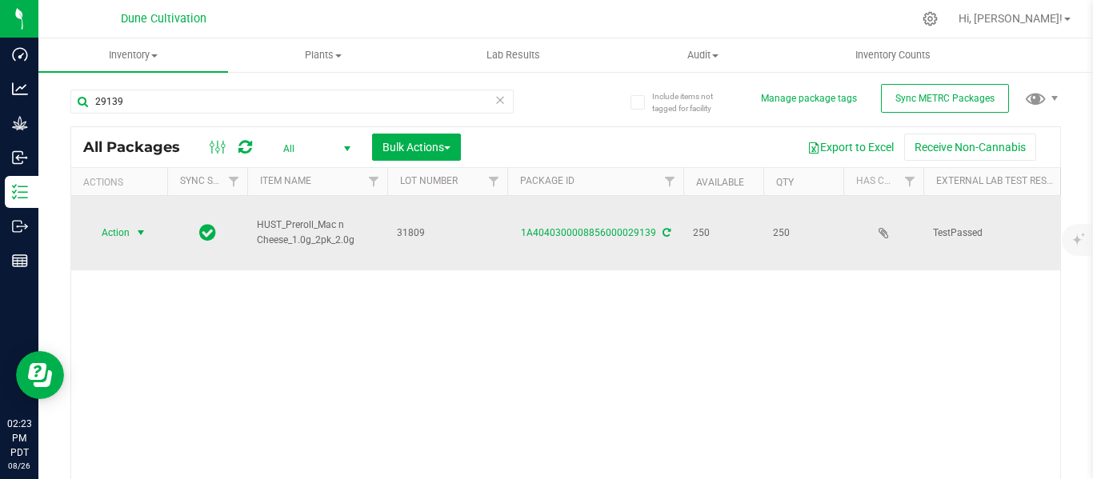
click at [139, 226] on span "select" at bounding box center [140, 232] width 13 height 13
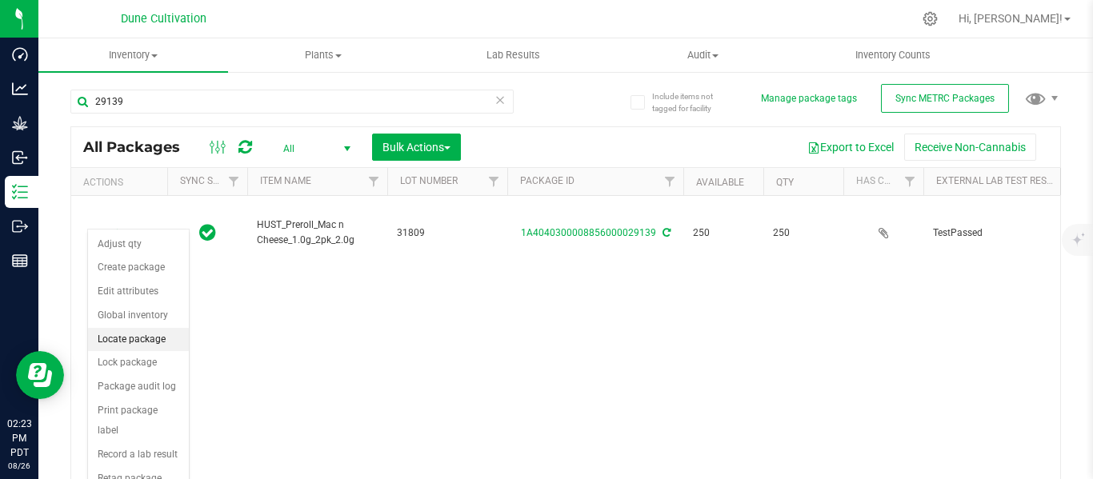
click at [124, 340] on li "Locate package" at bounding box center [138, 340] width 101 height 24
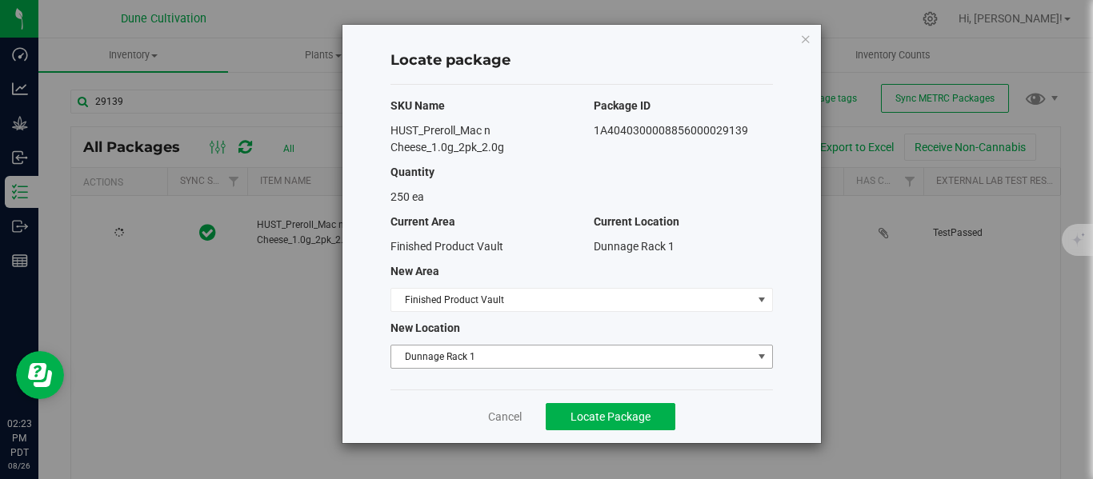
click at [418, 363] on span "Dunnage Rack 1" at bounding box center [571, 357] width 361 height 22
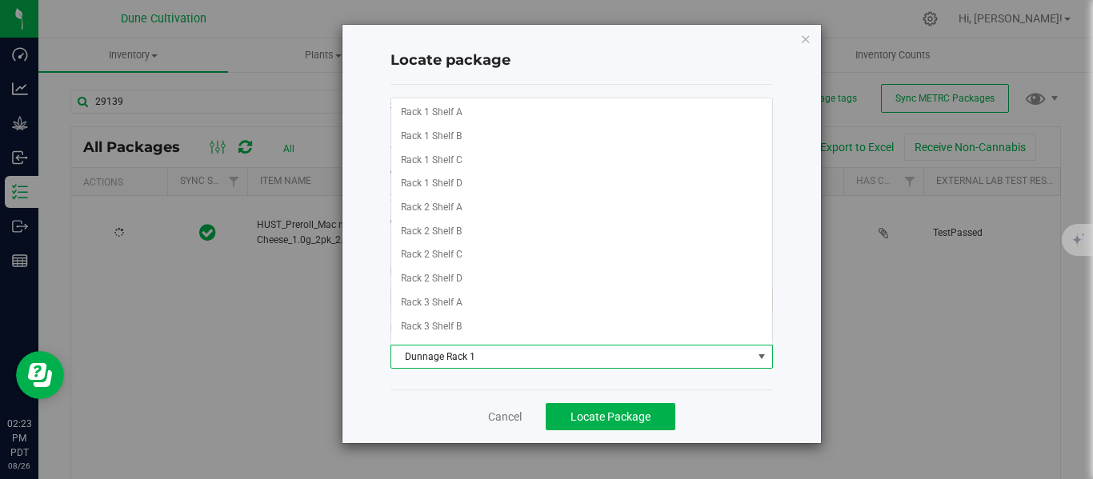
scroll to position [1092, 0]
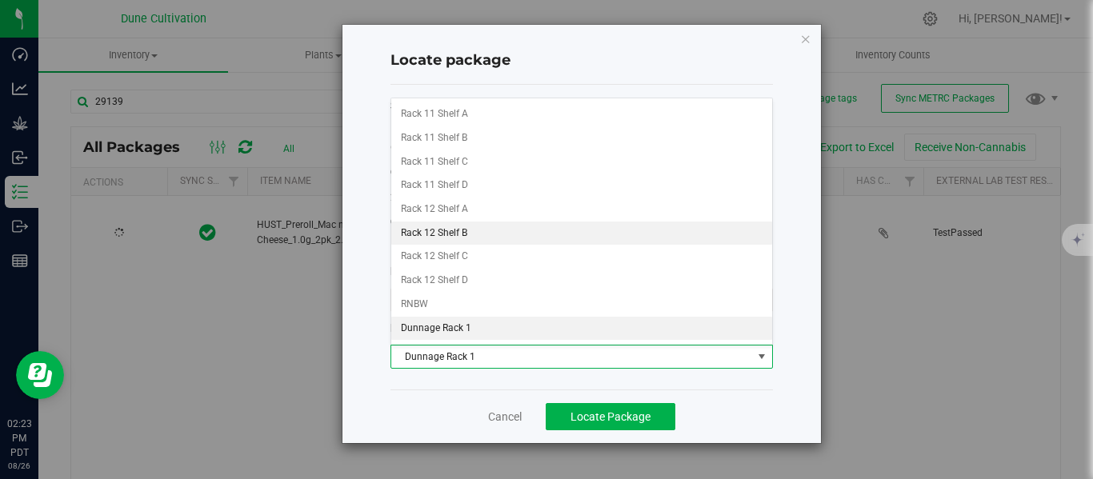
click at [457, 232] on li "Rack 12 Shelf B" at bounding box center [581, 234] width 381 height 24
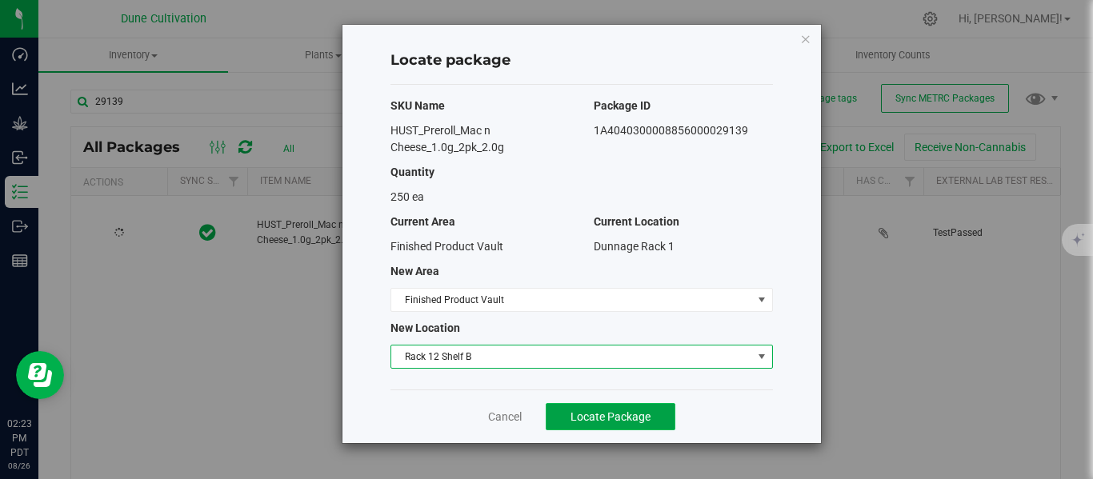
click at [597, 419] on span "Locate Package" at bounding box center [610, 416] width 80 height 13
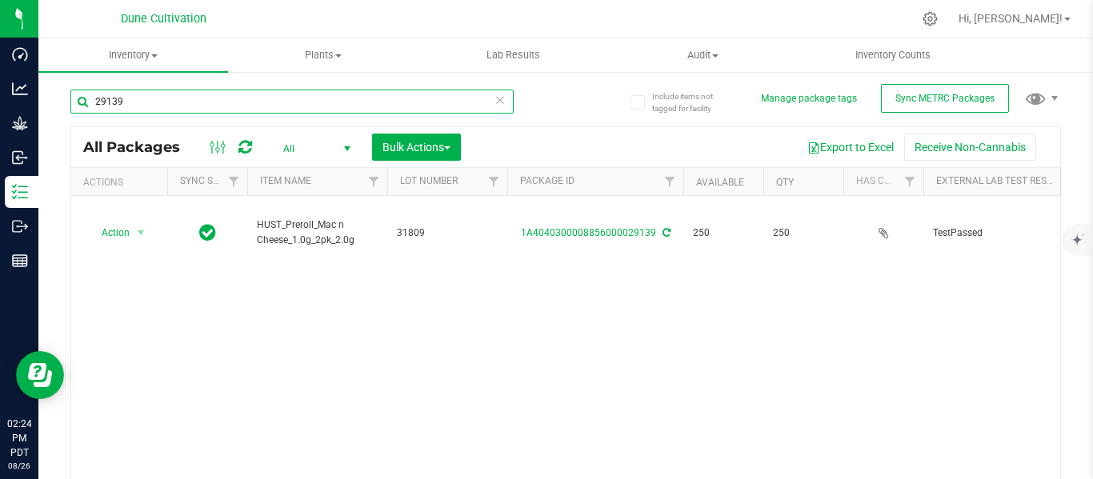
click at [278, 106] on input "29139" at bounding box center [291, 102] width 443 height 24
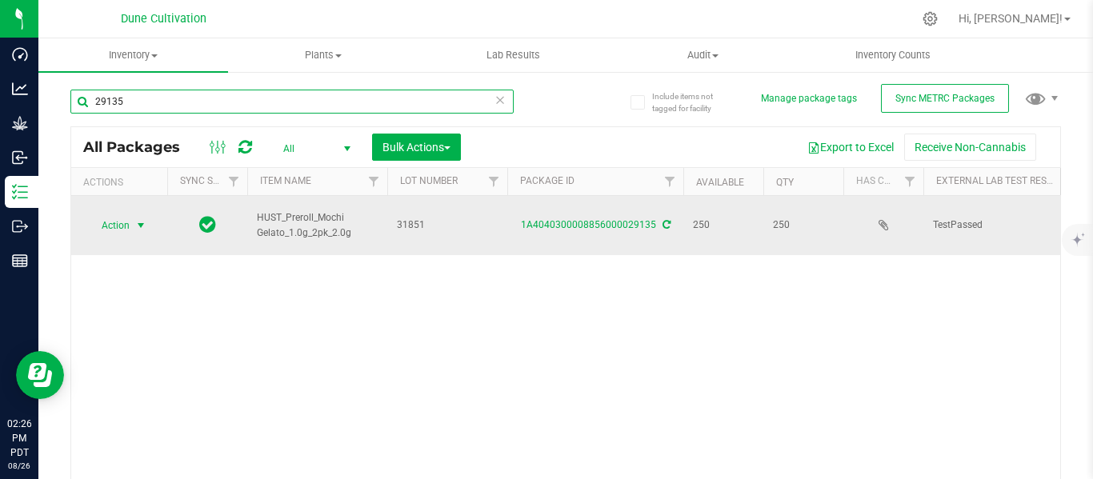
type input "29135"
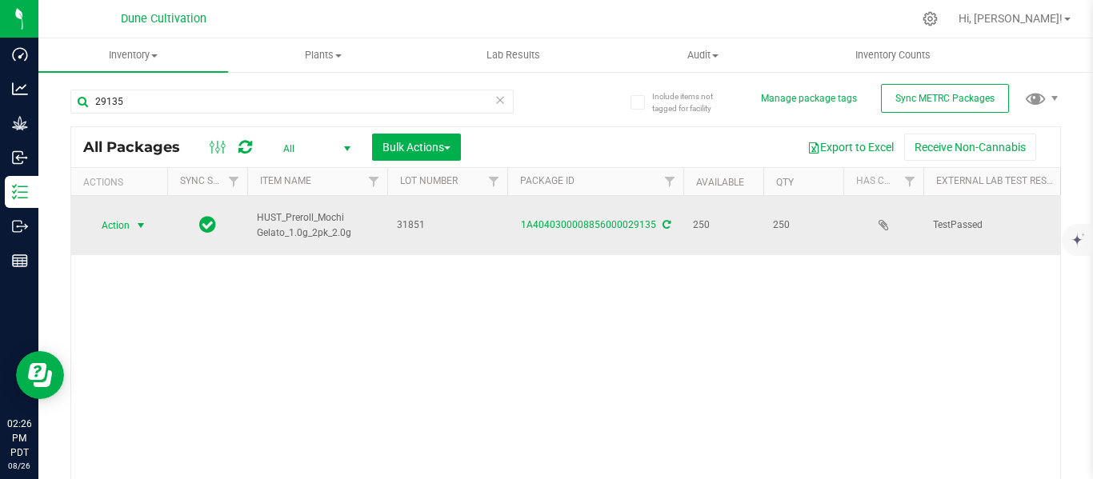
click at [136, 219] on span "select" at bounding box center [140, 225] width 13 height 13
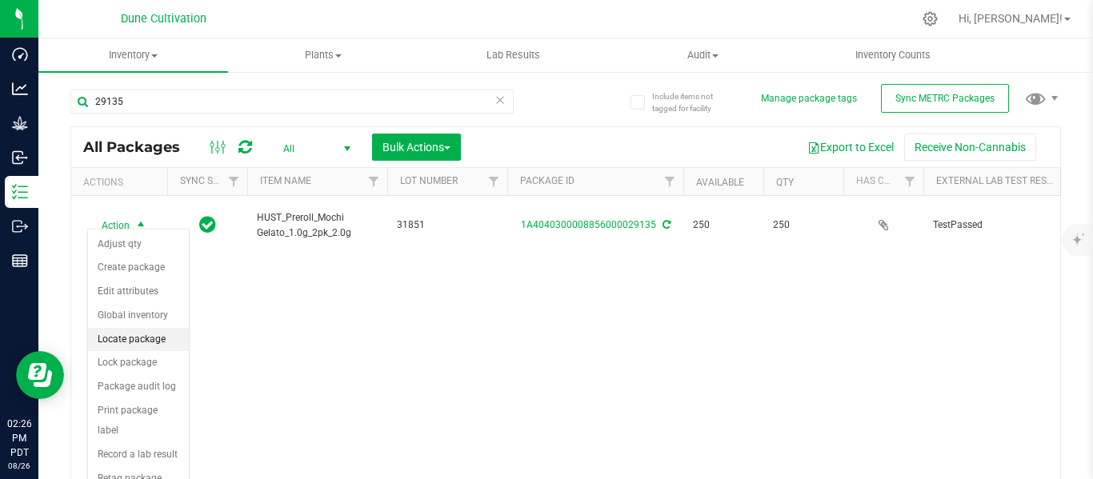
click at [124, 334] on li "Locate package" at bounding box center [138, 340] width 101 height 24
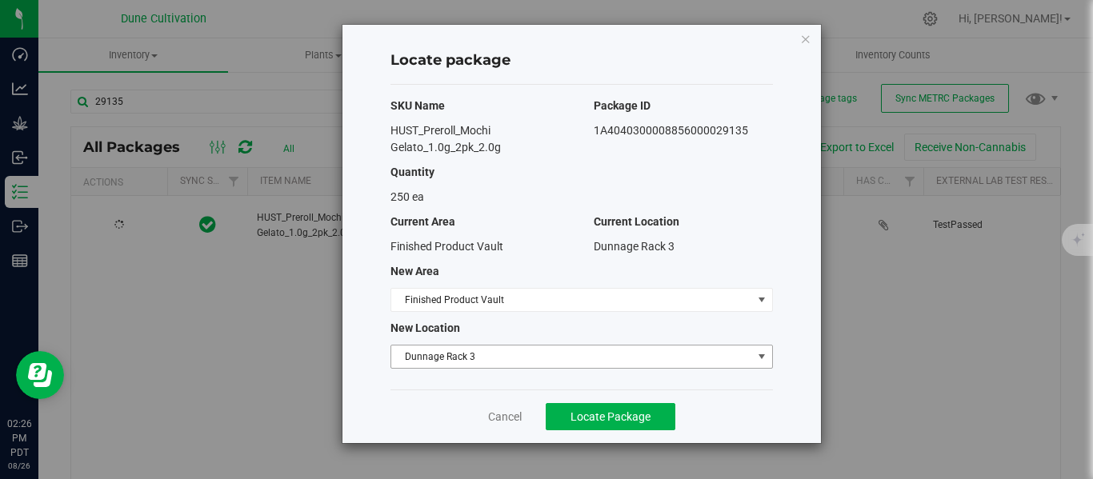
click at [438, 354] on span "Dunnage Rack 3" at bounding box center [571, 357] width 361 height 22
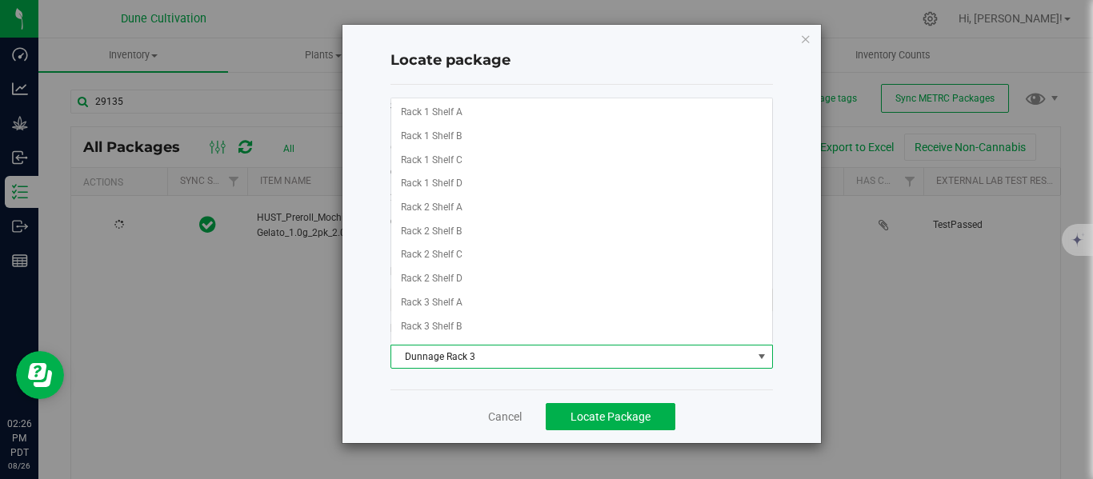
scroll to position [1139, 0]
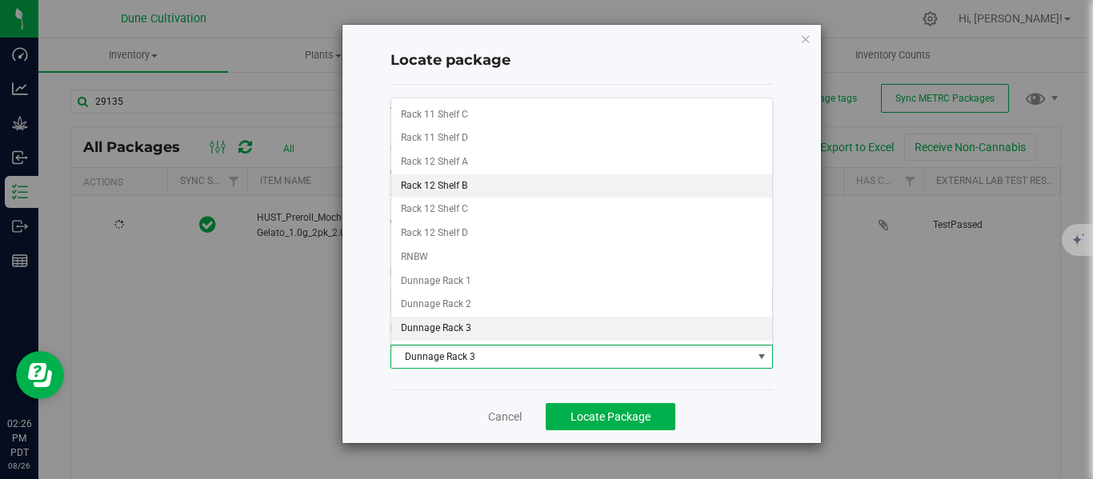
click at [459, 181] on li "Rack 12 Shelf B" at bounding box center [581, 186] width 381 height 24
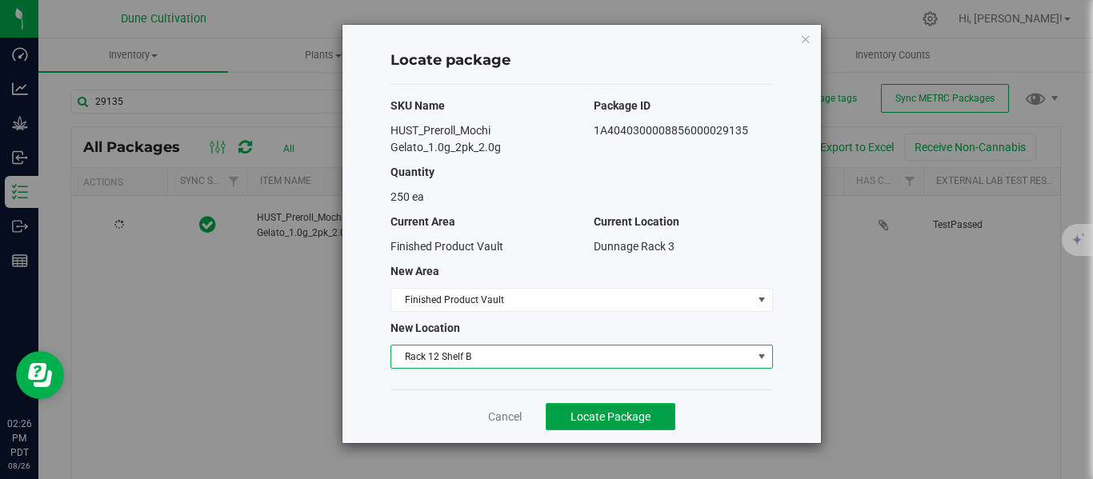
click at [586, 415] on span "Locate Package" at bounding box center [610, 416] width 80 height 13
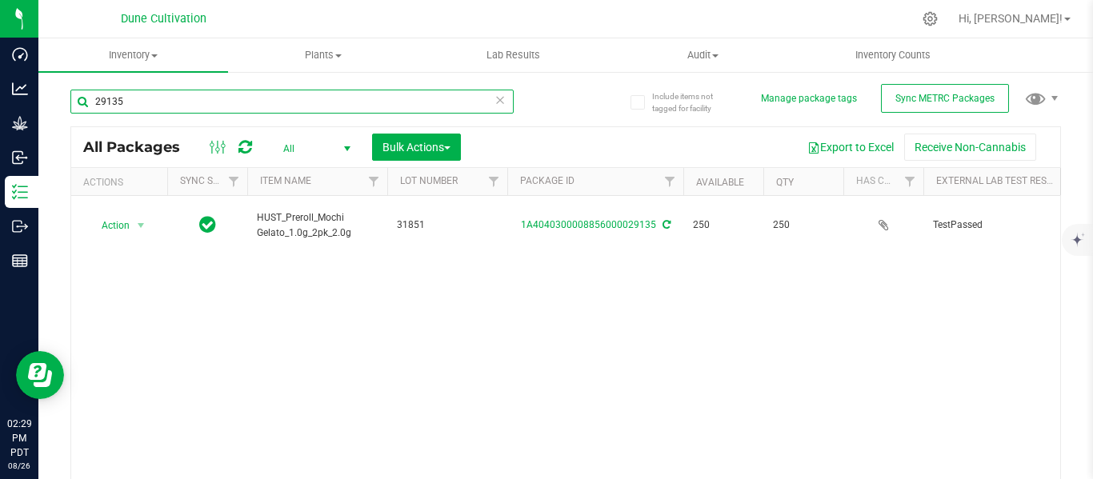
click at [319, 109] on input "29135" at bounding box center [291, 102] width 443 height 24
click at [230, 96] on input "29132" at bounding box center [291, 102] width 443 height 24
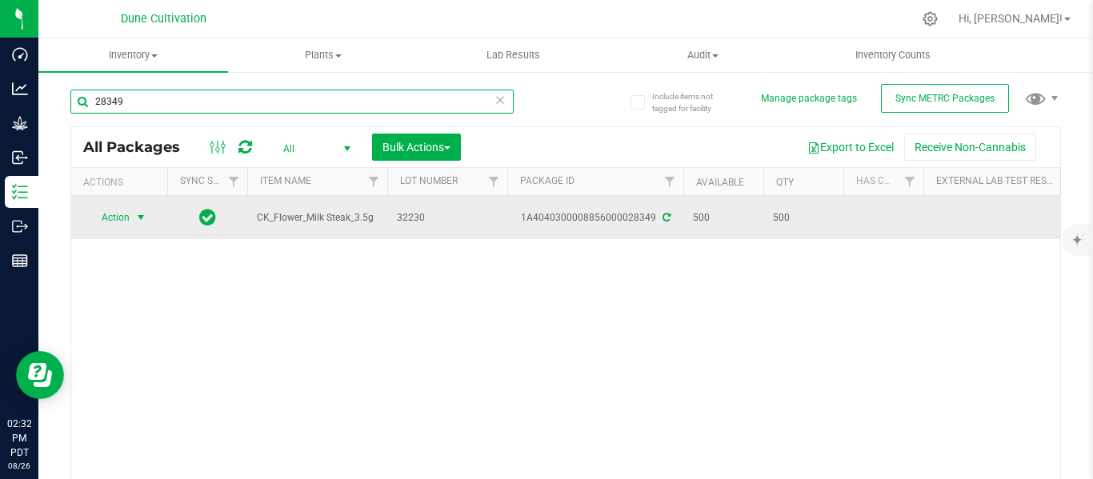
type input "28349"
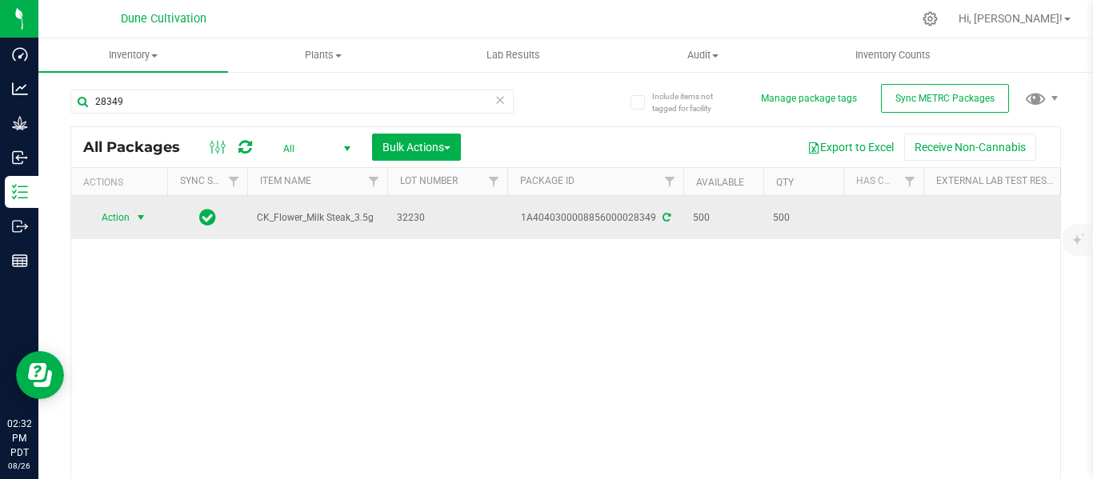
click at [140, 217] on span "select" at bounding box center [140, 217] width 13 height 13
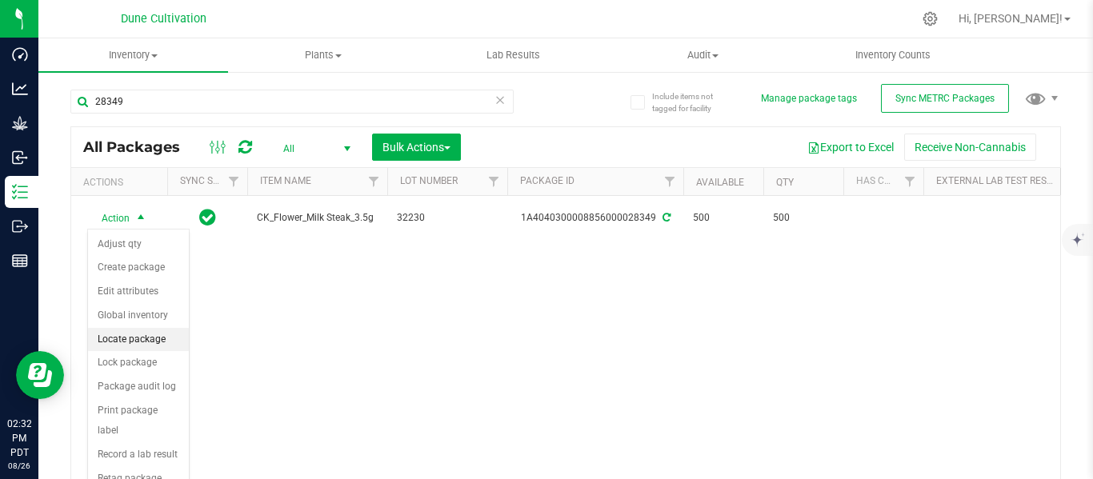
click at [134, 337] on li "Locate package" at bounding box center [138, 340] width 101 height 24
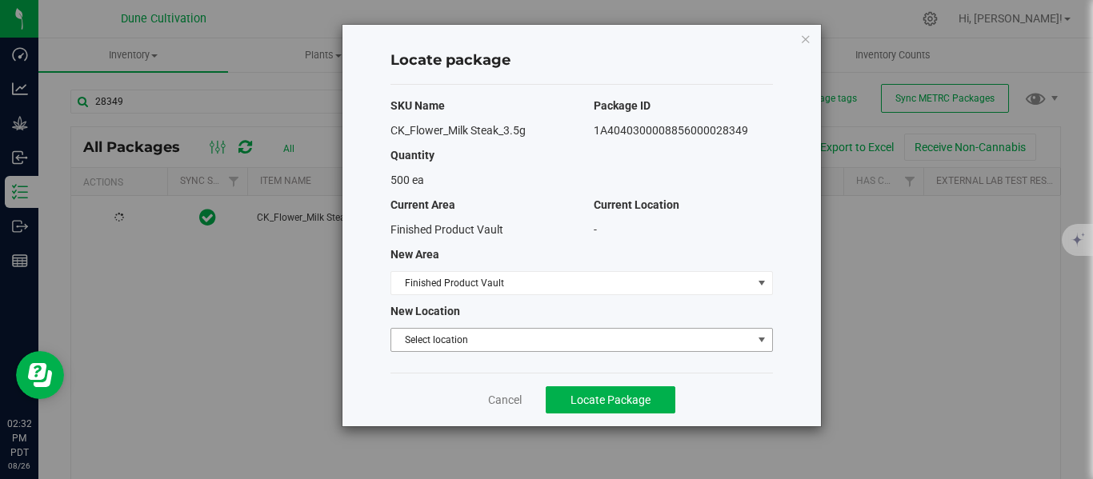
click at [431, 340] on span "Select location" at bounding box center [571, 340] width 361 height 22
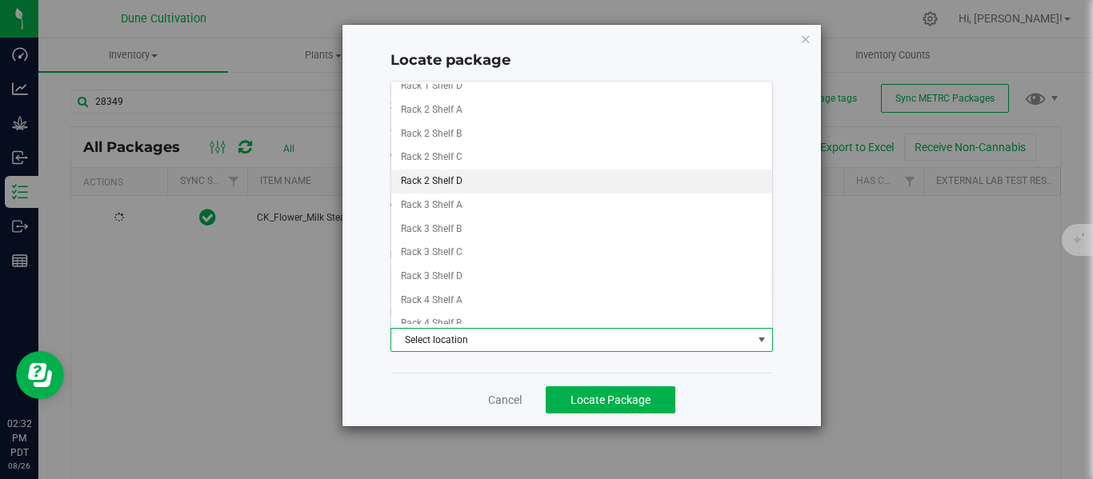
scroll to position [90, 0]
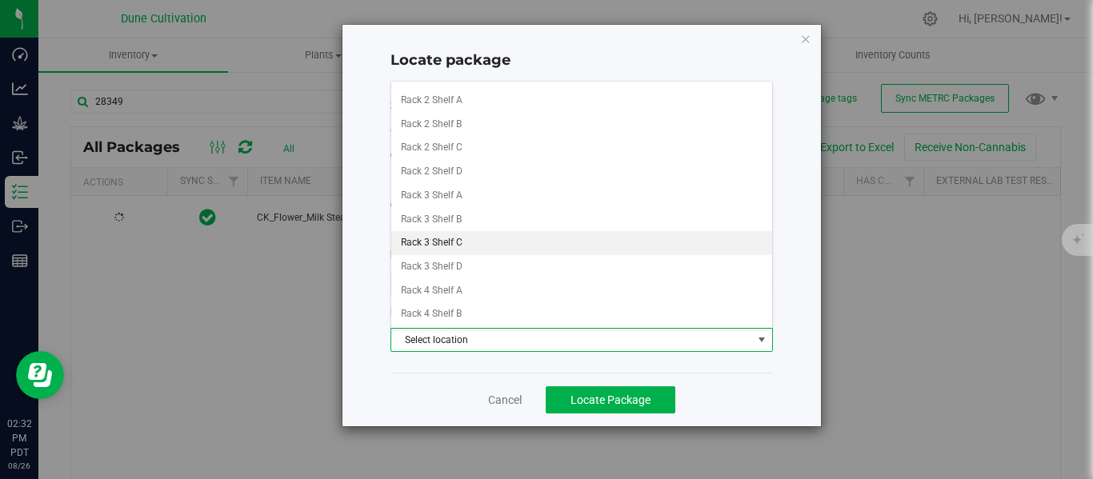
click at [474, 246] on li "Rack 3 Shelf C" at bounding box center [581, 243] width 381 height 24
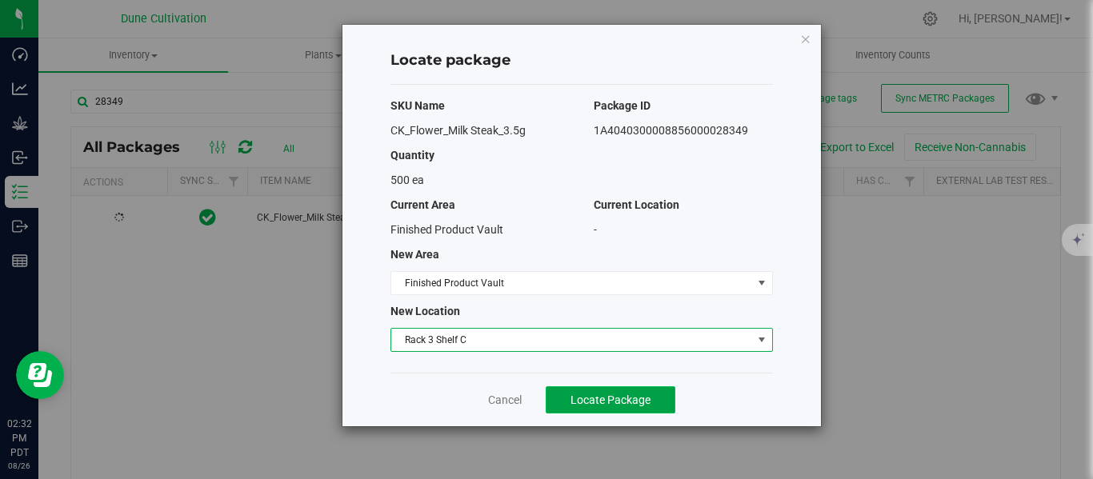
click at [619, 397] on span "Locate Package" at bounding box center [610, 400] width 80 height 13
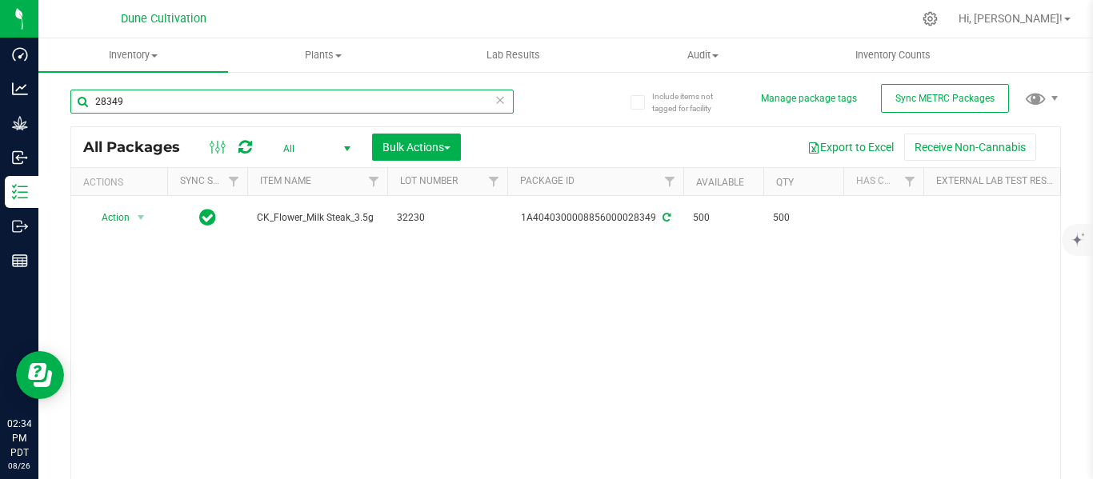
click at [208, 108] on input "28349" at bounding box center [291, 102] width 443 height 24
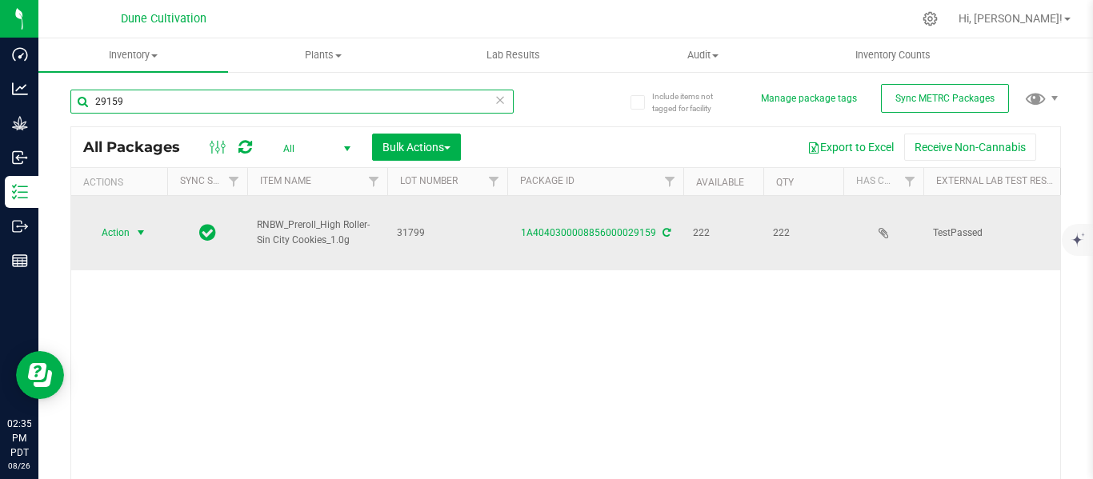
type input "29159"
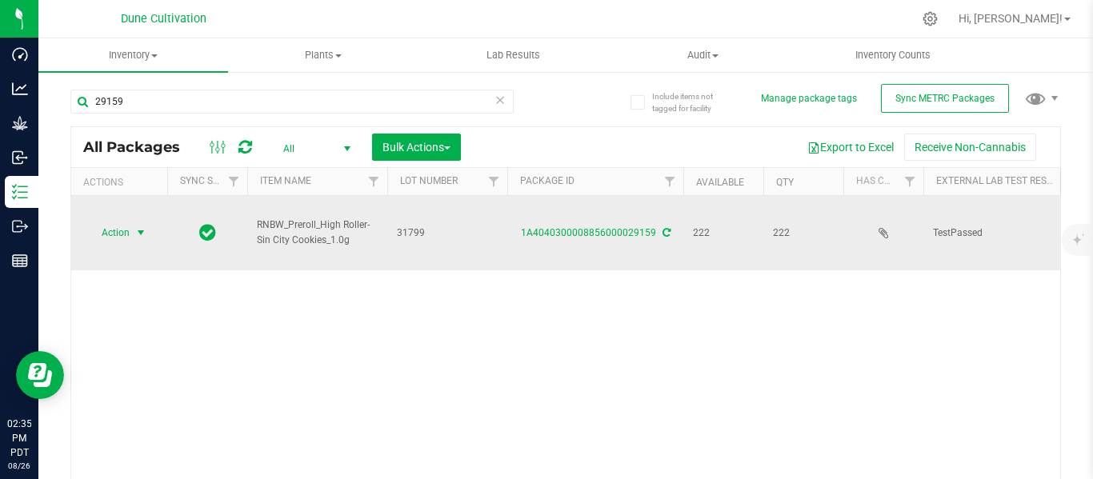
click at [141, 226] on span "select" at bounding box center [140, 232] width 13 height 13
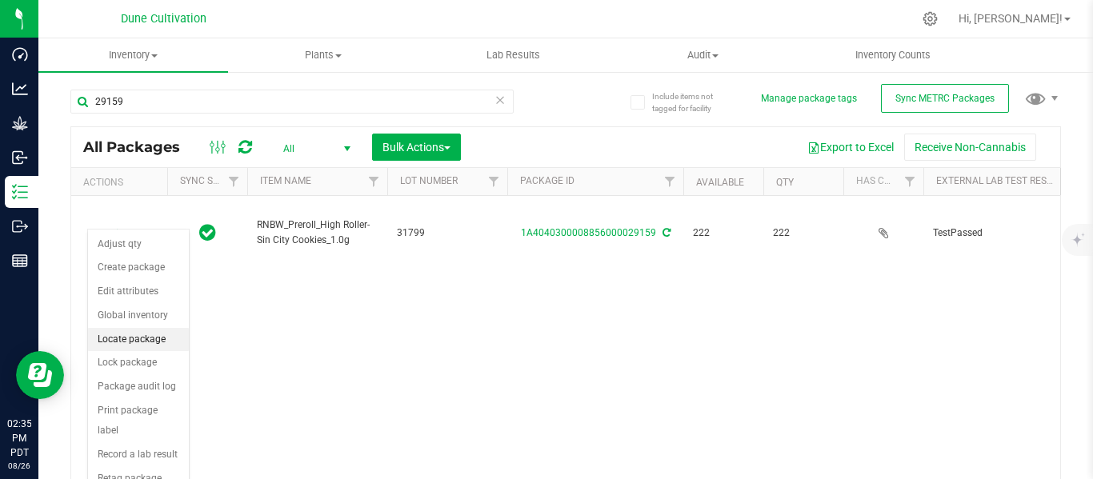
click at [130, 336] on li "Locate package" at bounding box center [138, 340] width 101 height 24
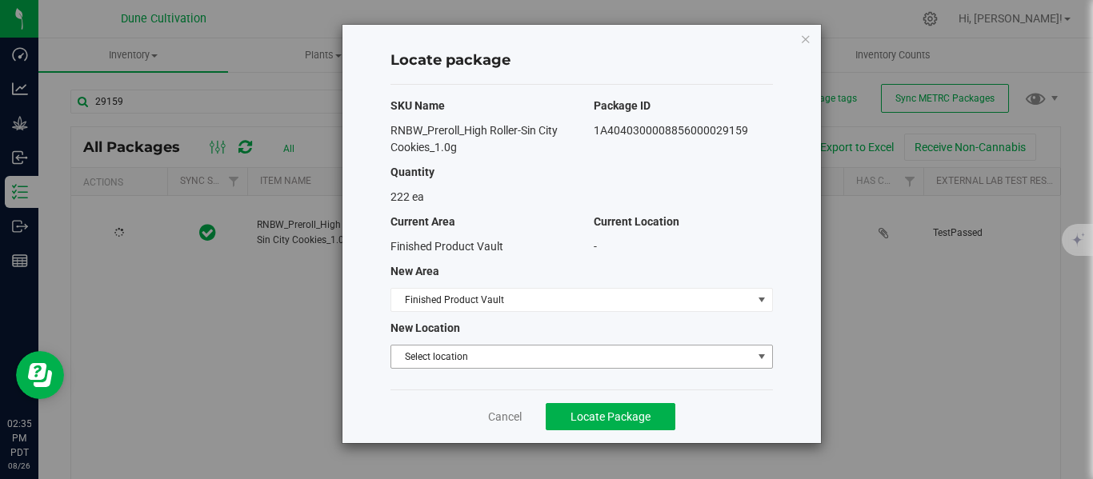
click at [486, 350] on span "Select location" at bounding box center [571, 357] width 361 height 22
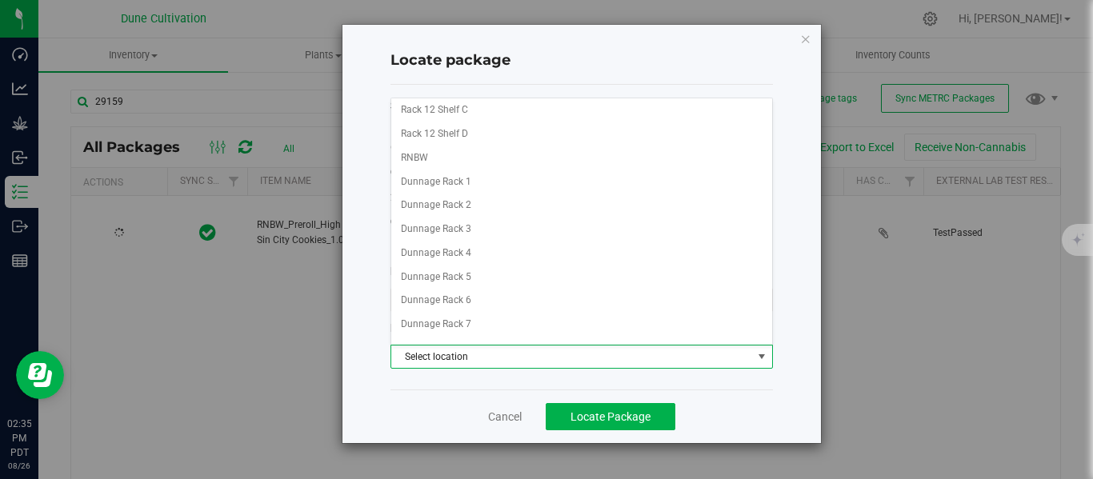
scroll to position [1230, 0]
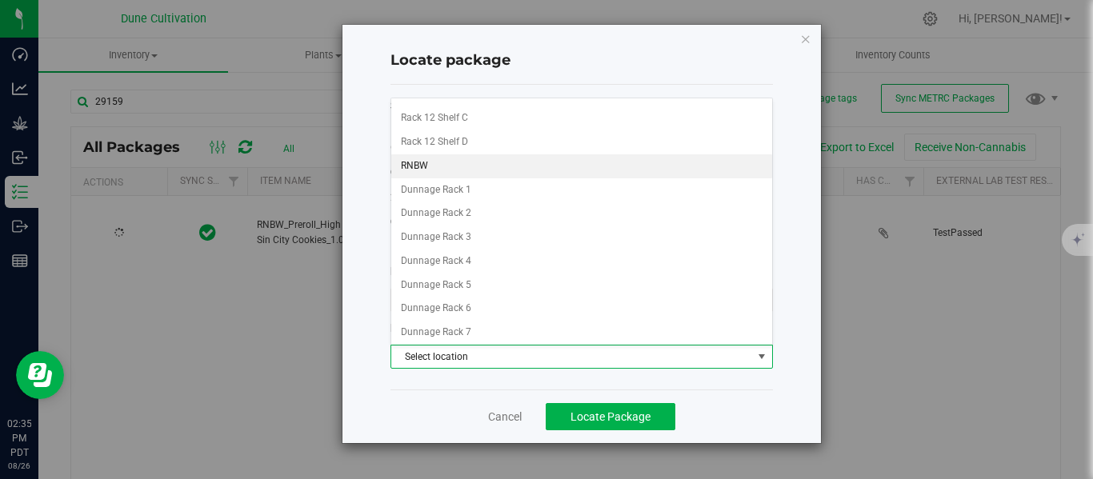
click at [429, 165] on li "RNBW" at bounding box center [581, 166] width 381 height 24
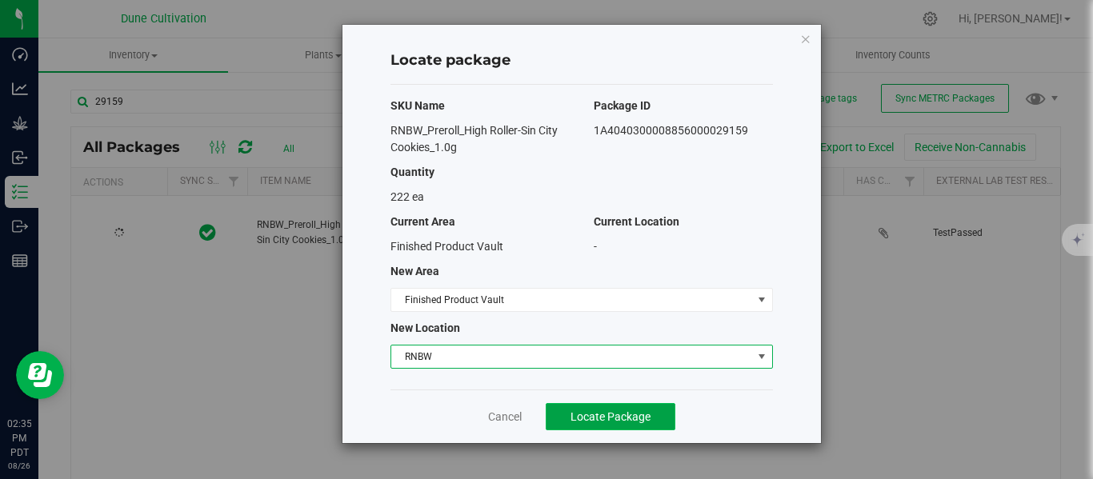
click at [604, 418] on span "Locate Package" at bounding box center [610, 416] width 80 height 13
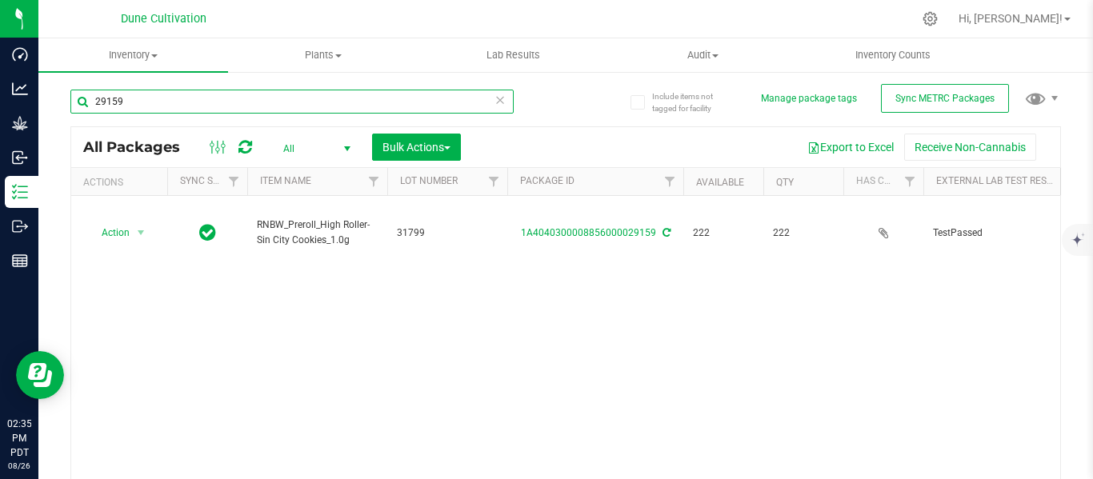
click at [278, 102] on input "29159" at bounding box center [291, 102] width 443 height 24
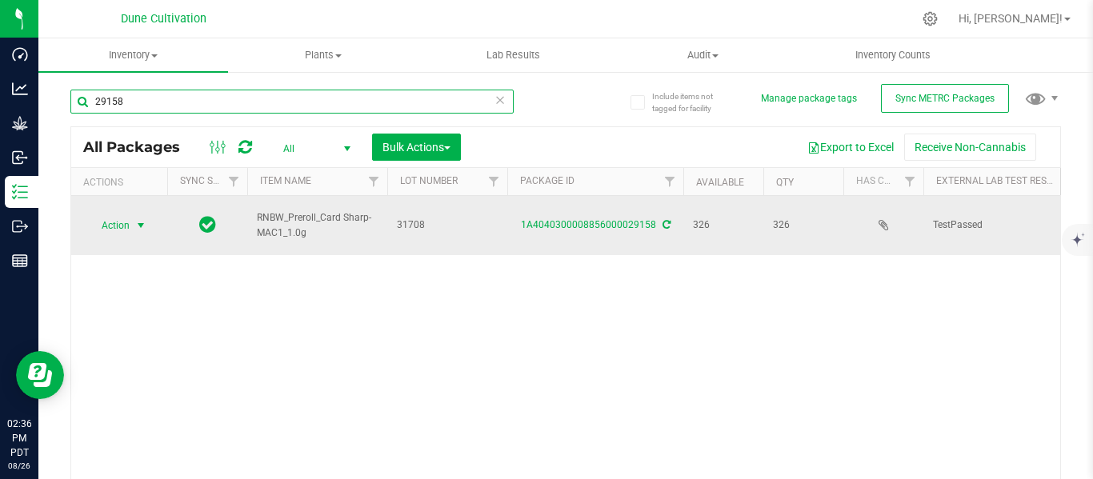
type input "29158"
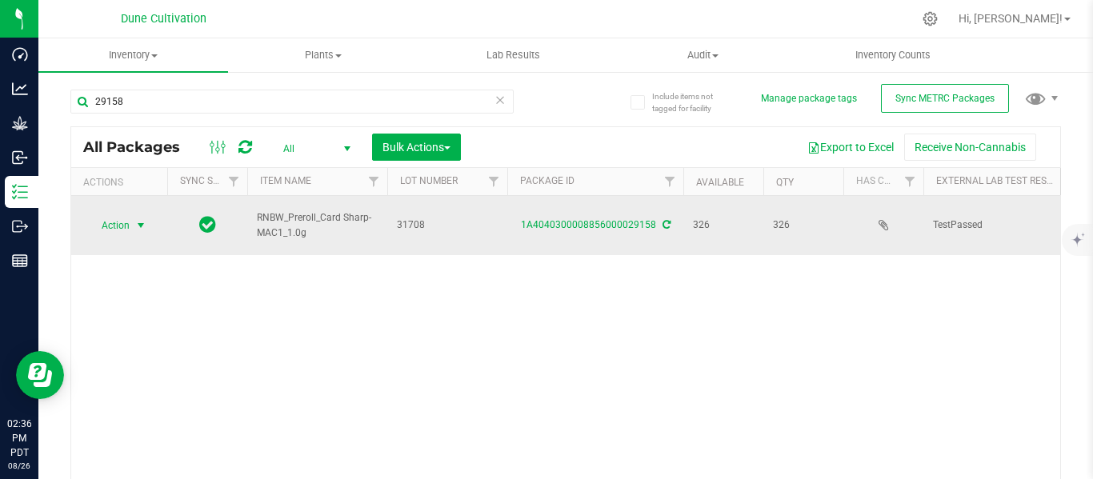
click at [142, 219] on span "select" at bounding box center [140, 225] width 13 height 13
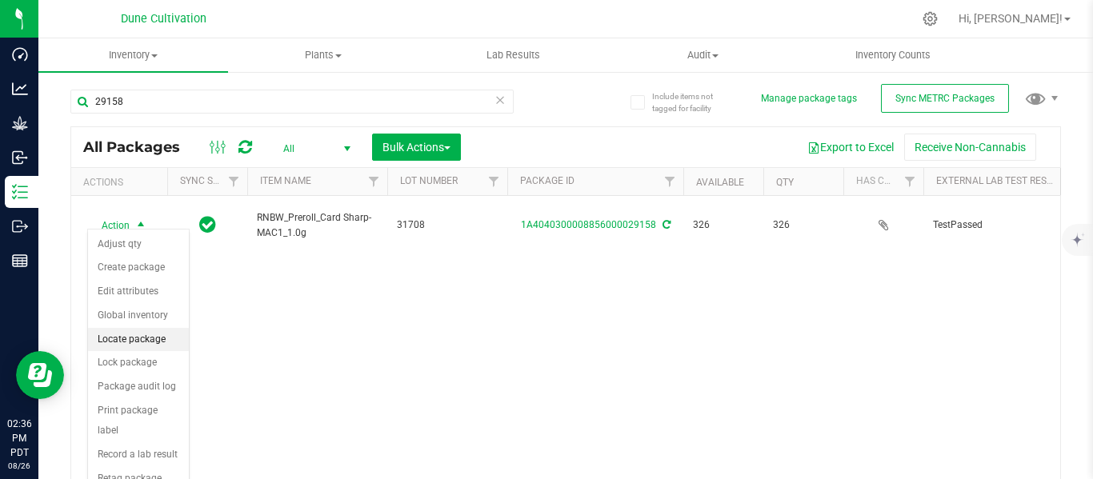
click at [139, 334] on li "Locate package" at bounding box center [138, 340] width 101 height 24
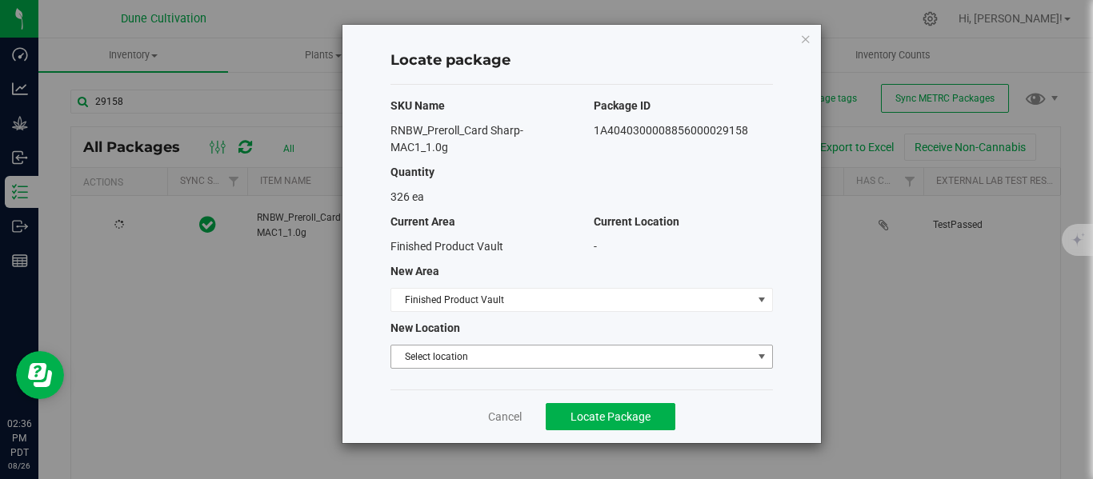
click at [449, 354] on span "Select location" at bounding box center [571, 357] width 361 height 22
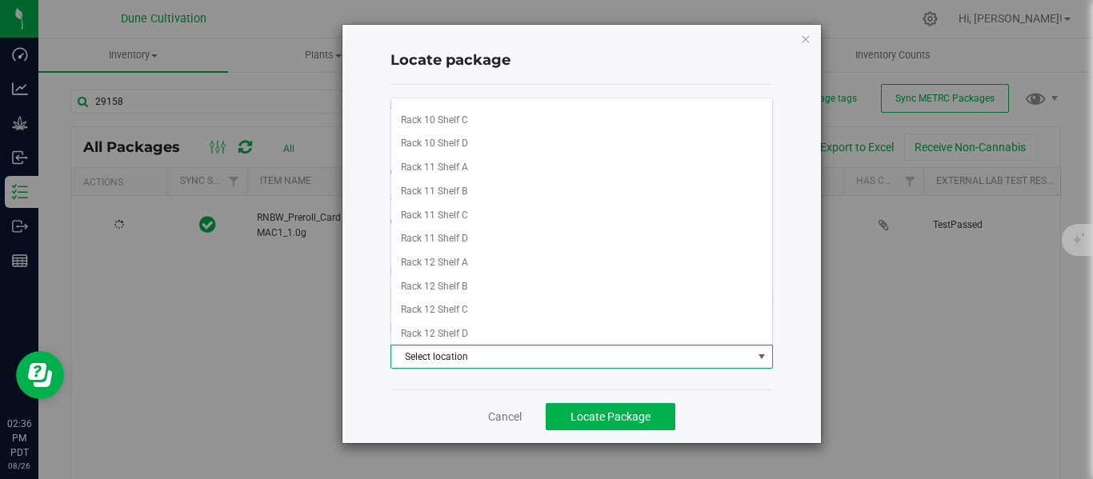
scroll to position [1188, 0]
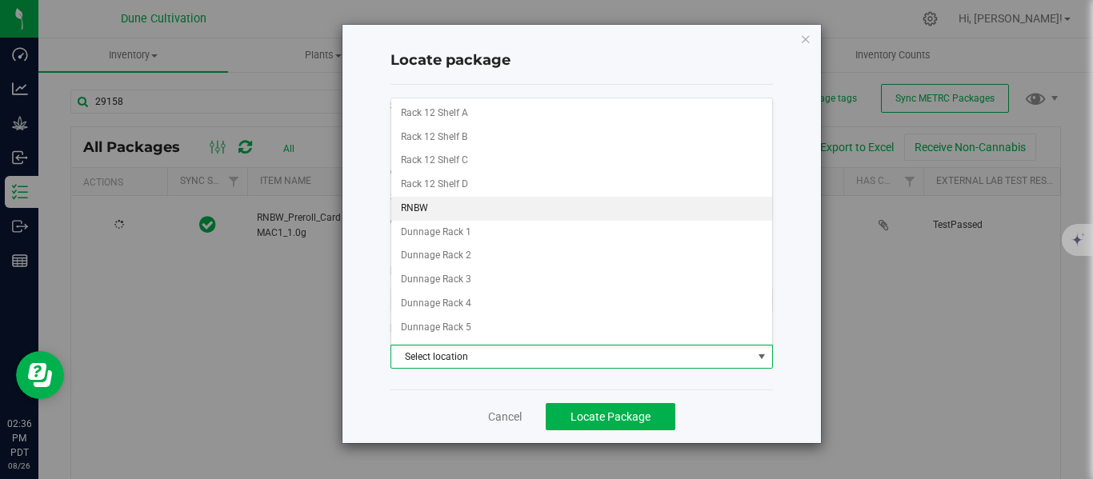
click at [454, 203] on li "RNBW" at bounding box center [581, 209] width 381 height 24
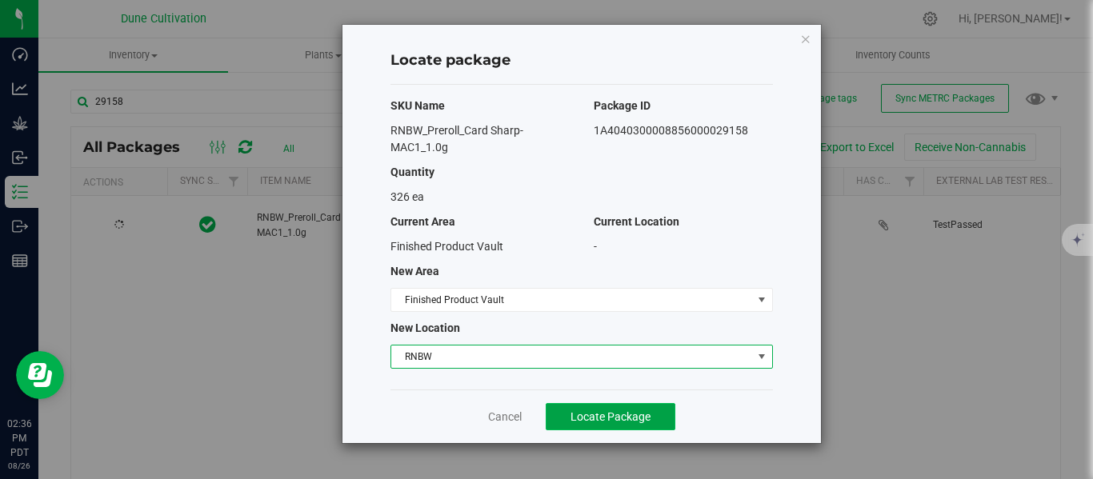
click at [621, 420] on span "Locate Package" at bounding box center [610, 416] width 80 height 13
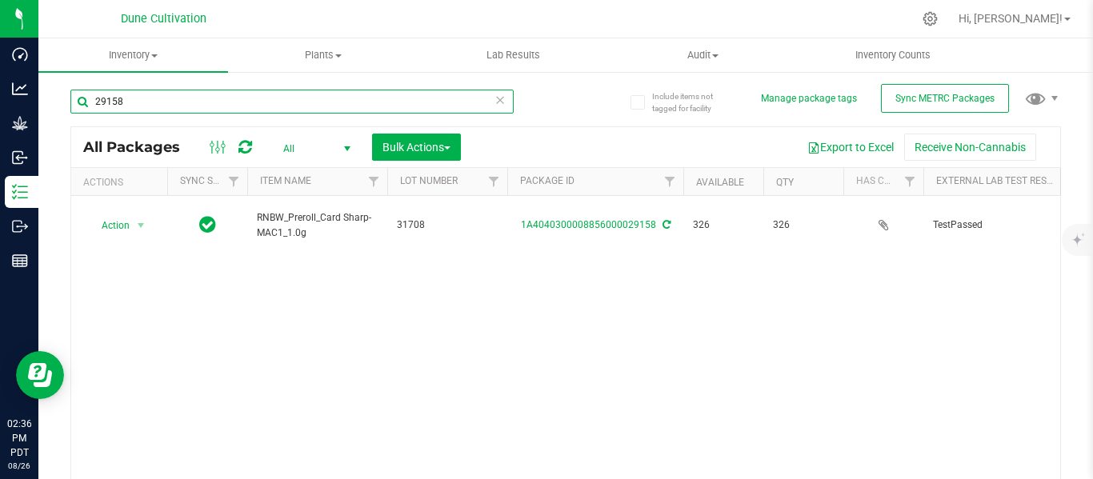
click at [234, 100] on input "29158" at bounding box center [291, 102] width 443 height 24
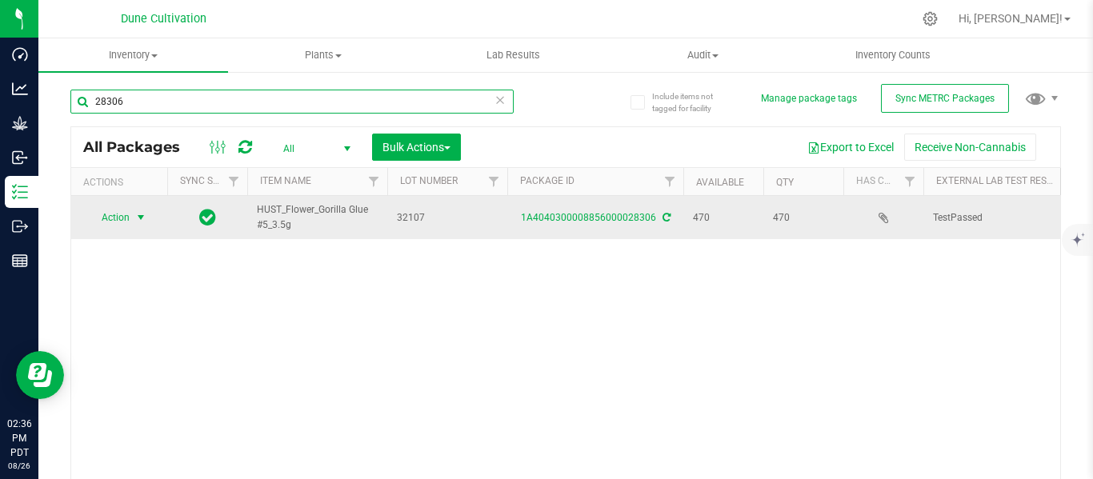
type input "28306"
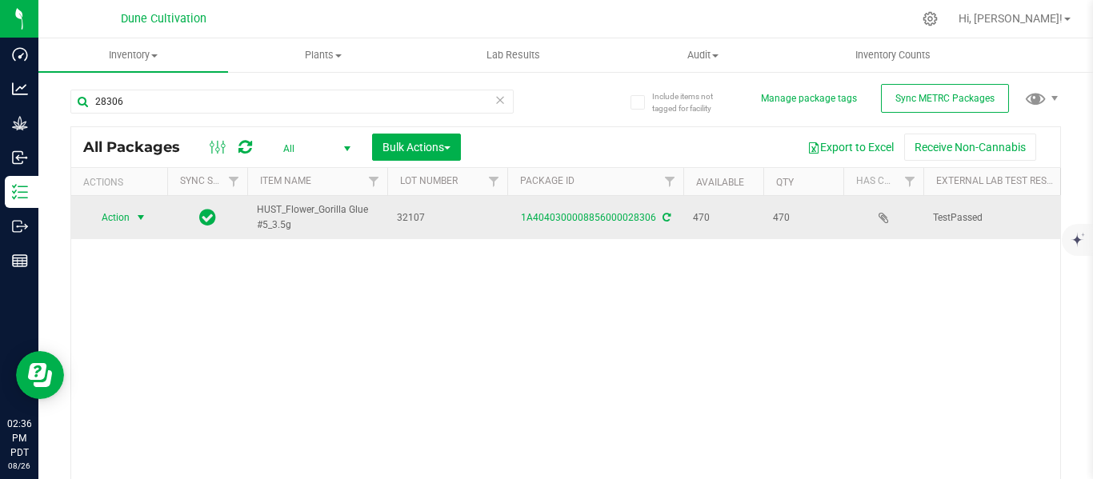
click at [141, 218] on span "select" at bounding box center [140, 217] width 13 height 13
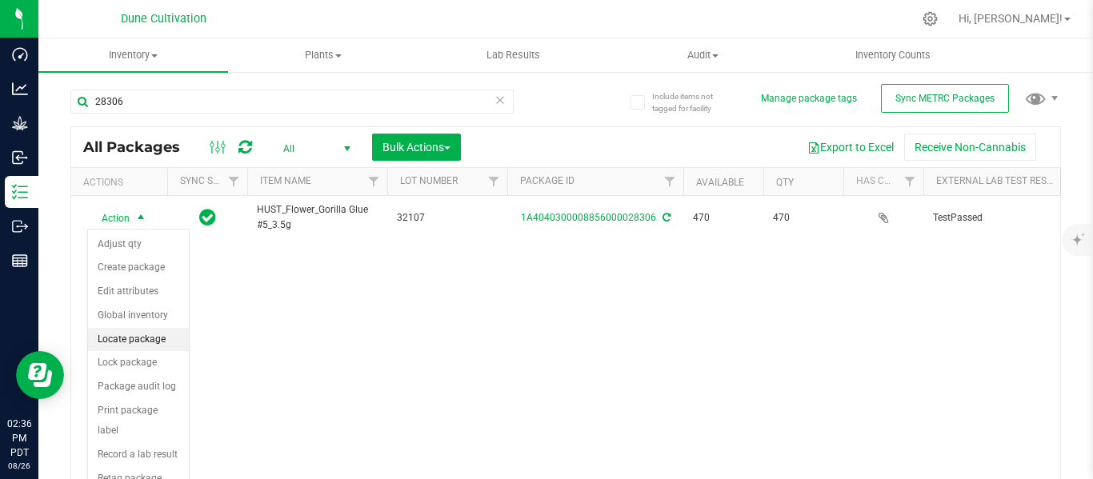
click at [138, 339] on li "Locate package" at bounding box center [138, 340] width 101 height 24
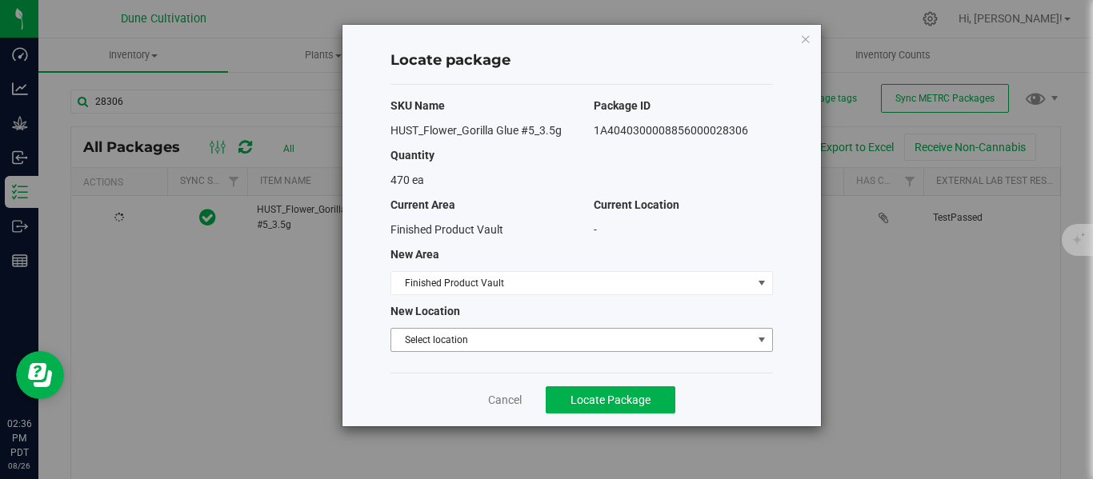
click at [432, 346] on span "Select location" at bounding box center [571, 340] width 361 height 22
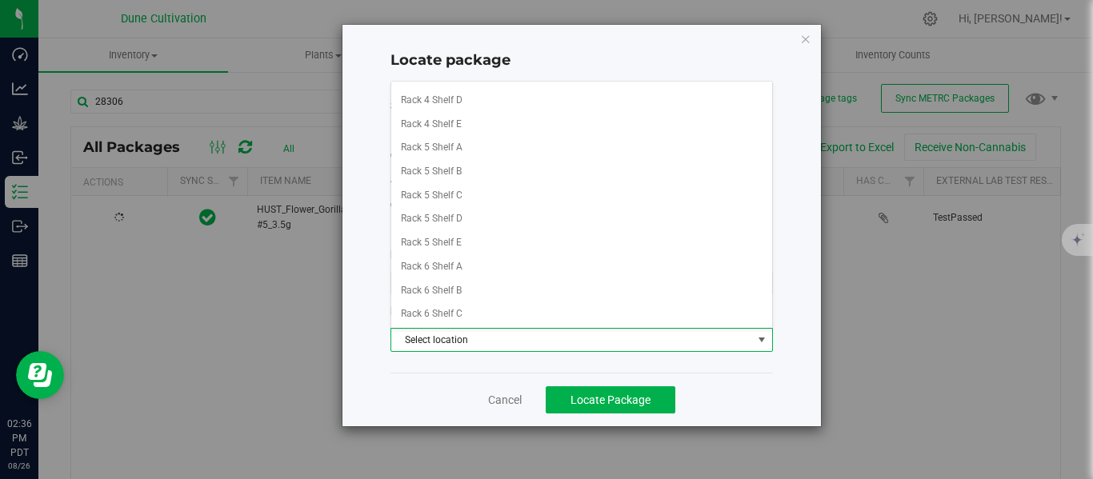
scroll to position [361, 0]
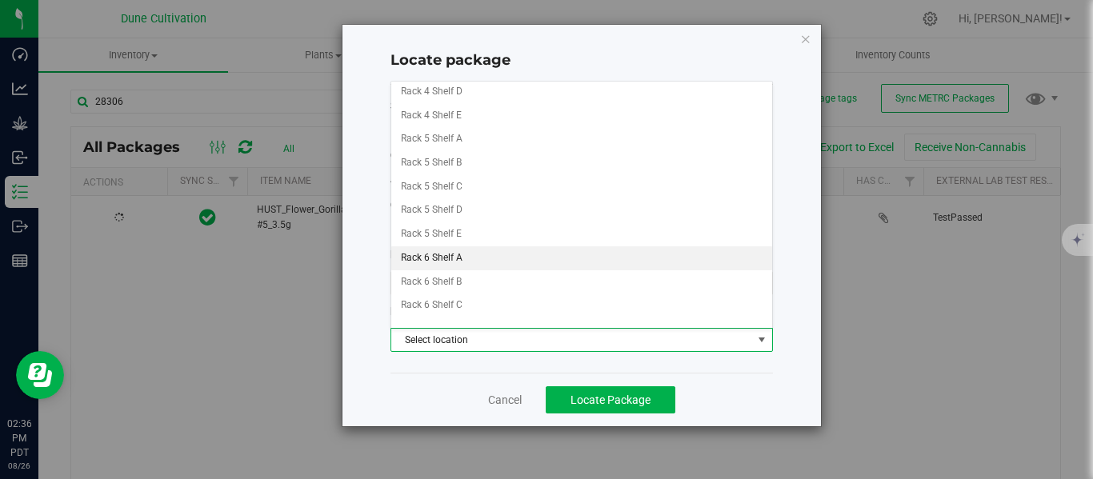
click at [442, 254] on li "Rack 6 Shelf A" at bounding box center [581, 258] width 381 height 24
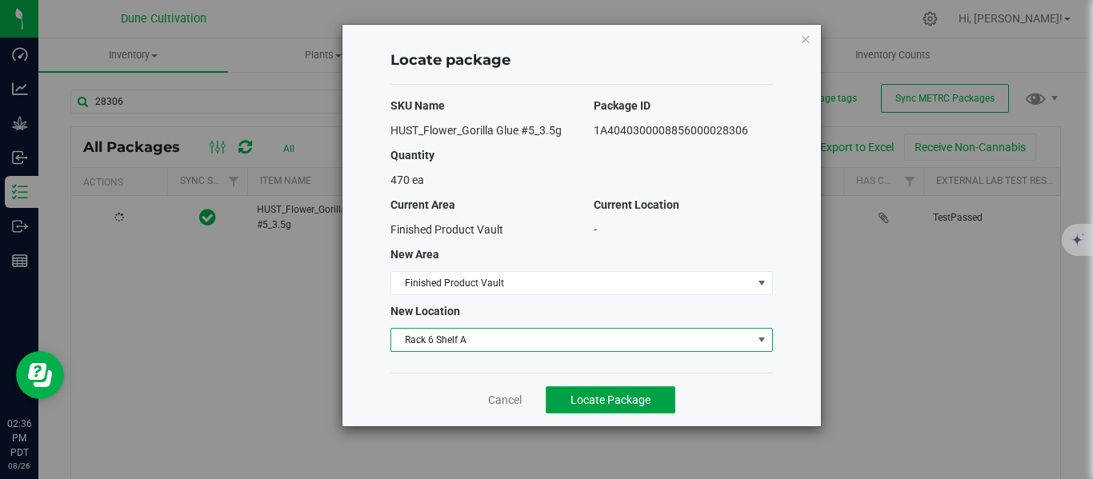
click at [630, 402] on span "Locate Package" at bounding box center [610, 400] width 80 height 13
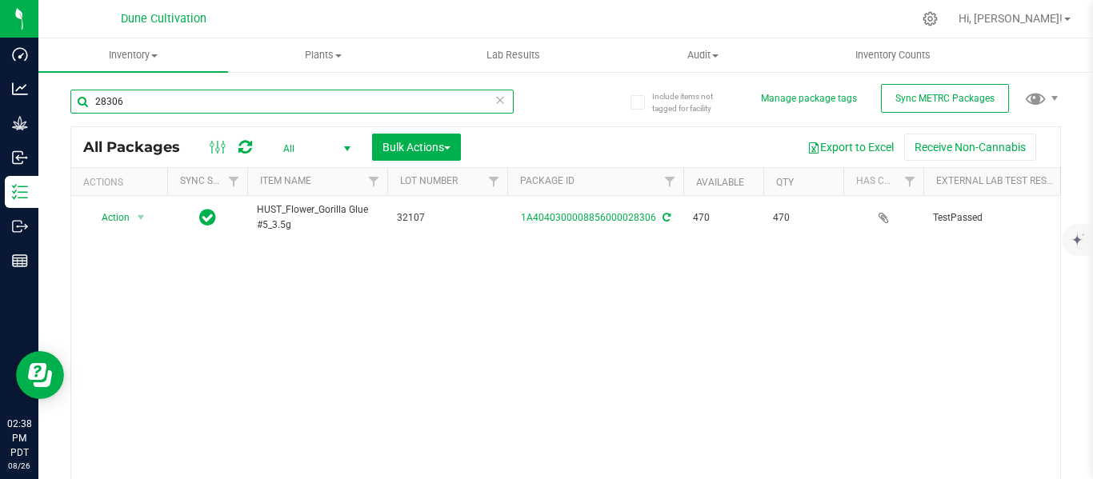
click at [206, 109] on input "28306" at bounding box center [291, 102] width 443 height 24
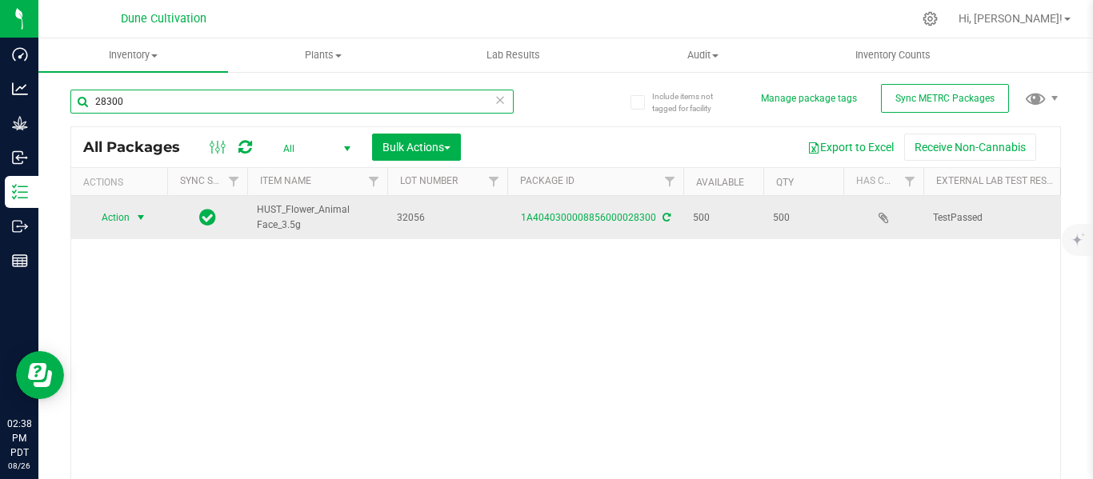
type input "28300"
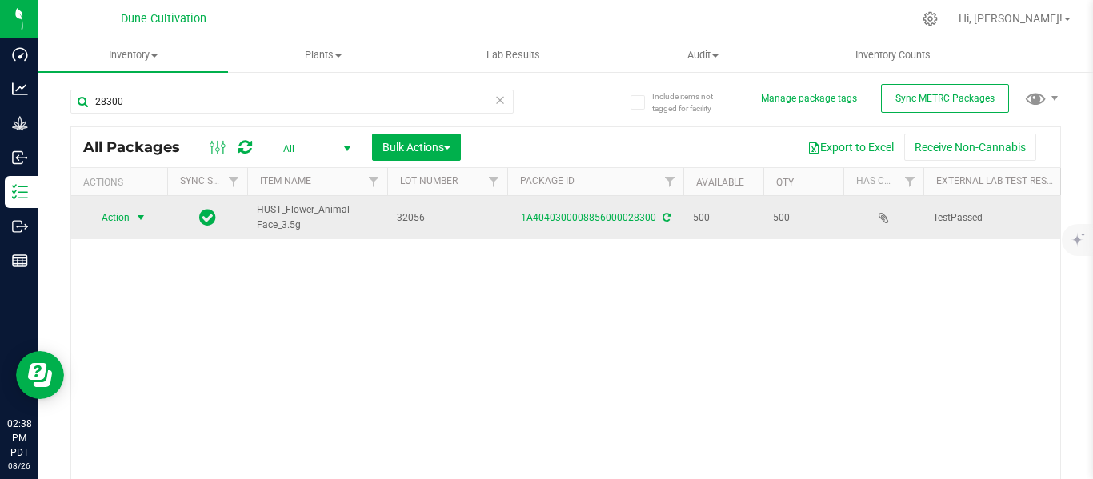
click at [139, 220] on span "select" at bounding box center [140, 217] width 13 height 13
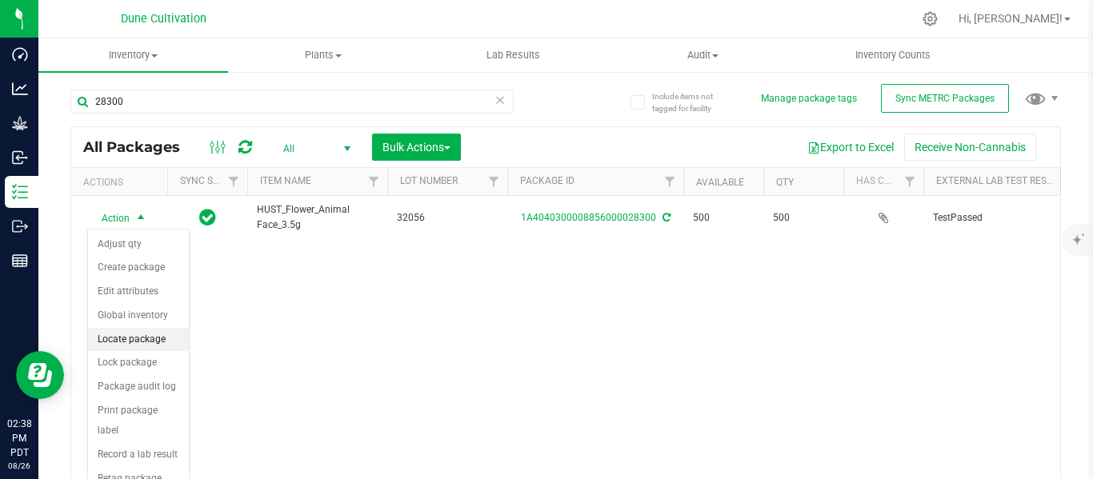
click at [133, 337] on li "Locate package" at bounding box center [138, 340] width 101 height 24
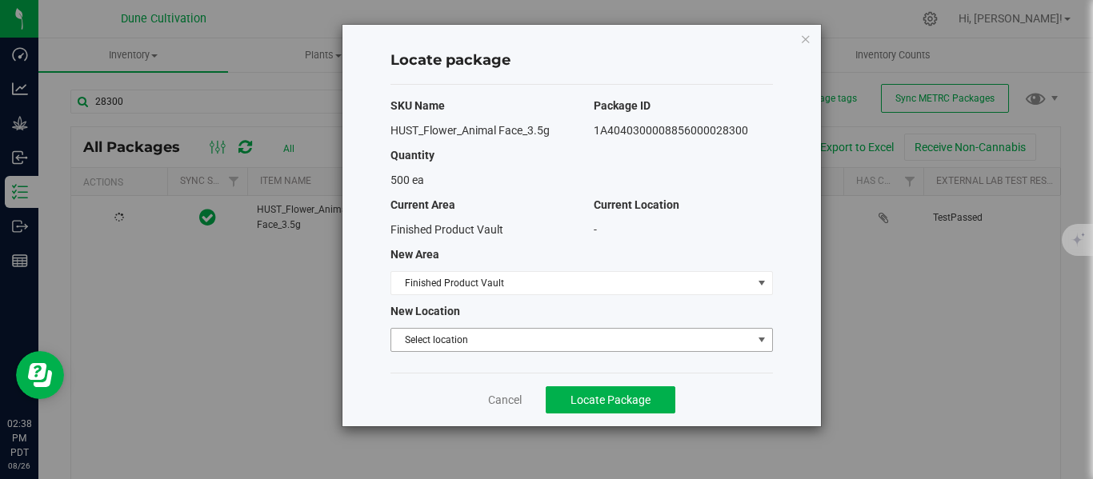
click at [442, 337] on span "Select location" at bounding box center [571, 340] width 361 height 22
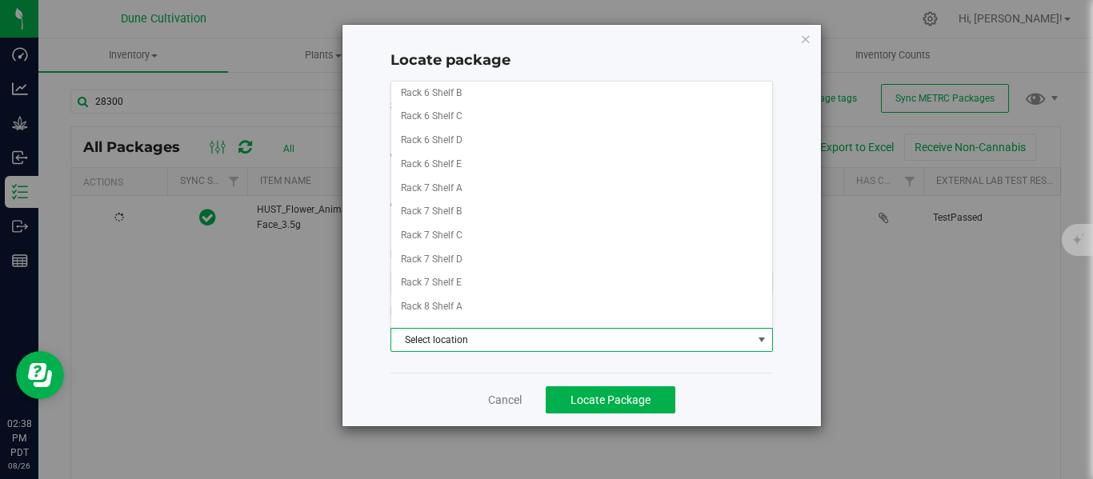
scroll to position [551, 0]
click at [457, 185] on li "Rack 7 Shelf A" at bounding box center [581, 187] width 381 height 24
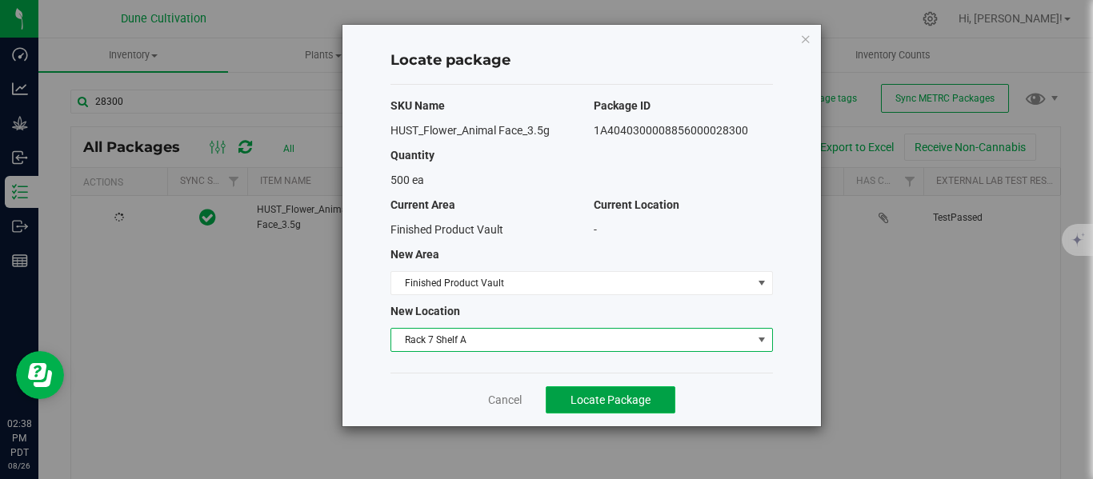
click at [618, 401] on span "Locate Package" at bounding box center [610, 400] width 80 height 13
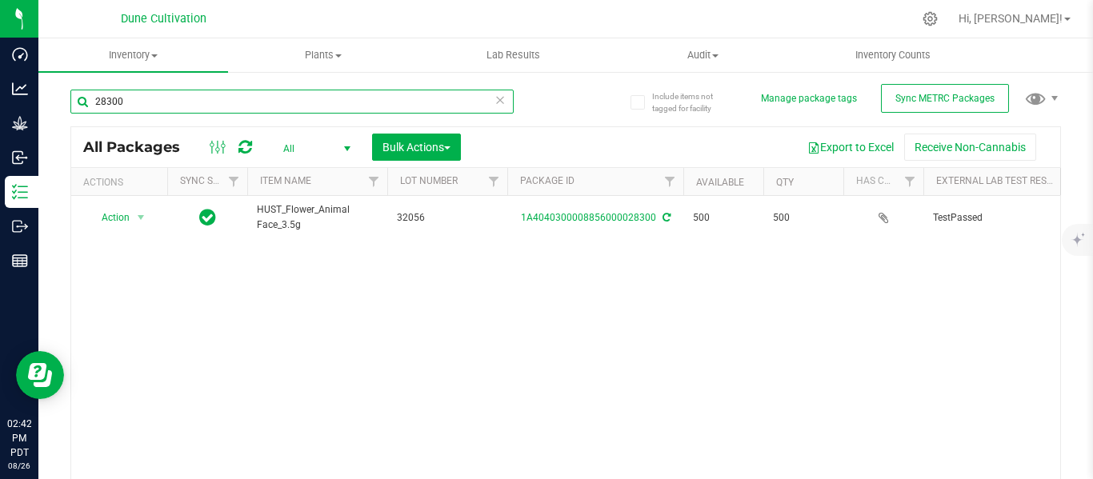
click at [236, 110] on input "28300" at bounding box center [291, 102] width 443 height 24
type input "2"
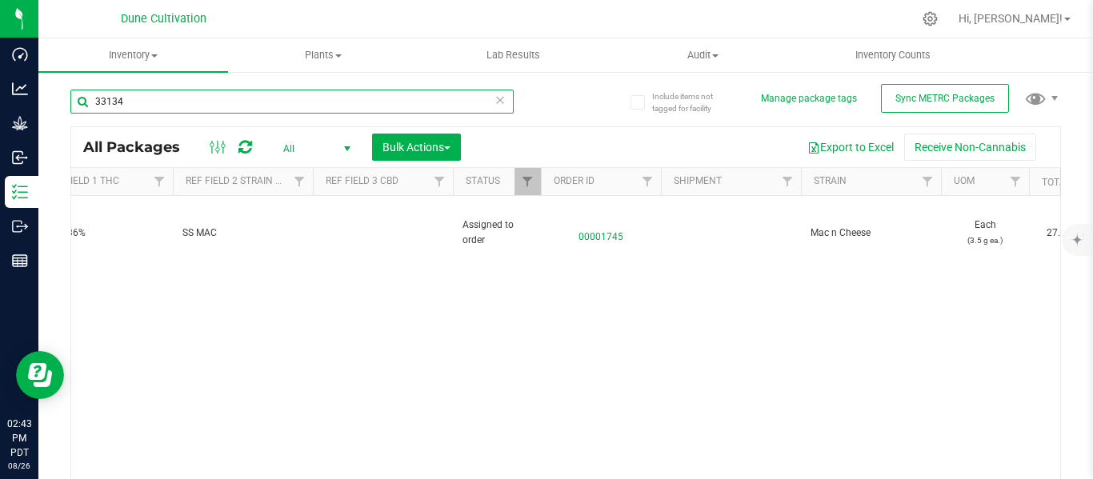
scroll to position [0, 1134]
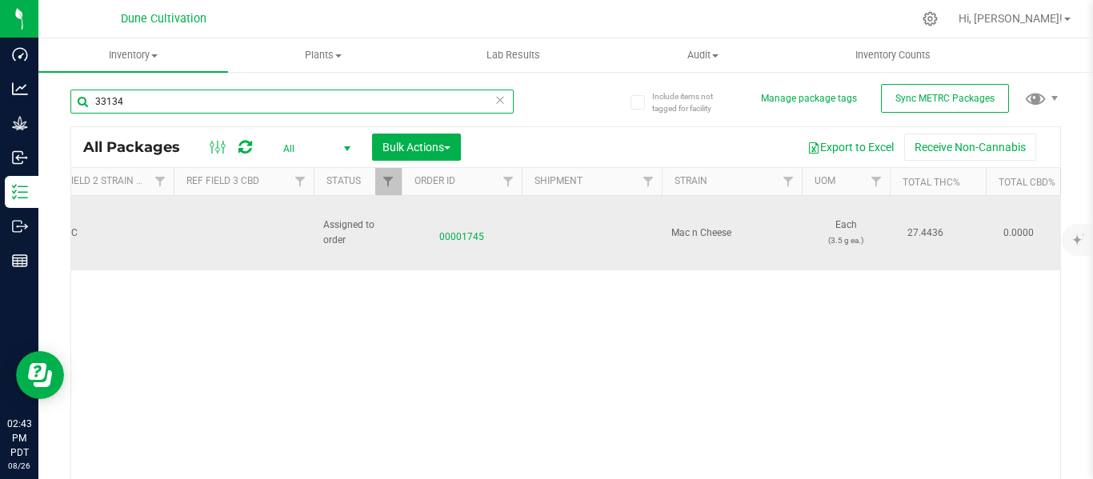
type input "33134"
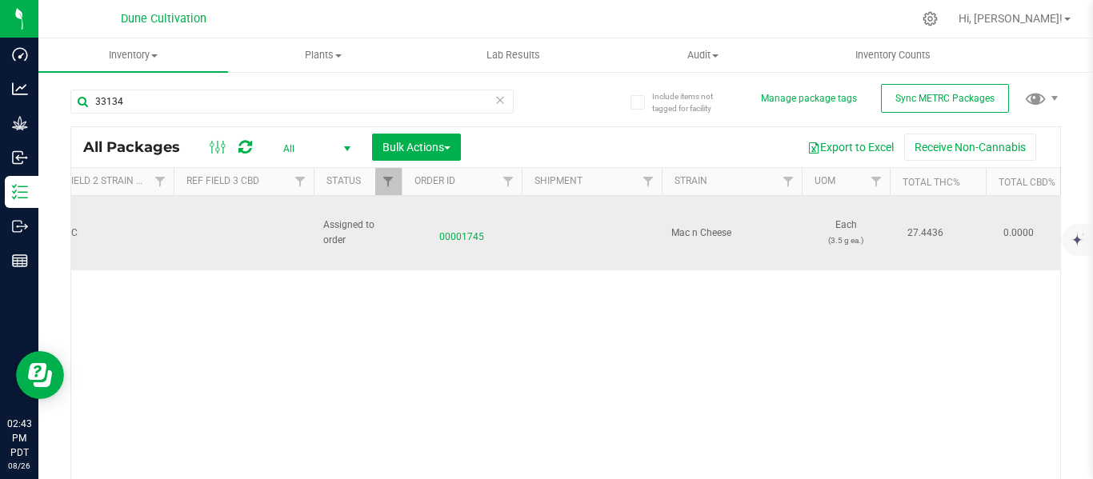
click at [465, 223] on span "00001745" at bounding box center [461, 233] width 101 height 23
